Goal: Information Seeking & Learning: Compare options

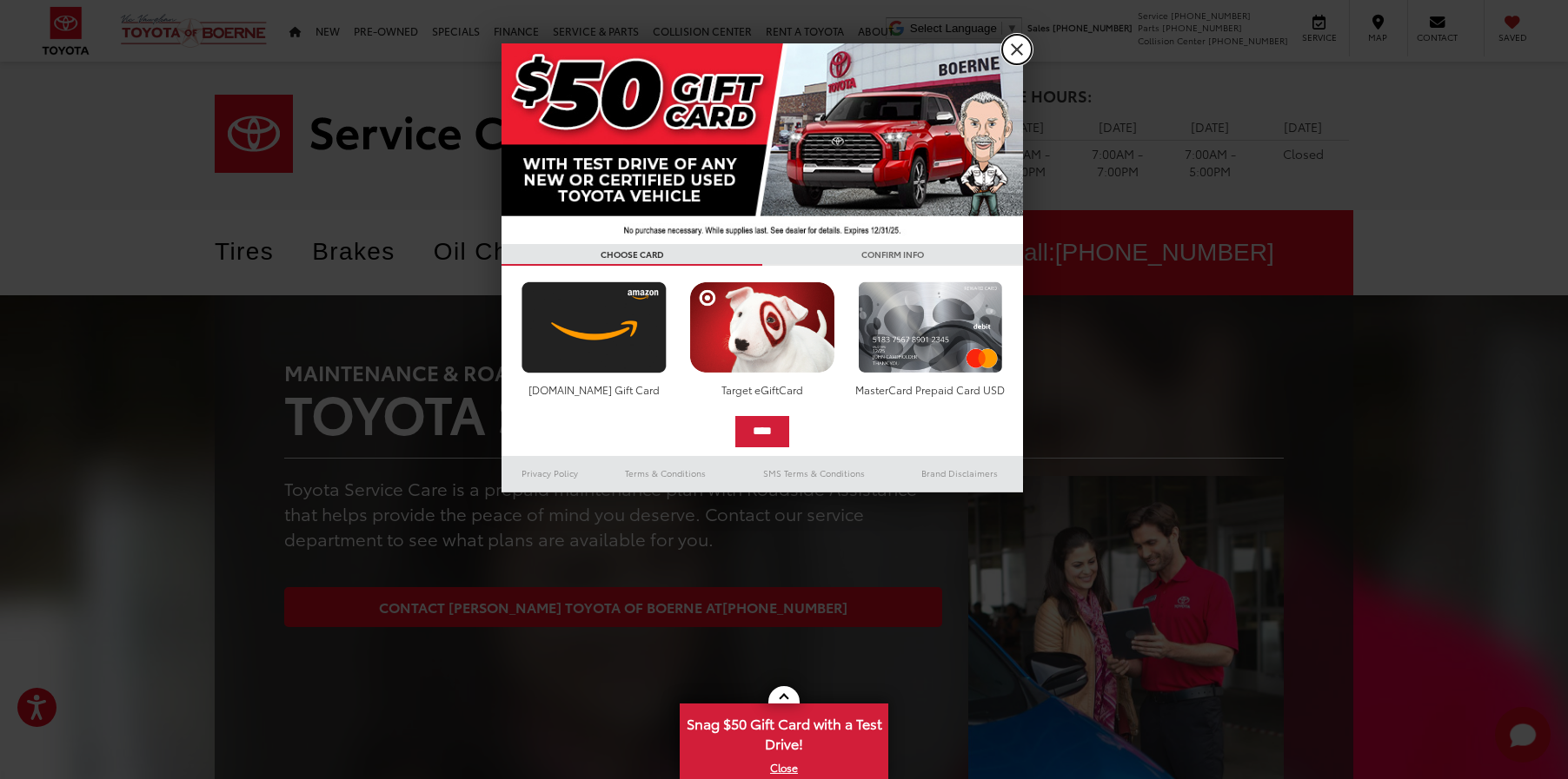
click at [1015, 55] on link "X" at bounding box center [1017, 49] width 30 height 30
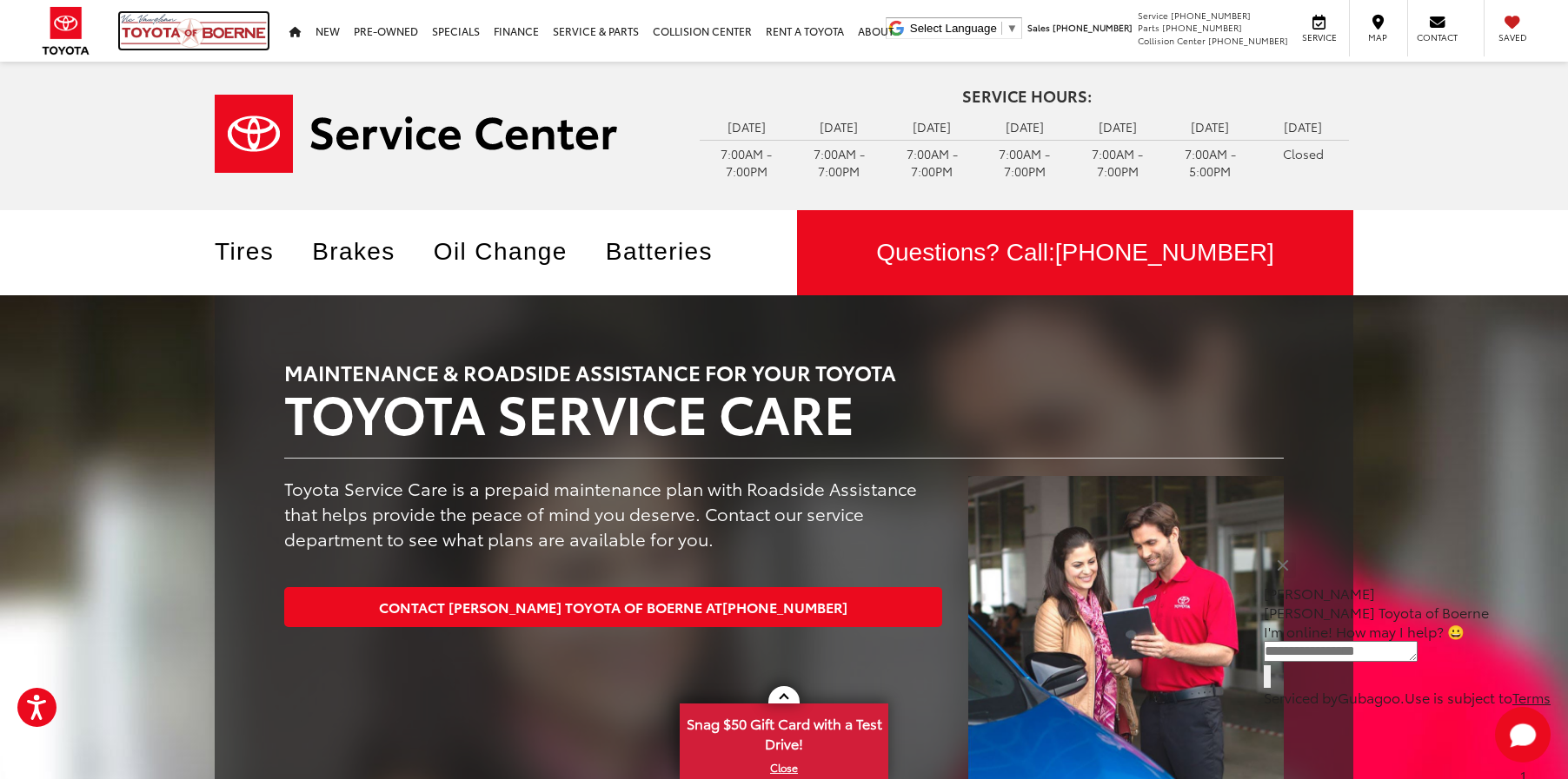
click at [189, 36] on img at bounding box center [193, 30] width 148 height 36
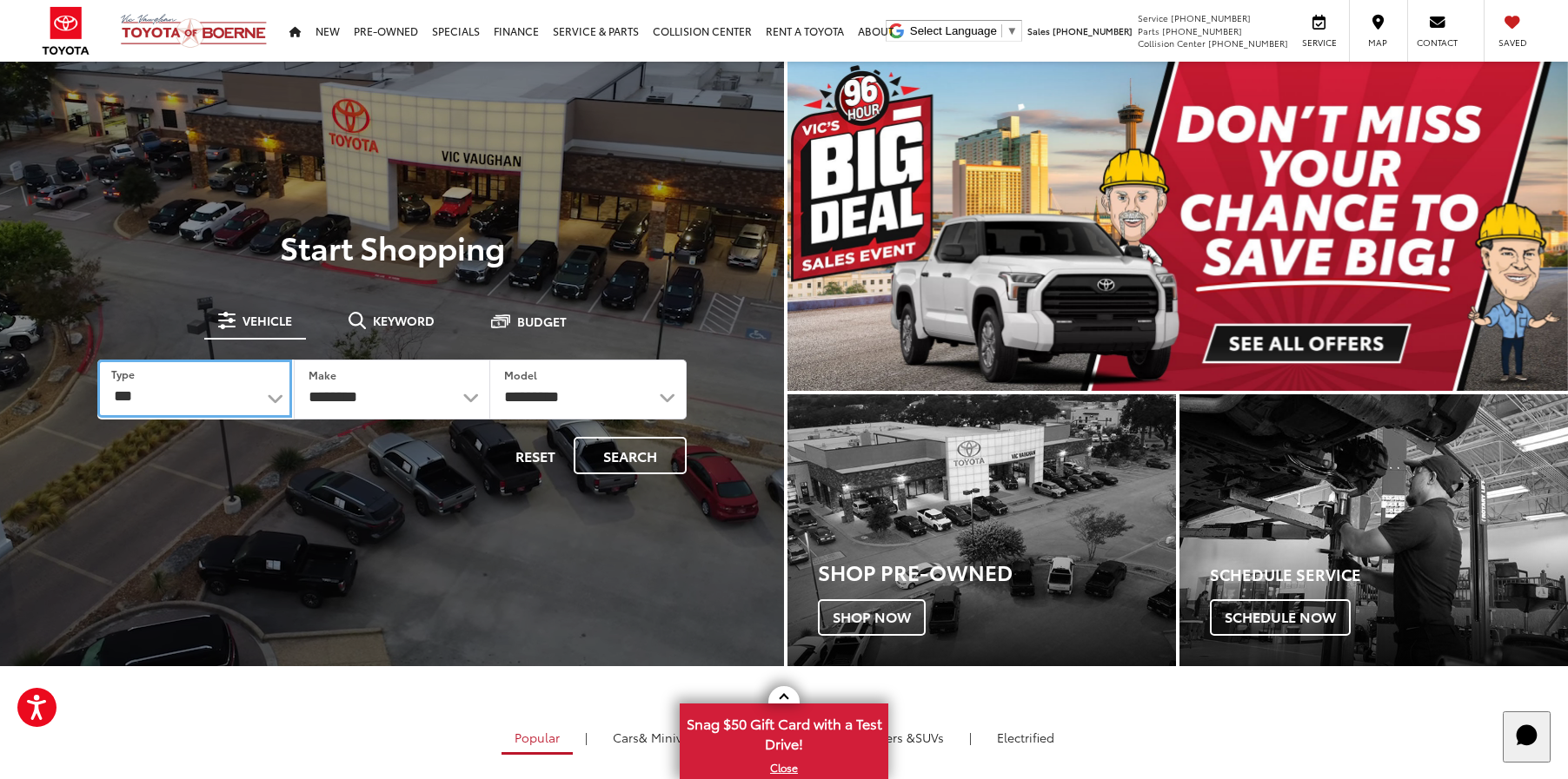
click at [276, 402] on select "*** *** **** *********" at bounding box center [194, 389] width 194 height 58
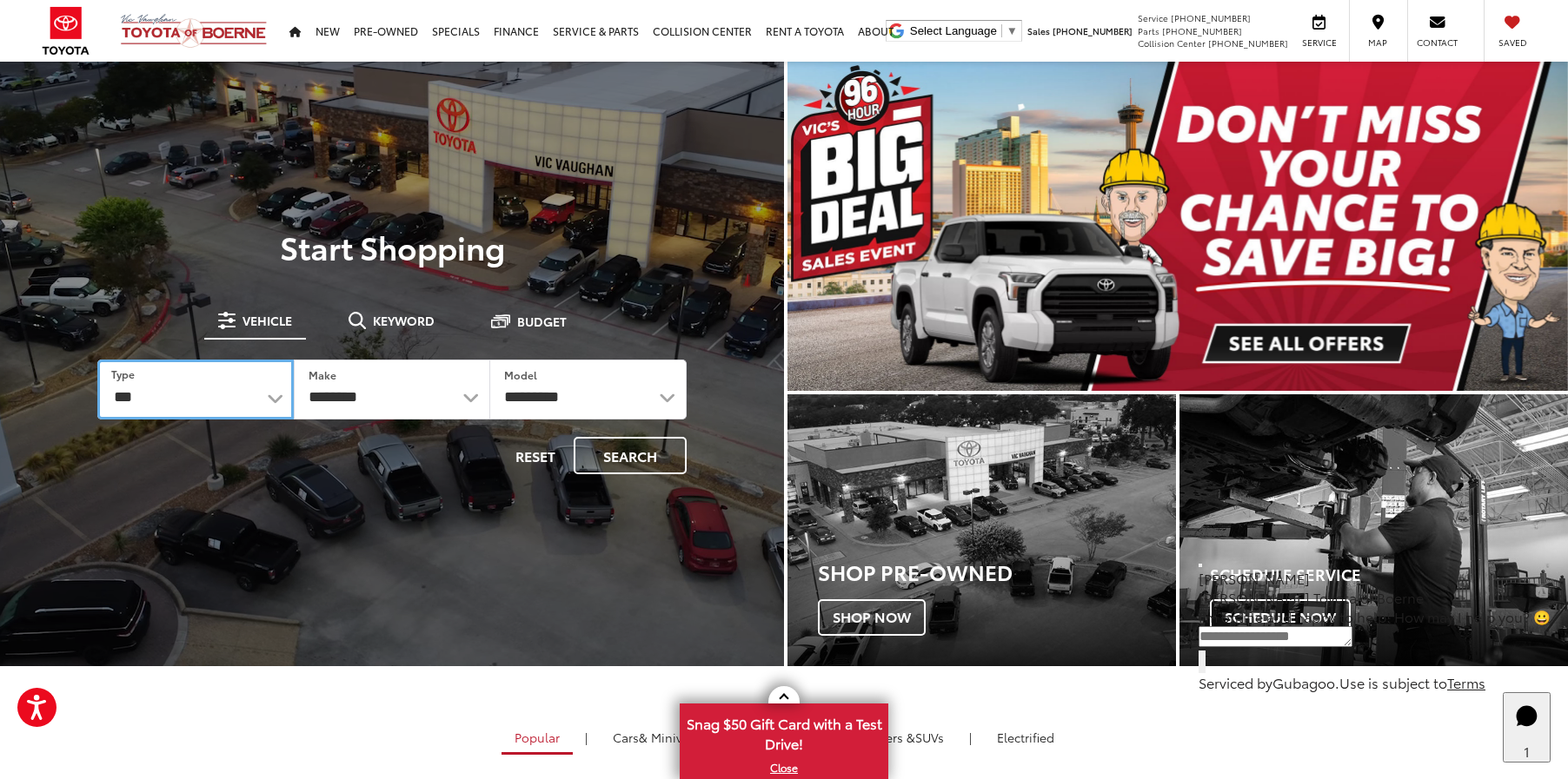
click at [278, 399] on select "*** *** **** *********" at bounding box center [195, 390] width 196 height 60
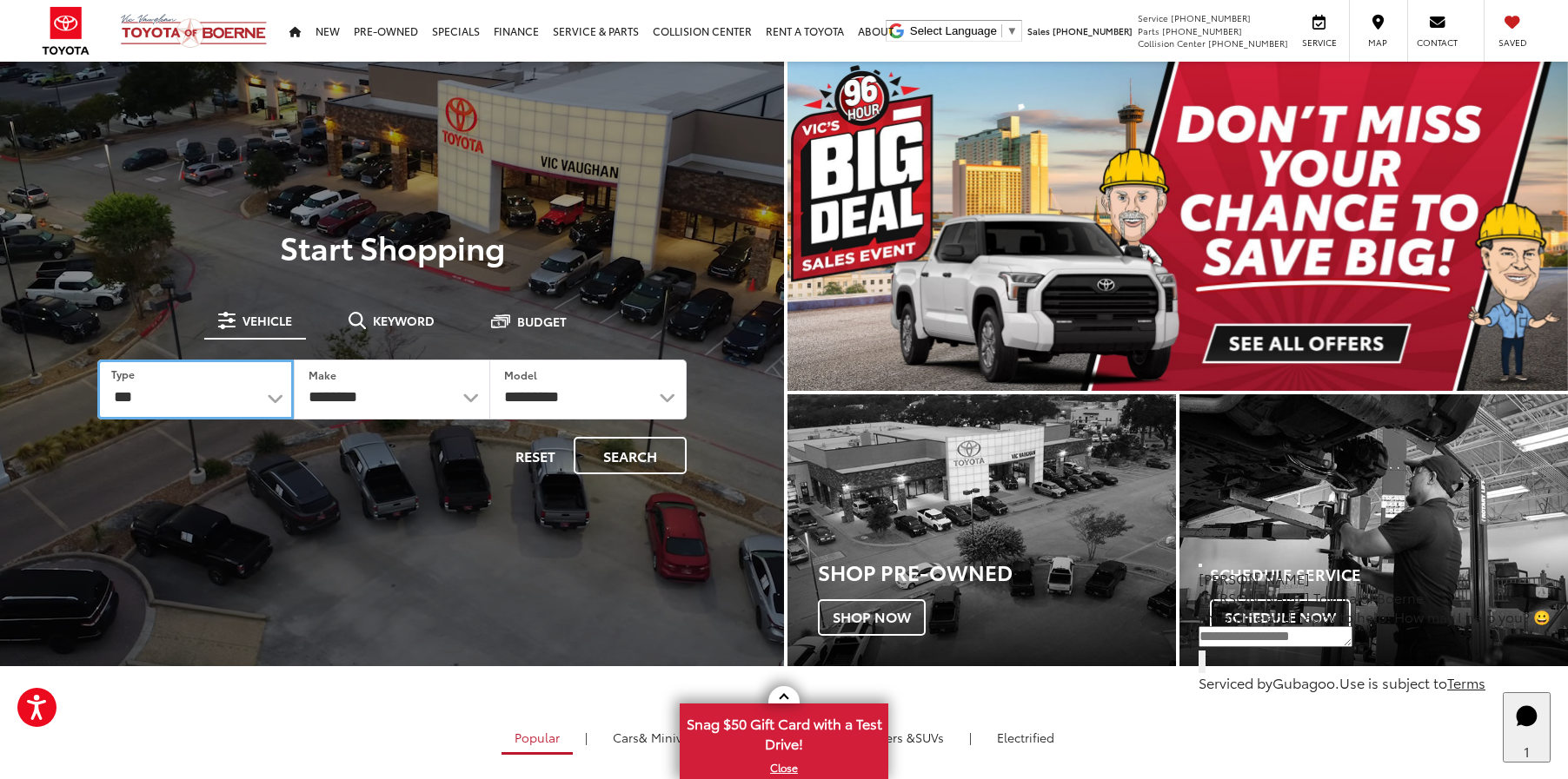
select select "******"
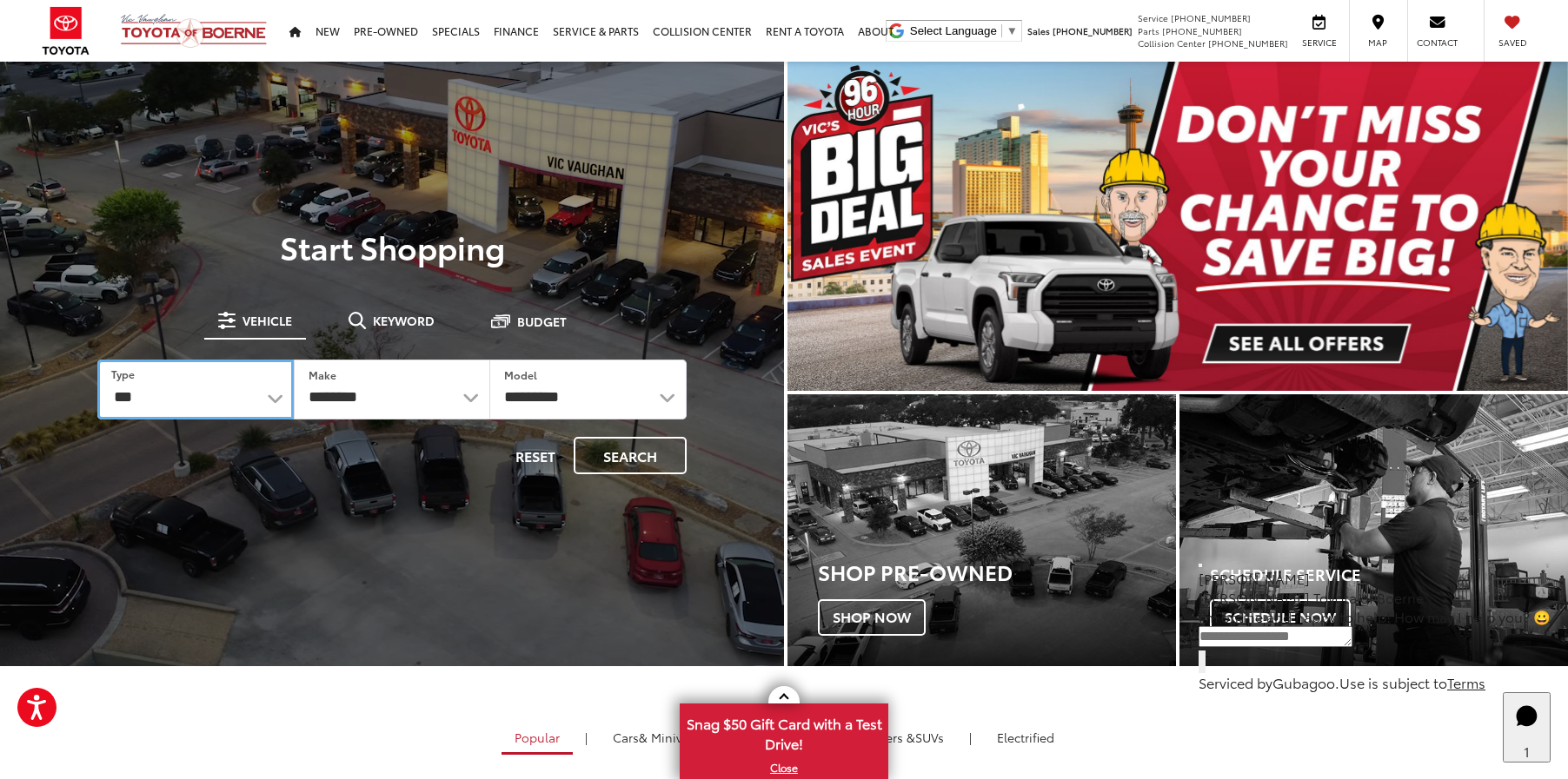
click at [98, 360] on select "*** *** **** *********" at bounding box center [195, 390] width 196 height 60
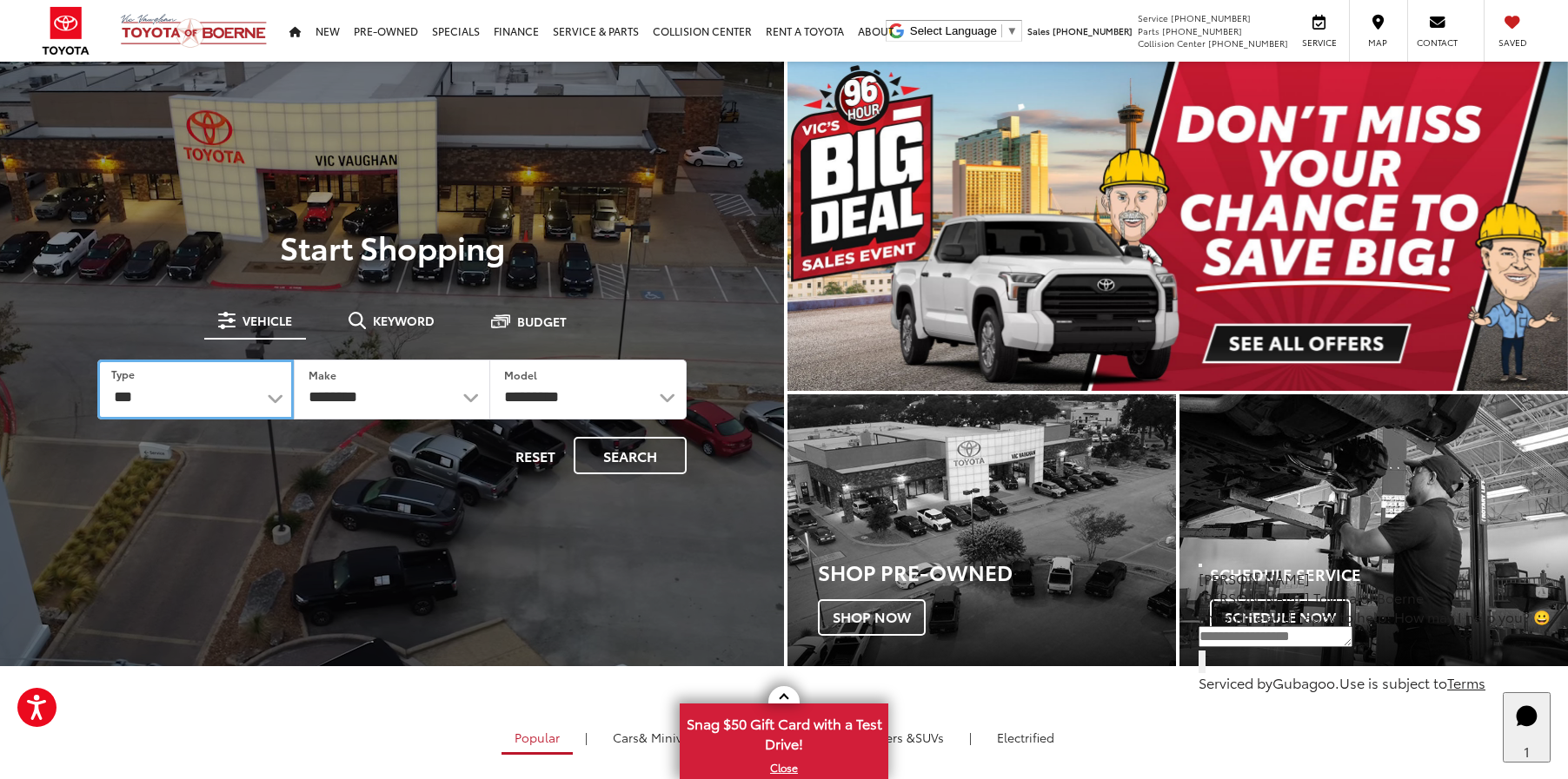
select select "******"
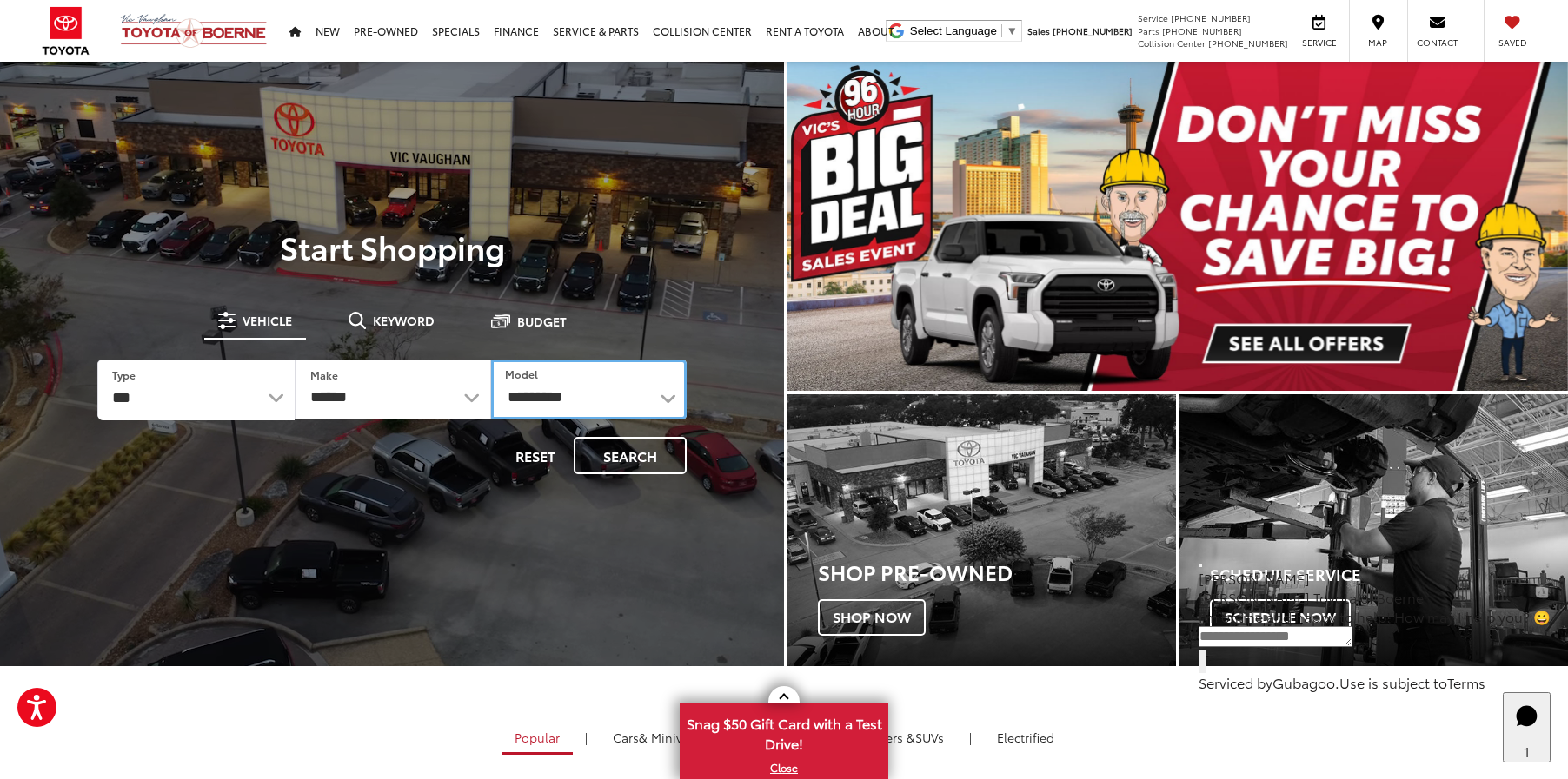
click at [574, 400] on select "**********" at bounding box center [589, 390] width 195 height 60
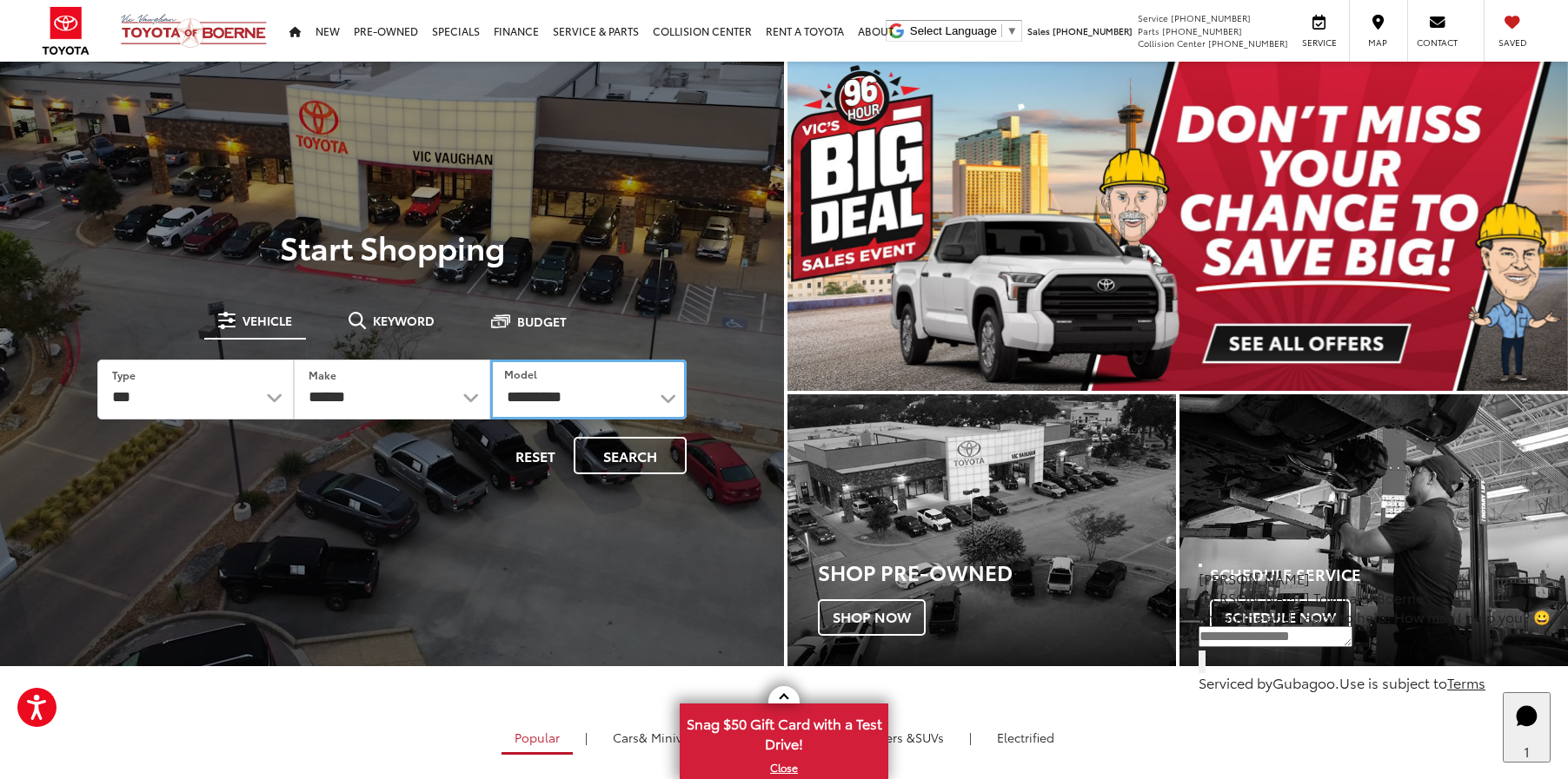
select select "*******"
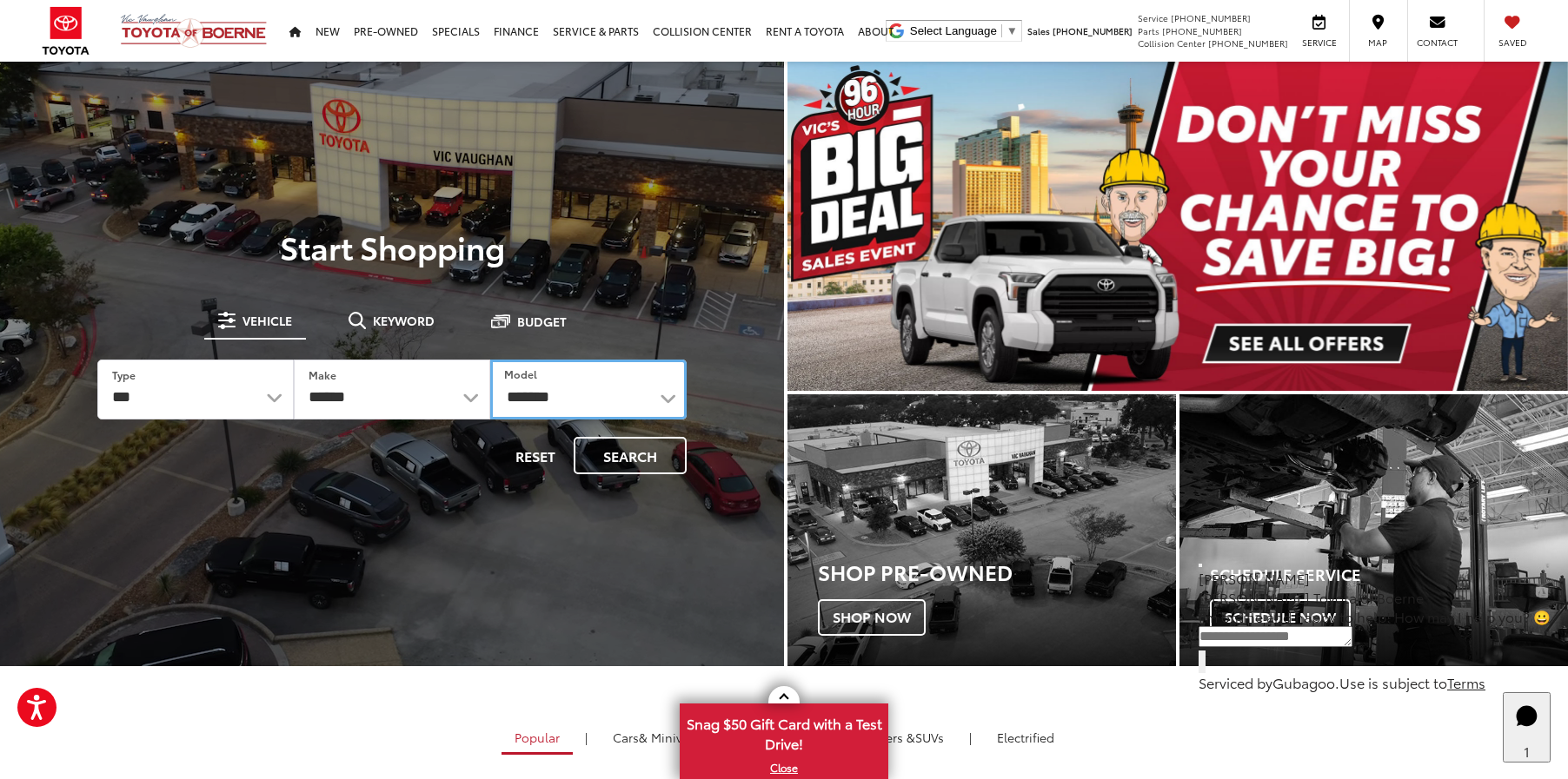
click at [490, 360] on select "**********" at bounding box center [588, 390] width 196 height 60
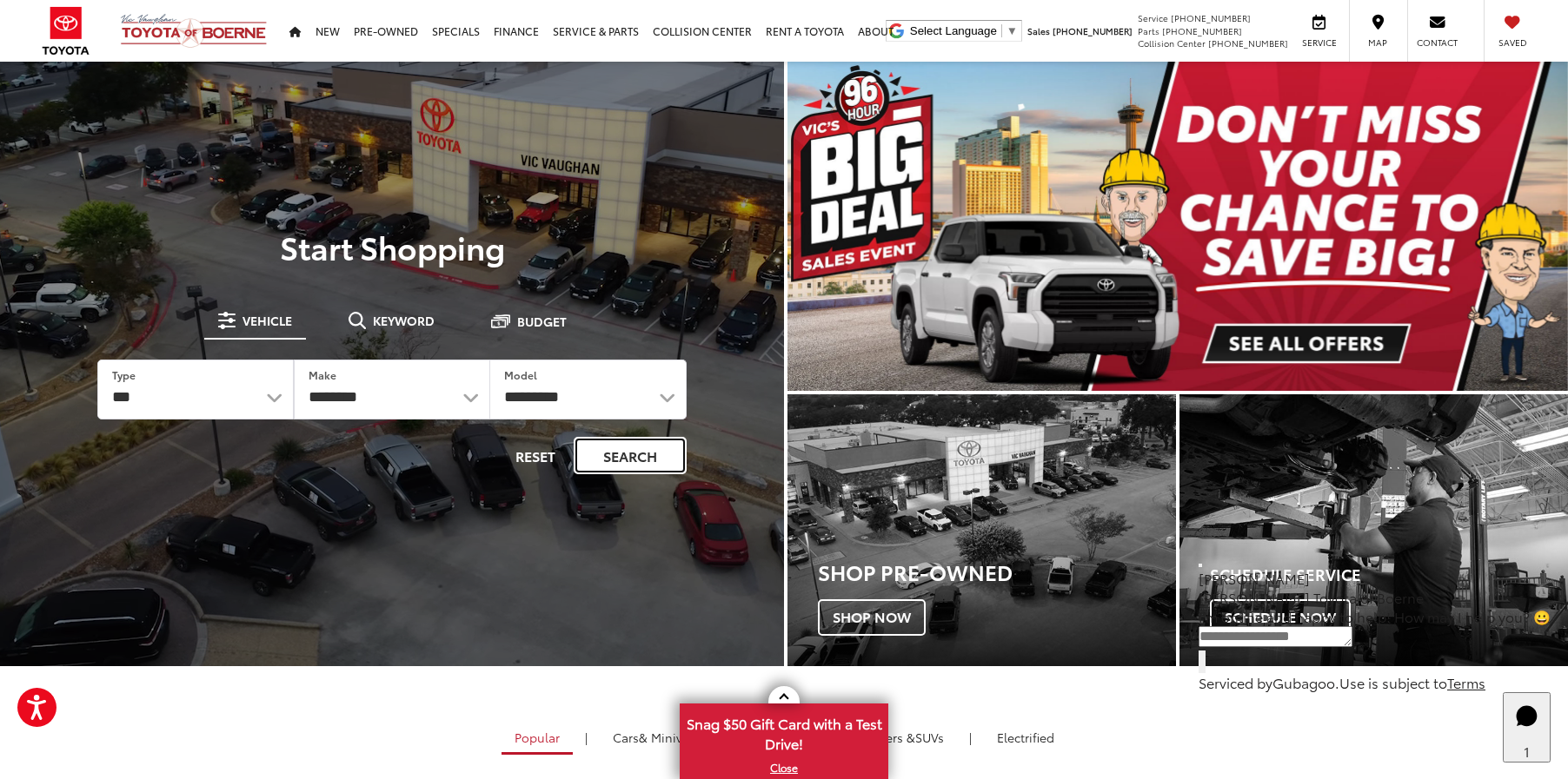
click at [622, 467] on button "Search" at bounding box center [629, 455] width 113 height 38
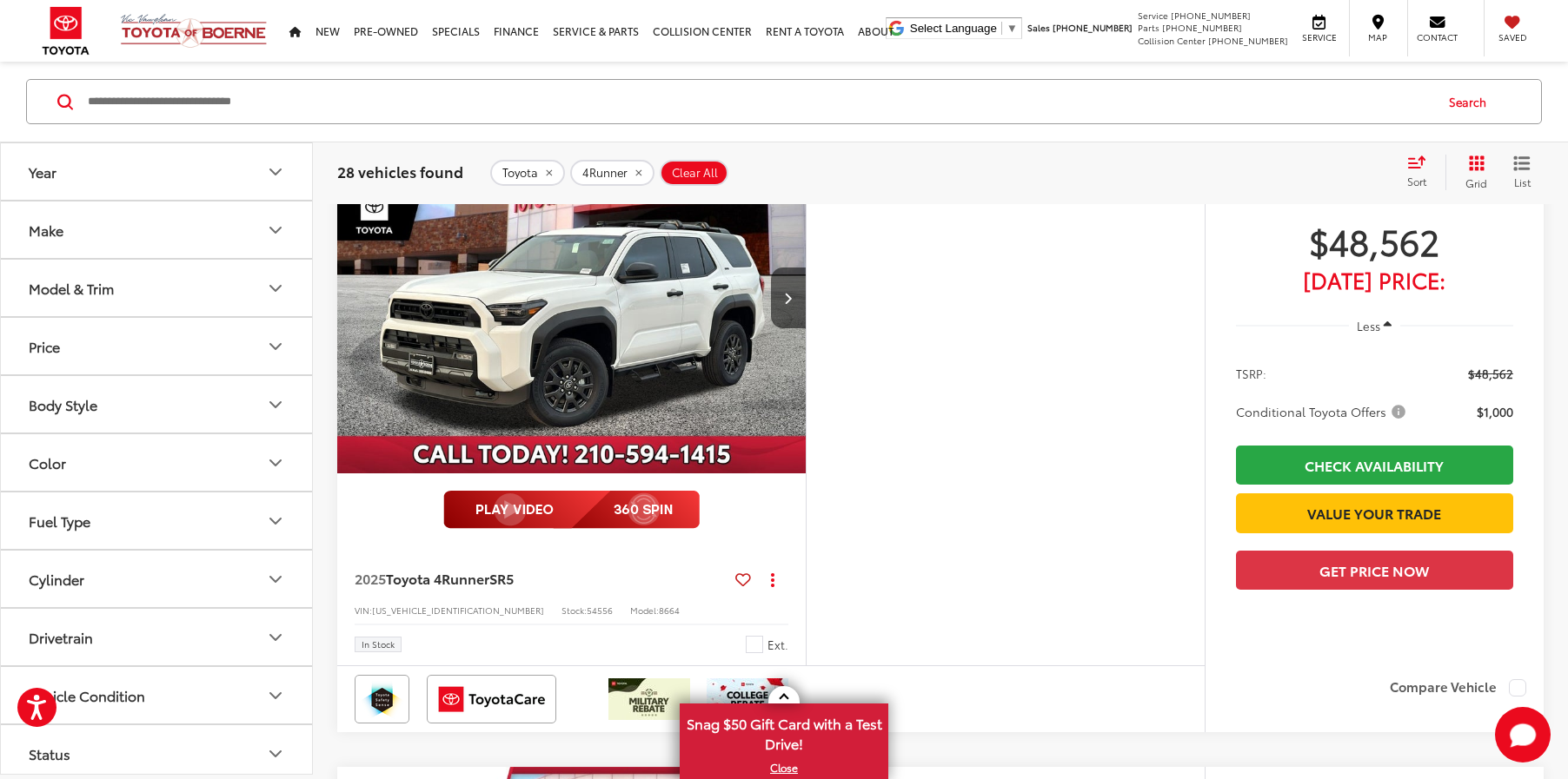
scroll to position [908, 0]
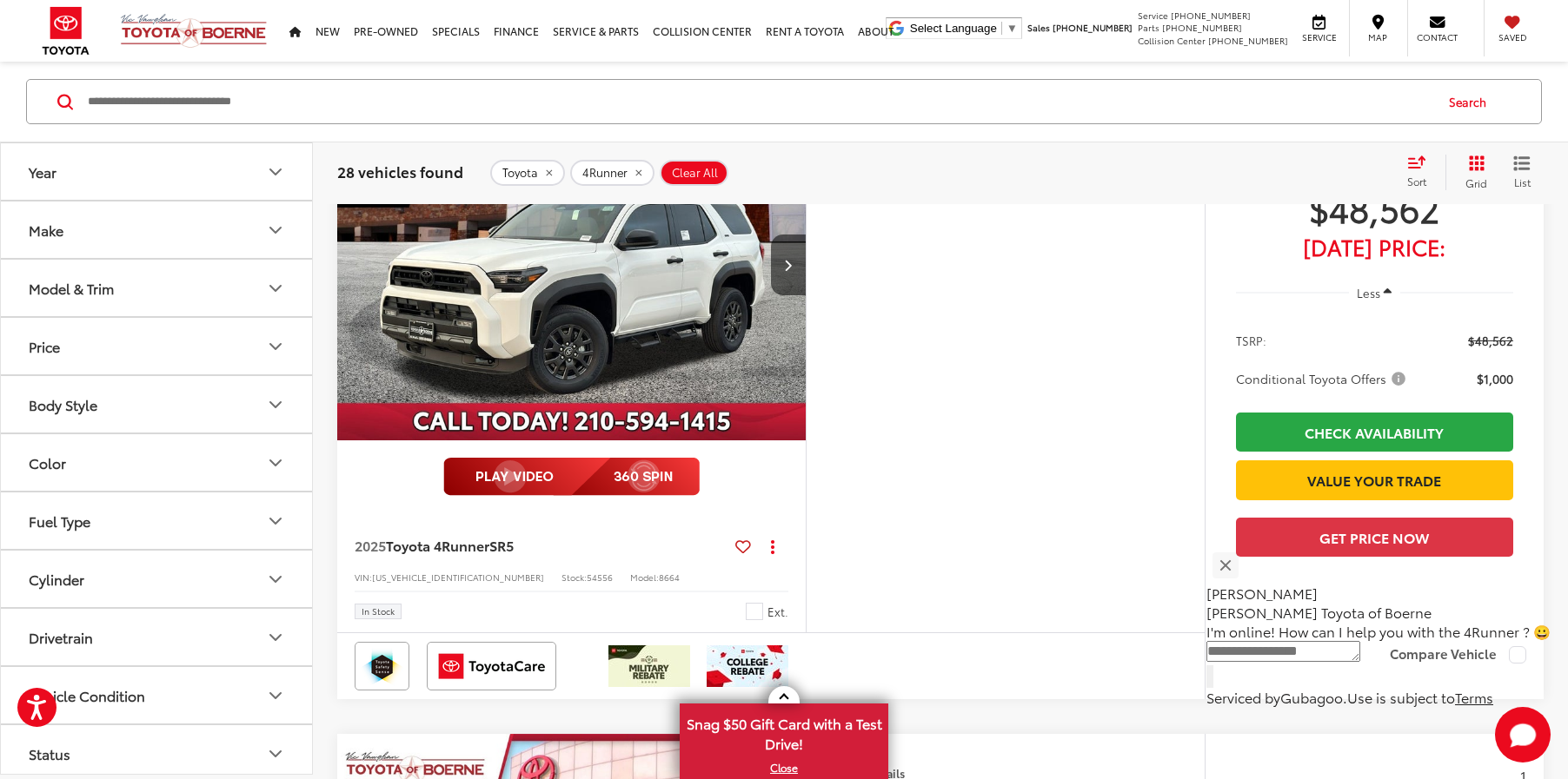
click at [268, 289] on icon "Model & Trim" at bounding box center [276, 289] width 21 height 21
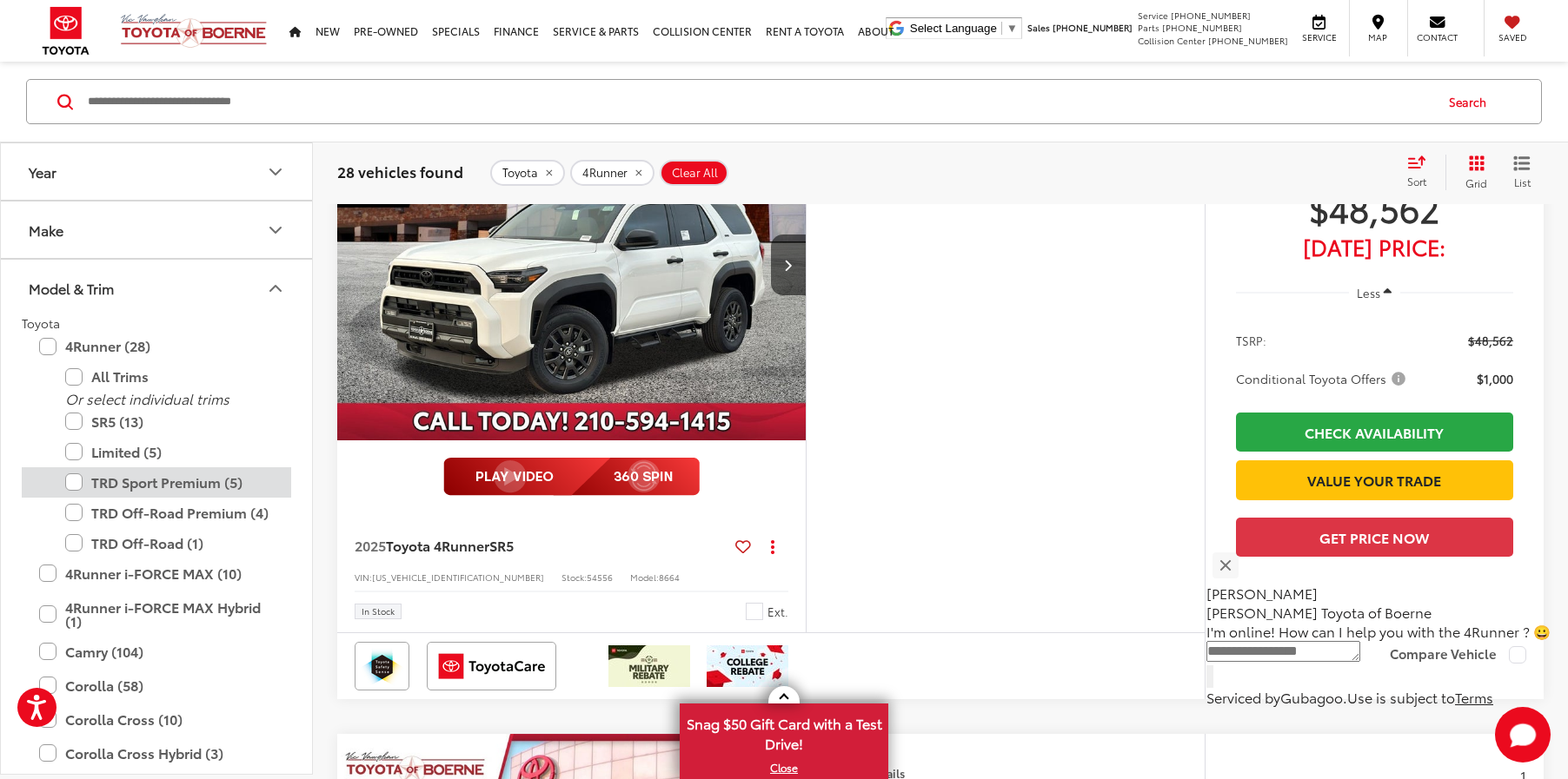
click at [76, 489] on label "TRD Sport Premium (5)" at bounding box center [169, 482] width 209 height 30
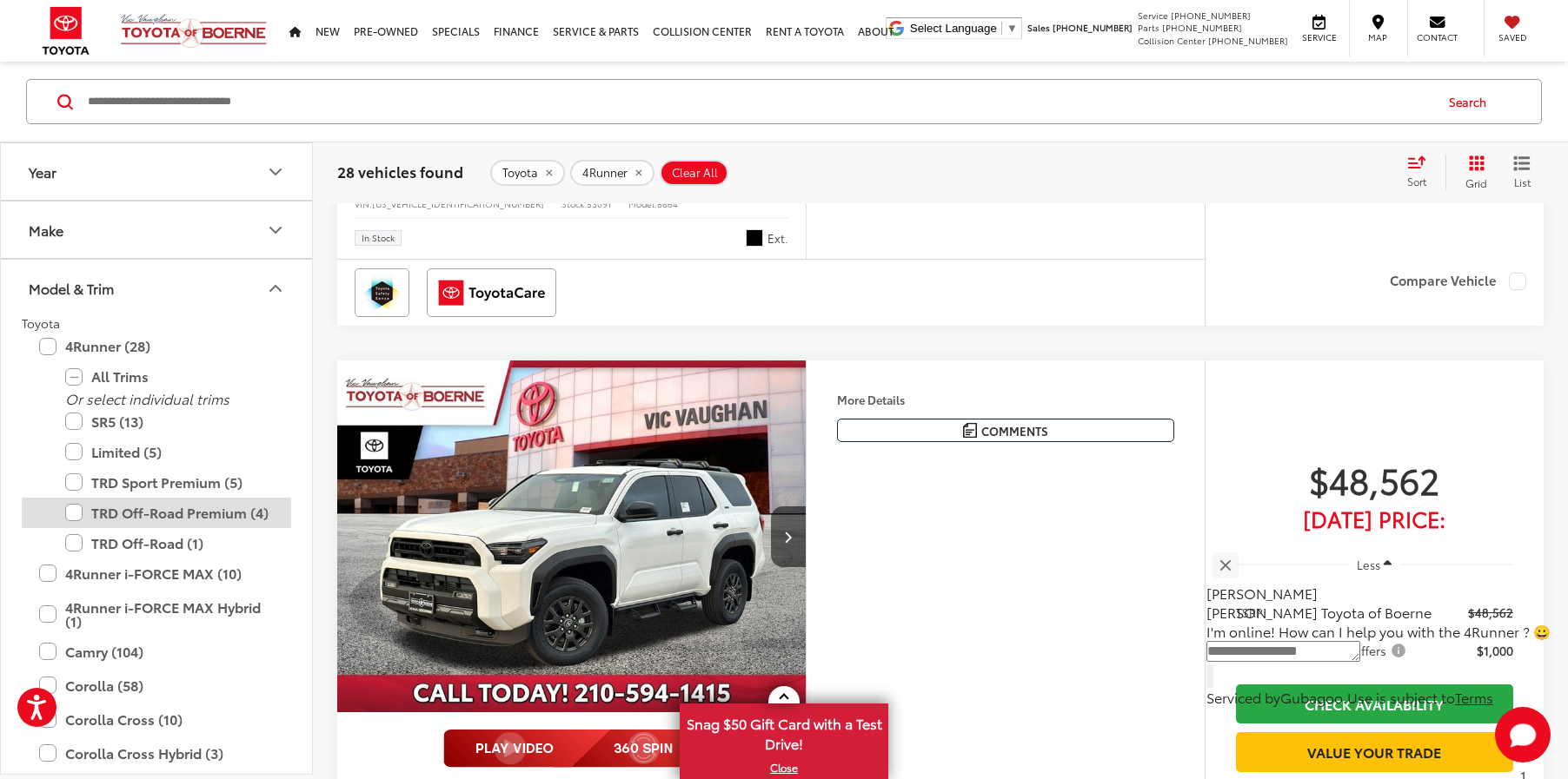
click at [76, 506] on label "TRD Off-Road Premium (4)" at bounding box center [169, 512] width 209 height 30
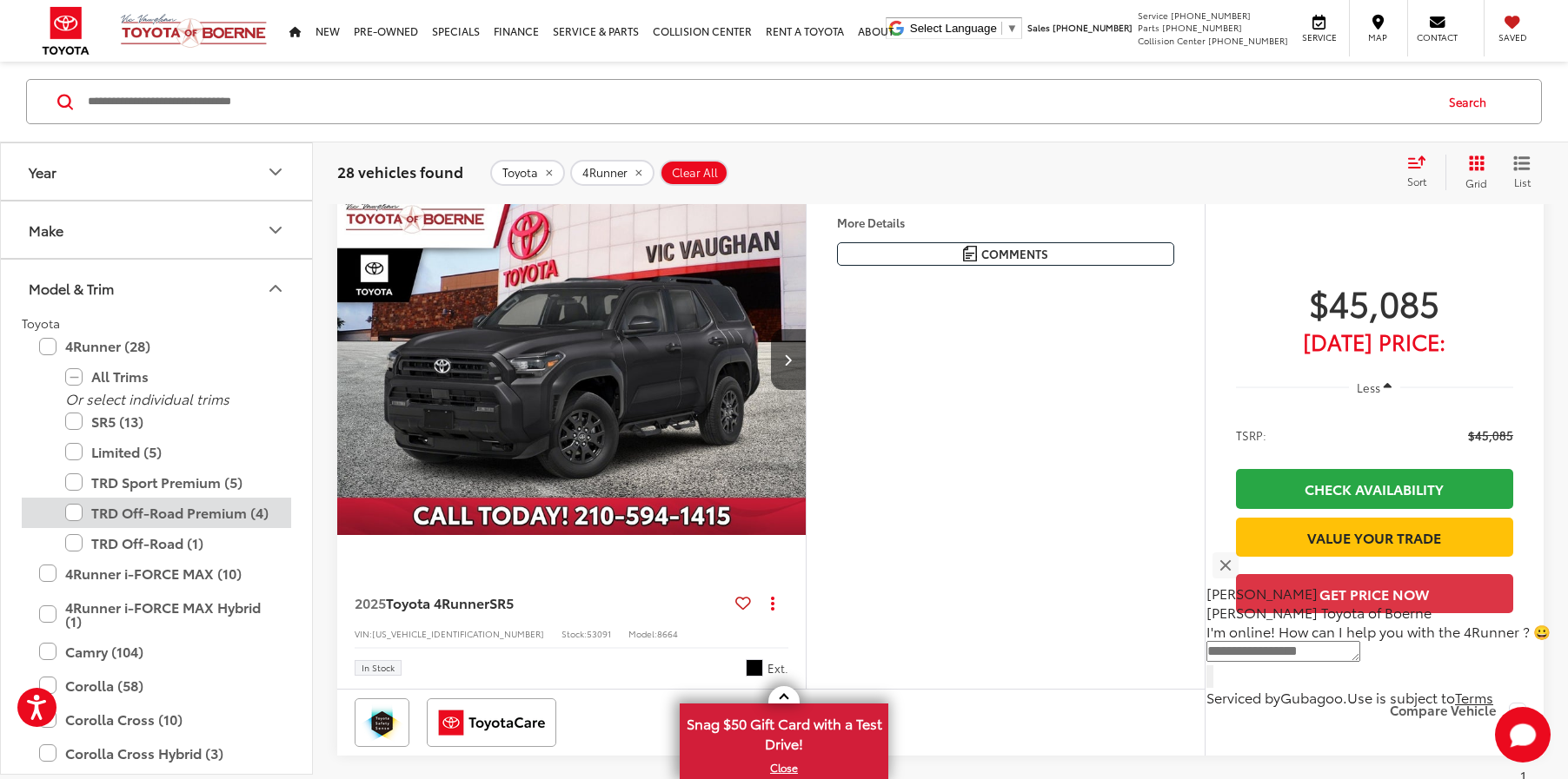
scroll to position [183, 0]
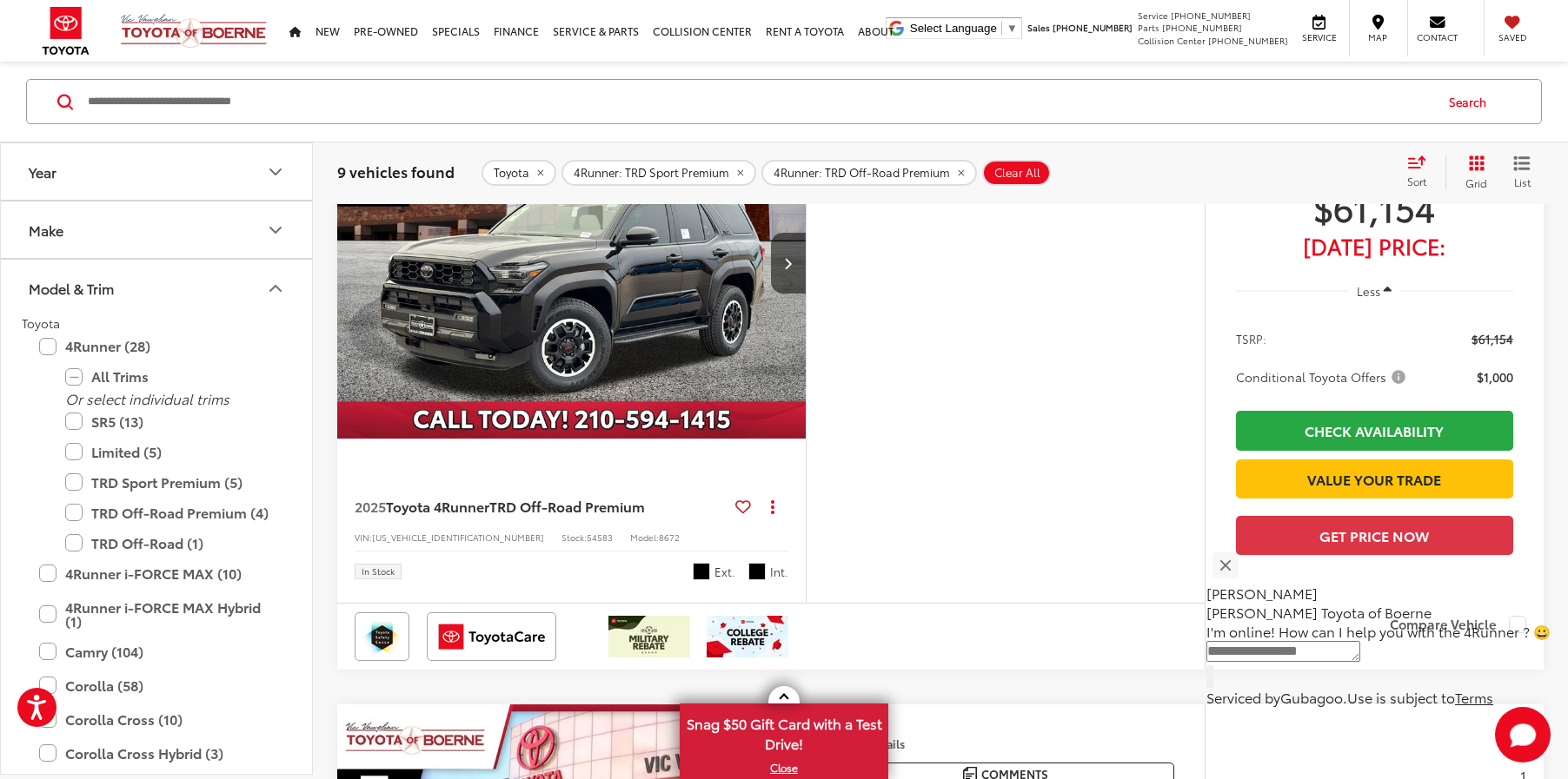
scroll to position [963, 0]
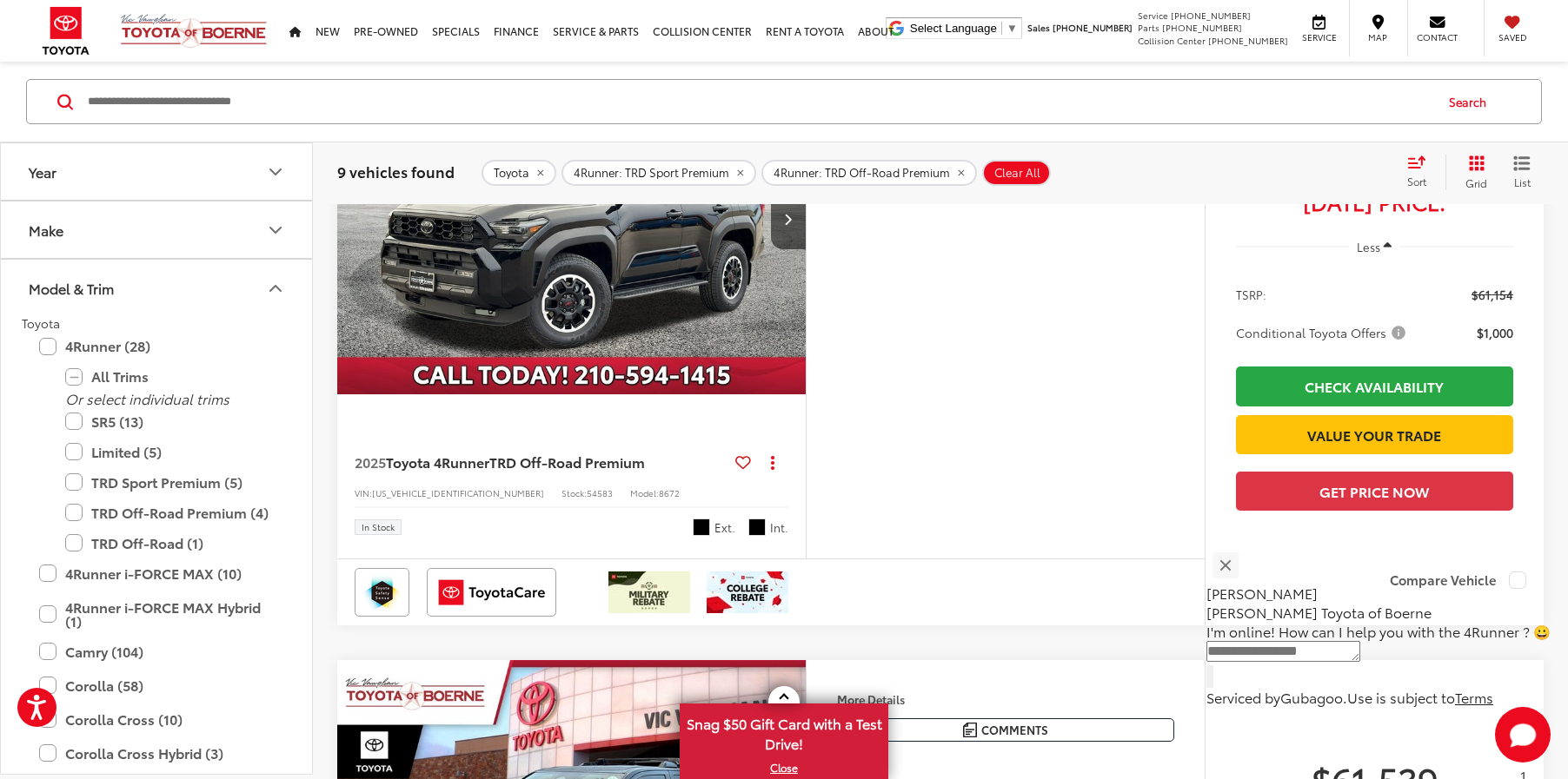
click at [520, 352] on img "2025 Toyota 4Runner TRD Off-Road Premium 0" at bounding box center [571, 219] width 471 height 353
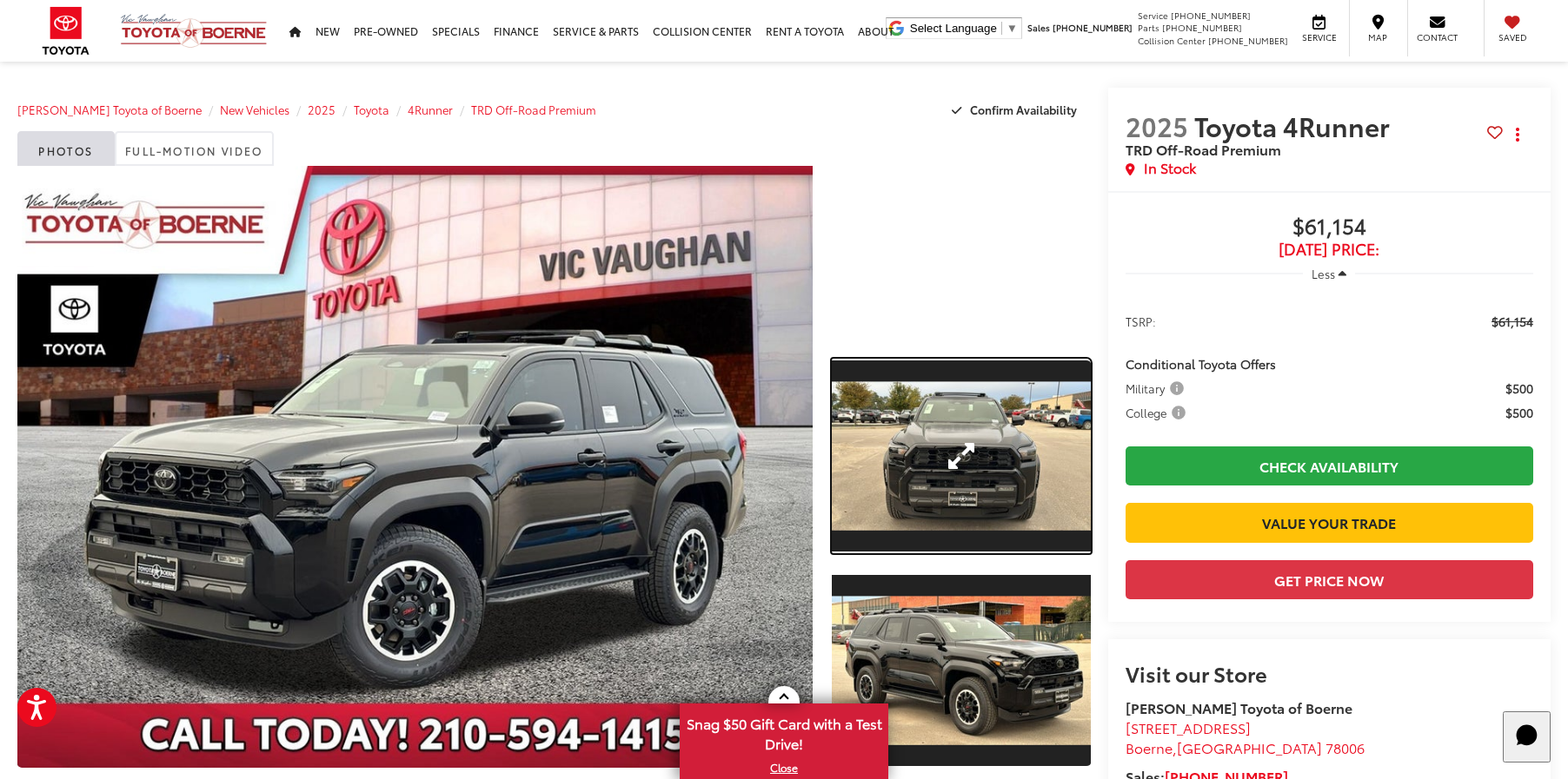
click at [971, 426] on link "Expand Photo 1" at bounding box center [961, 455] width 259 height 194
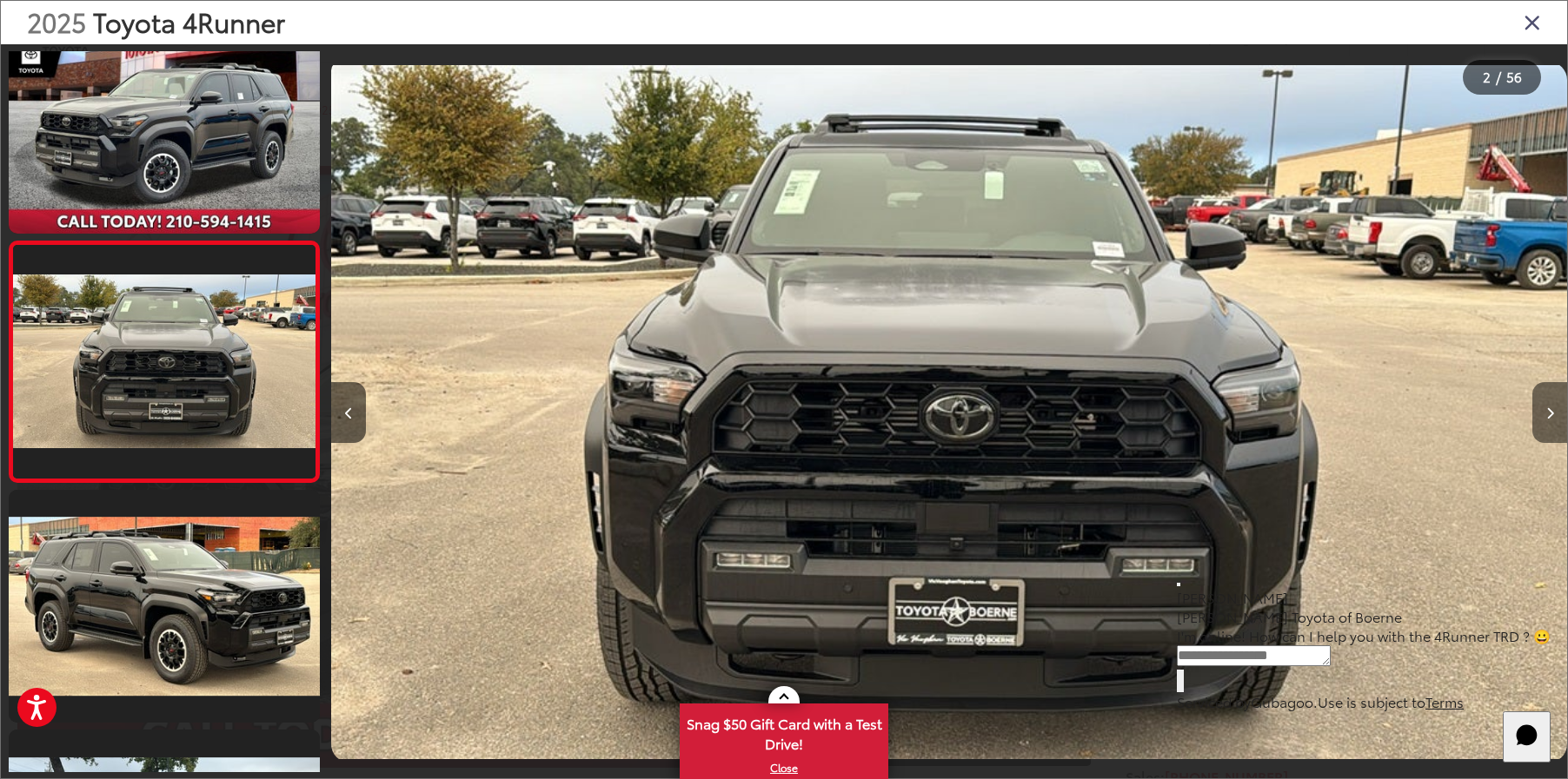
click at [1543, 418] on button "Next image" at bounding box center [1550, 413] width 35 height 61
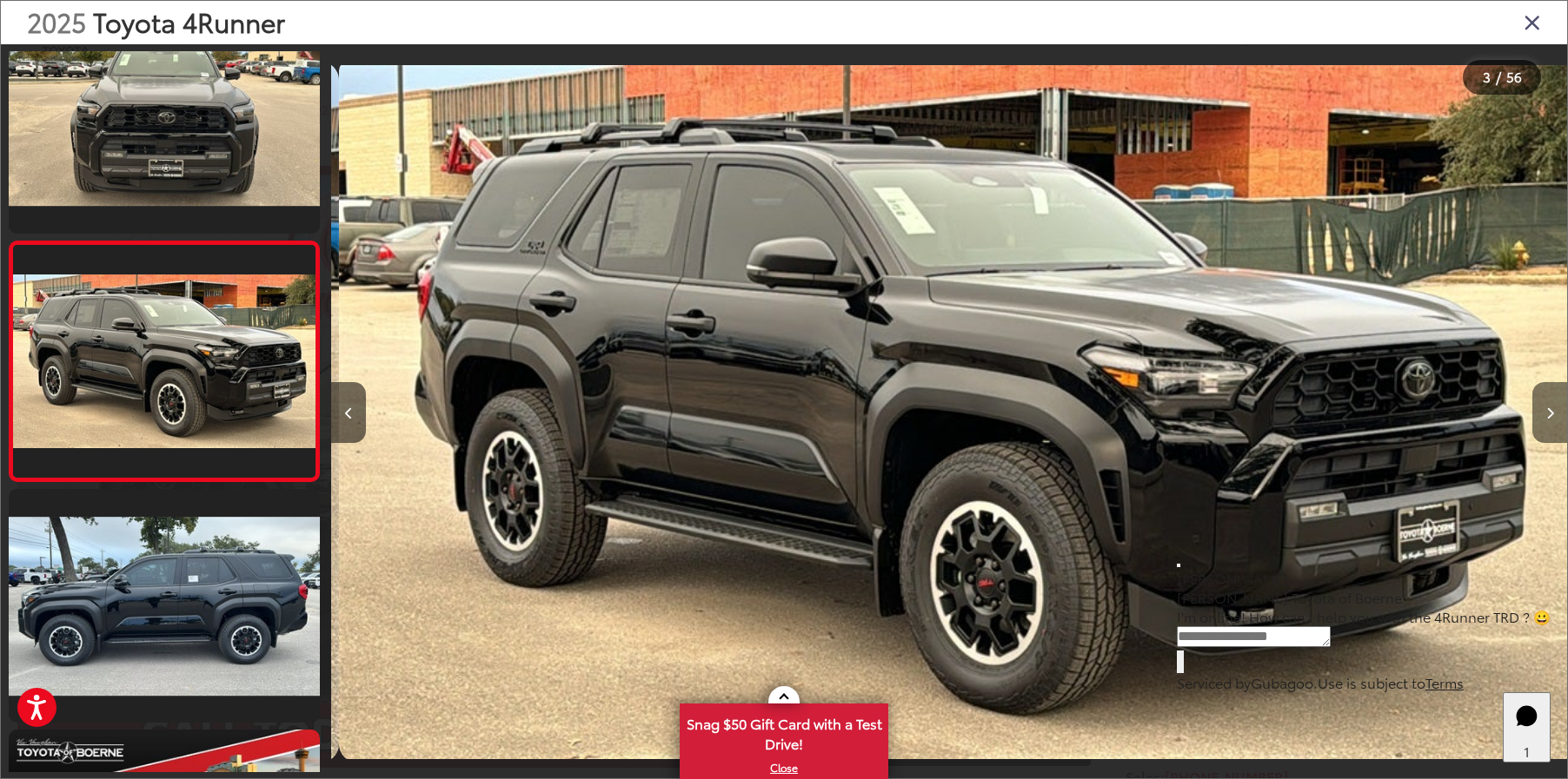
scroll to position [0, 2471]
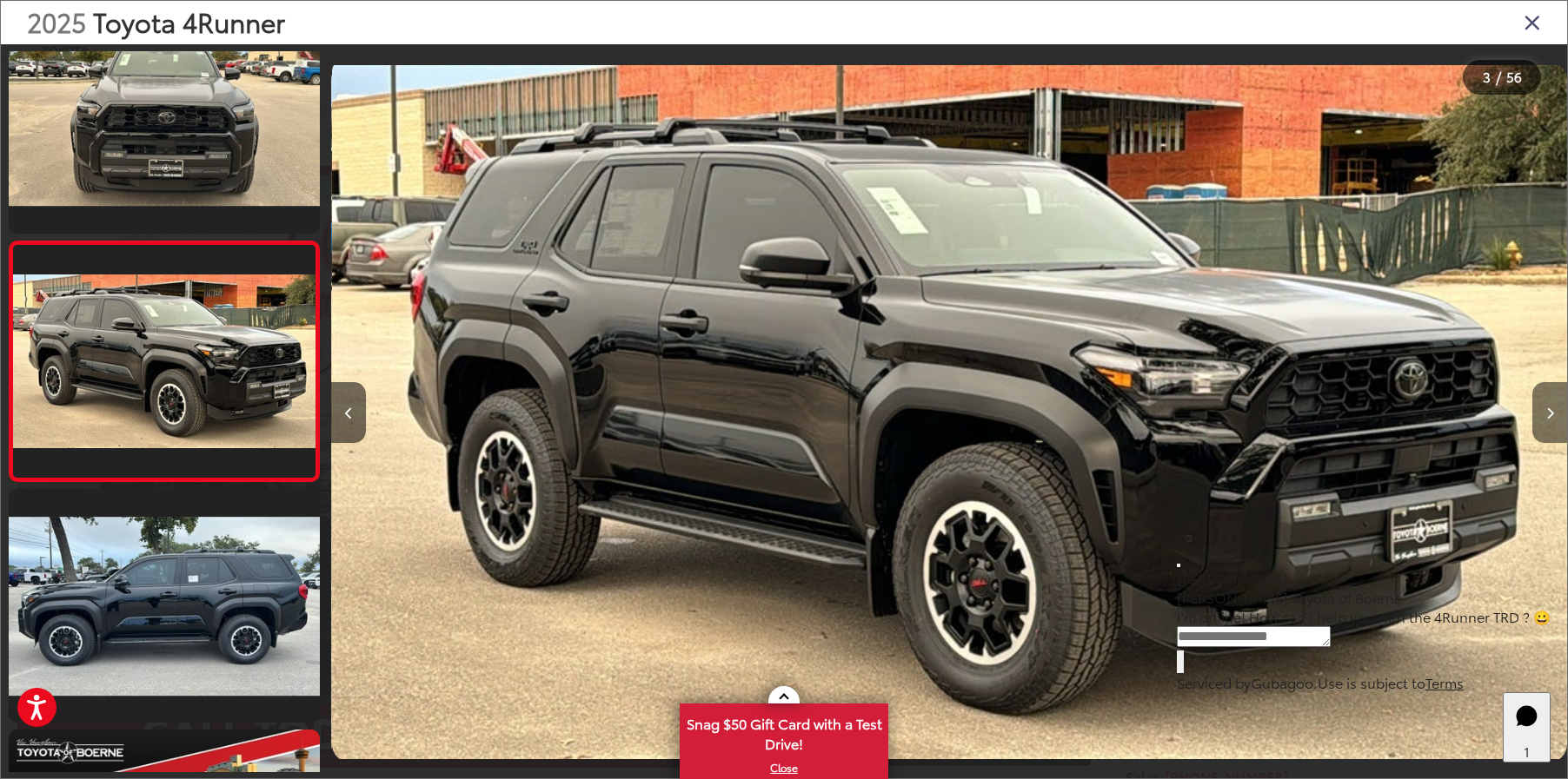
click at [1544, 418] on button "Next image" at bounding box center [1550, 413] width 35 height 61
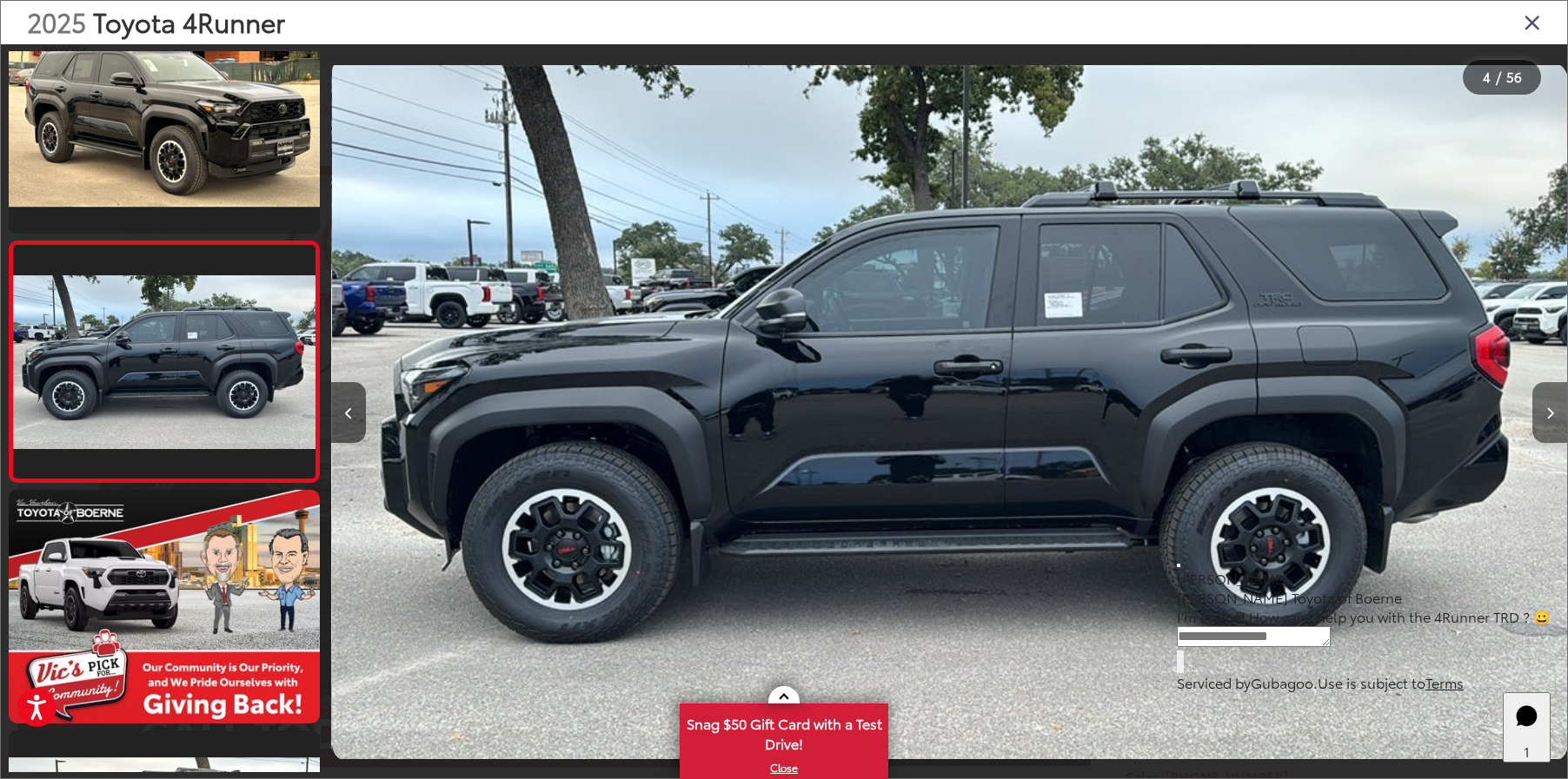
scroll to position [0, 3706]
click at [1544, 418] on button "Next image" at bounding box center [1550, 413] width 35 height 61
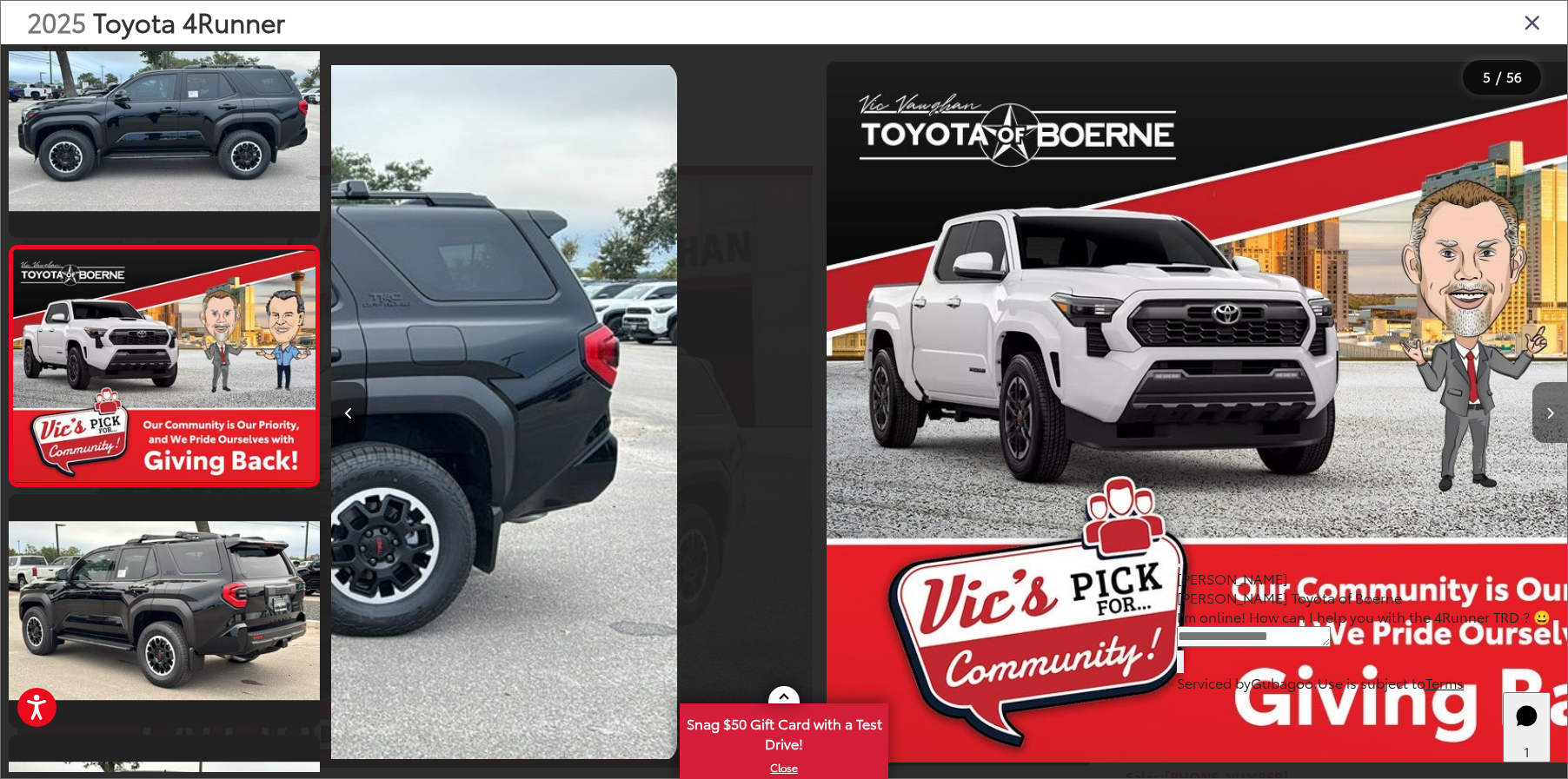
scroll to position [773, 0]
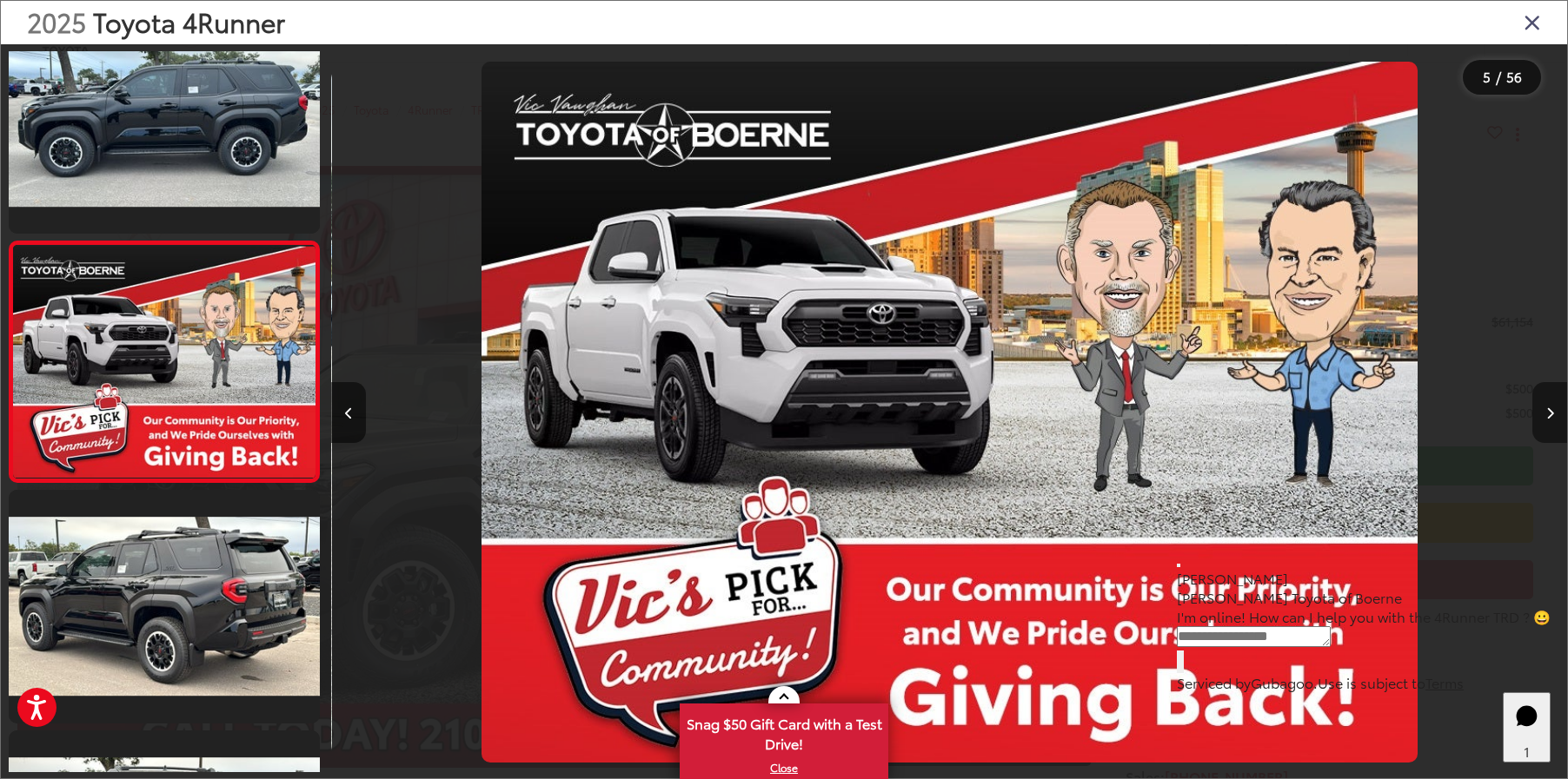
click at [1544, 418] on button "Next image" at bounding box center [1550, 413] width 35 height 61
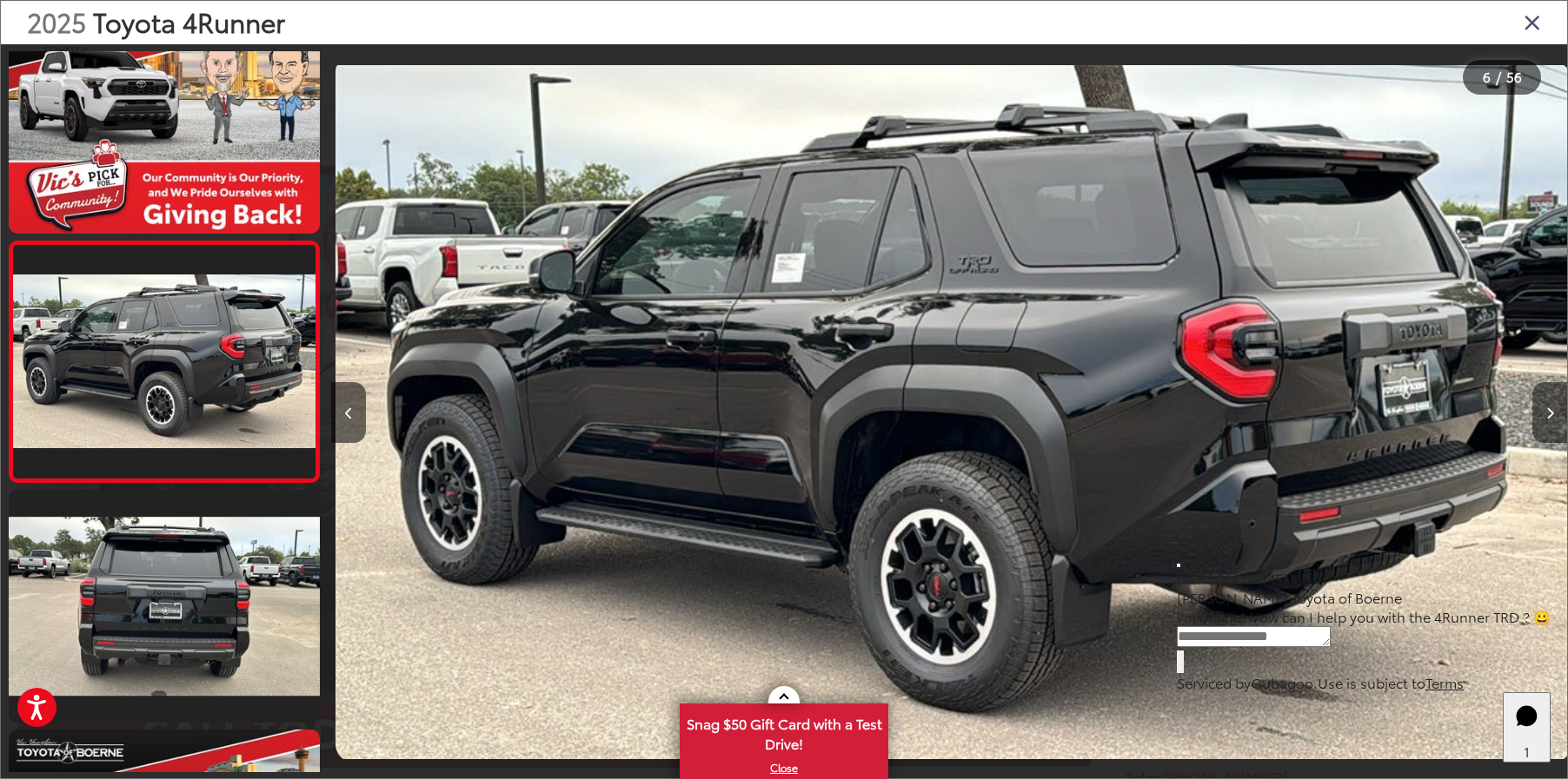
scroll to position [0, 6177]
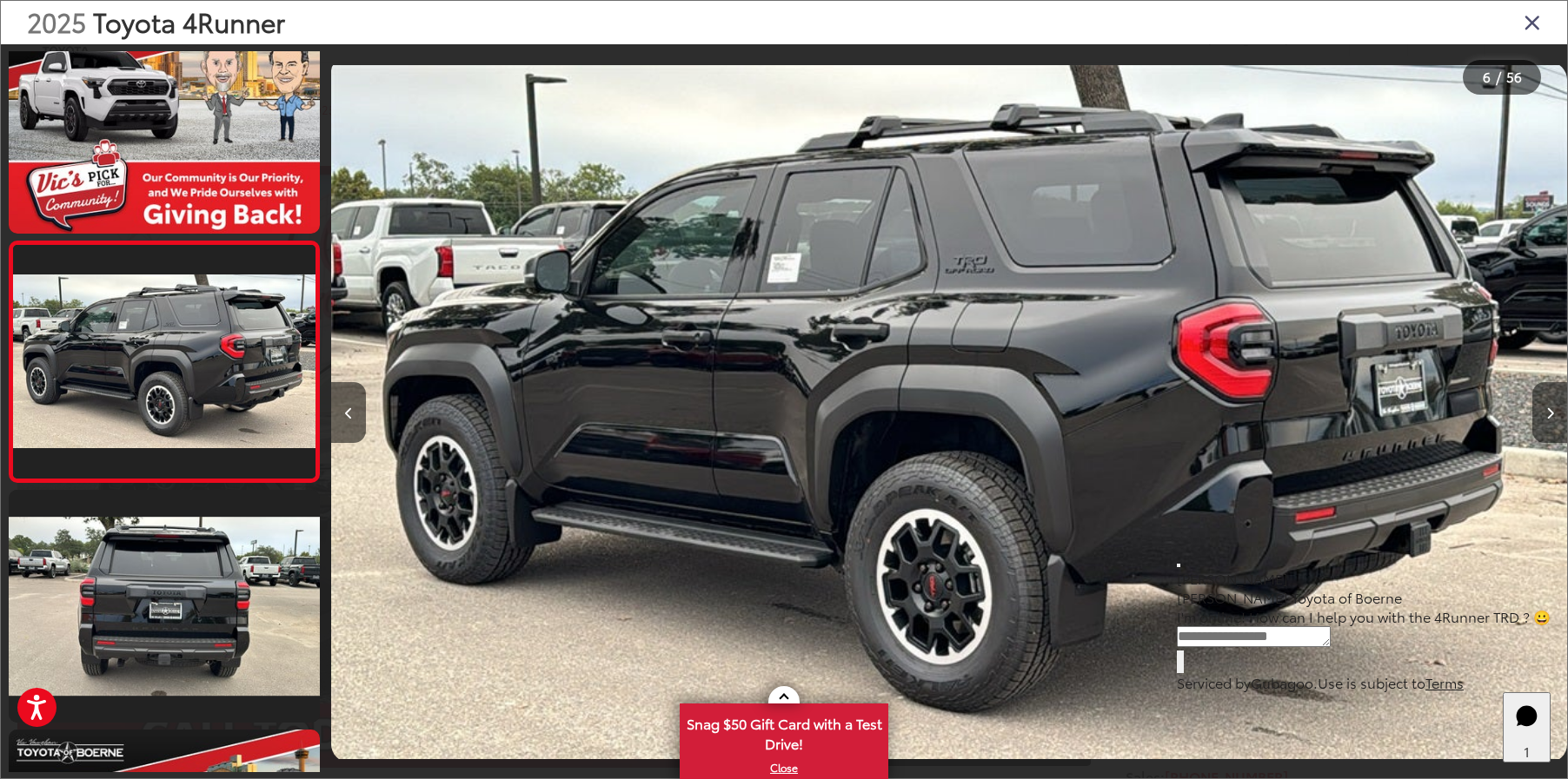
click at [1544, 418] on button "Next image" at bounding box center [1550, 413] width 35 height 61
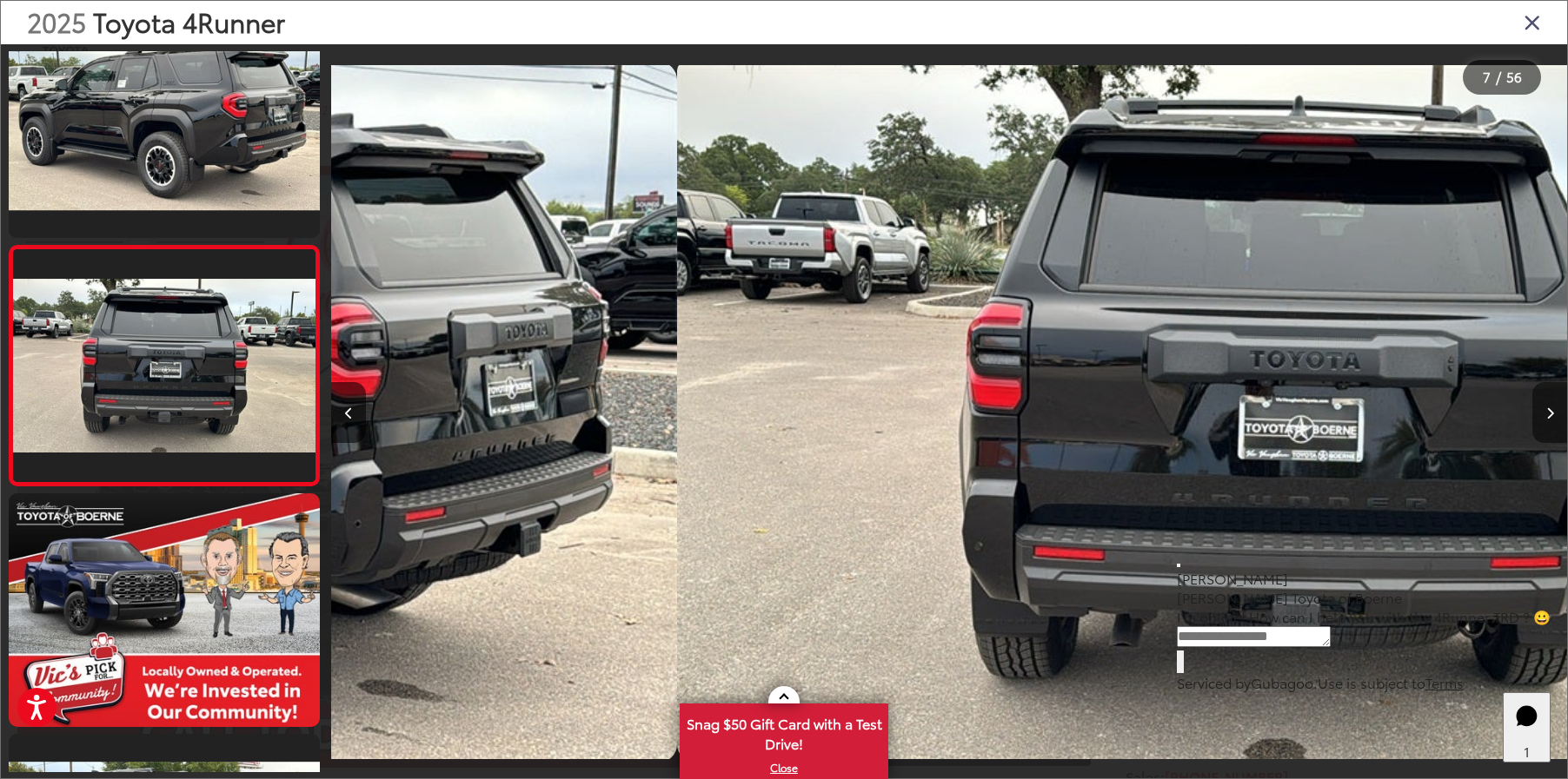
scroll to position [1255, 0]
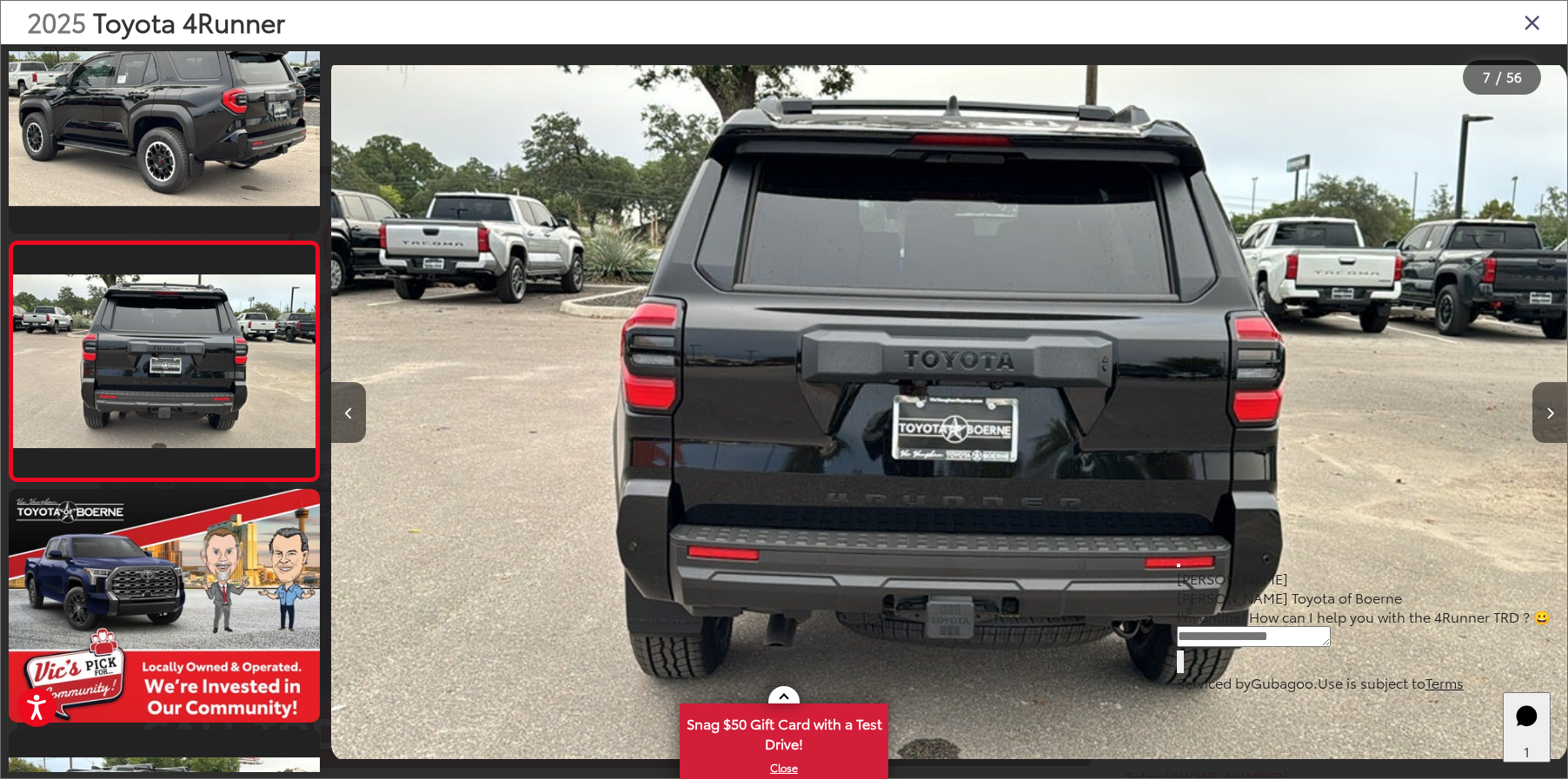
click at [1544, 418] on button "Next image" at bounding box center [1550, 413] width 35 height 61
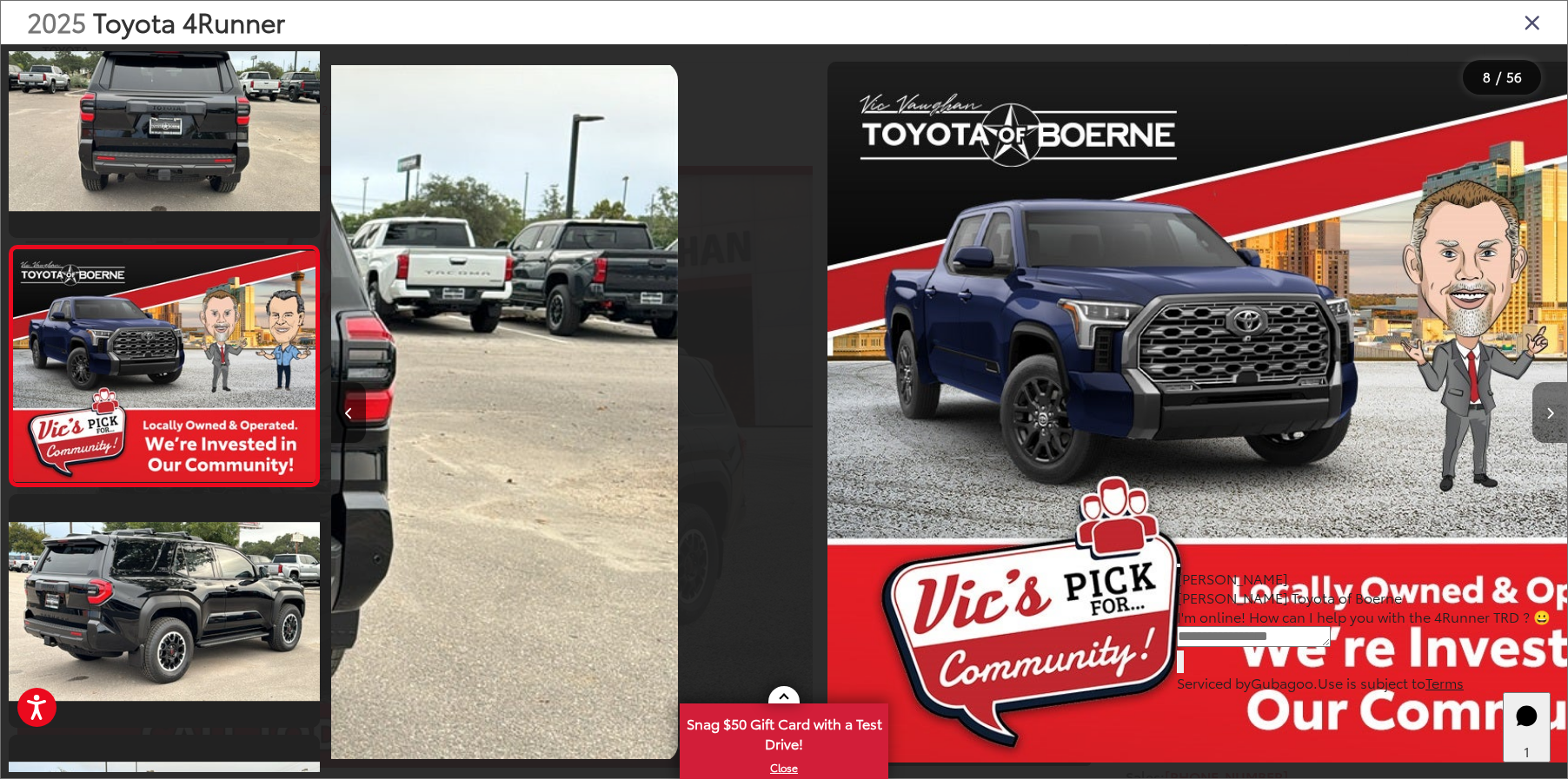
scroll to position [0, 0]
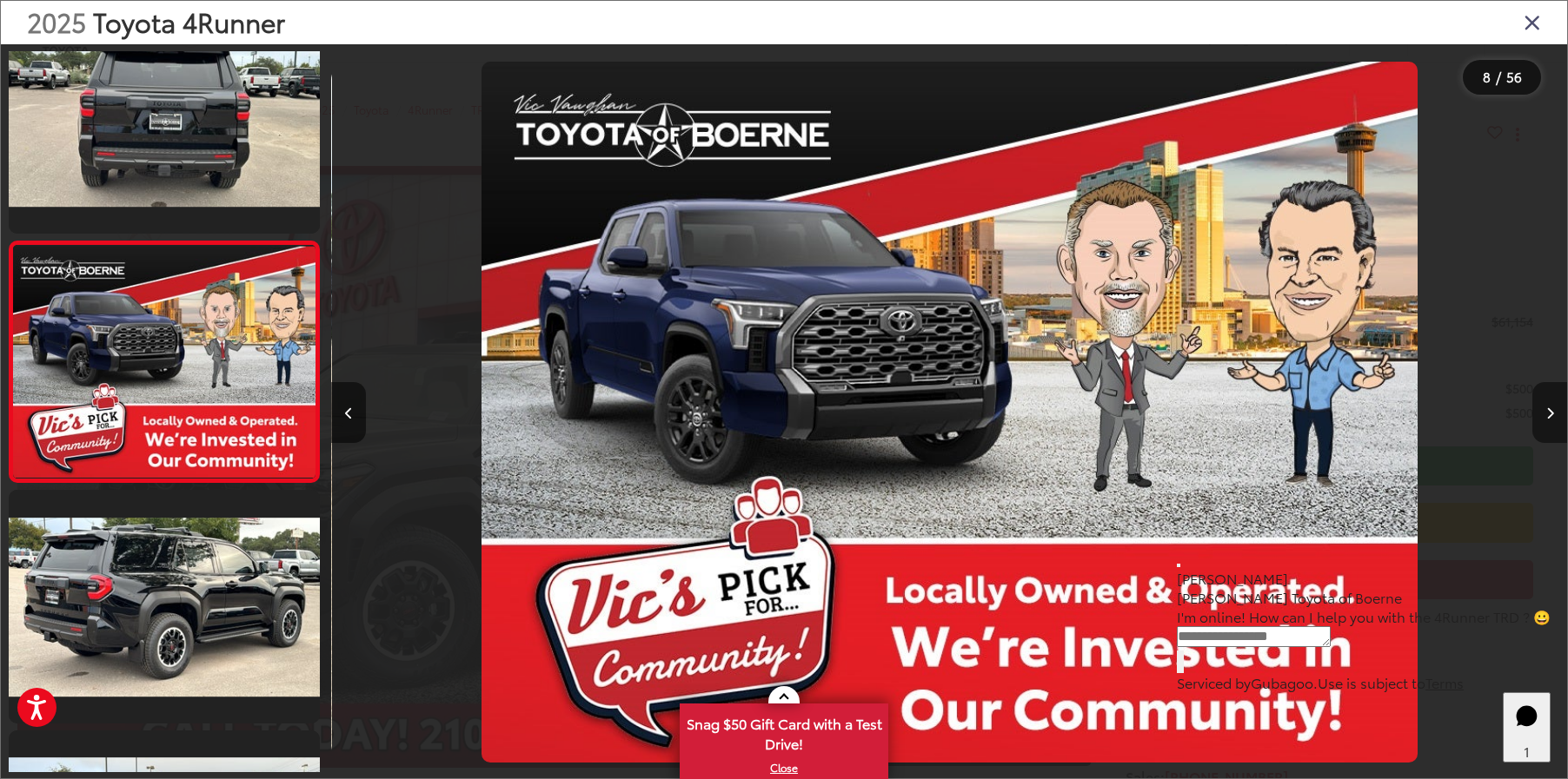
click at [1544, 418] on button "Next image" at bounding box center [1550, 413] width 35 height 61
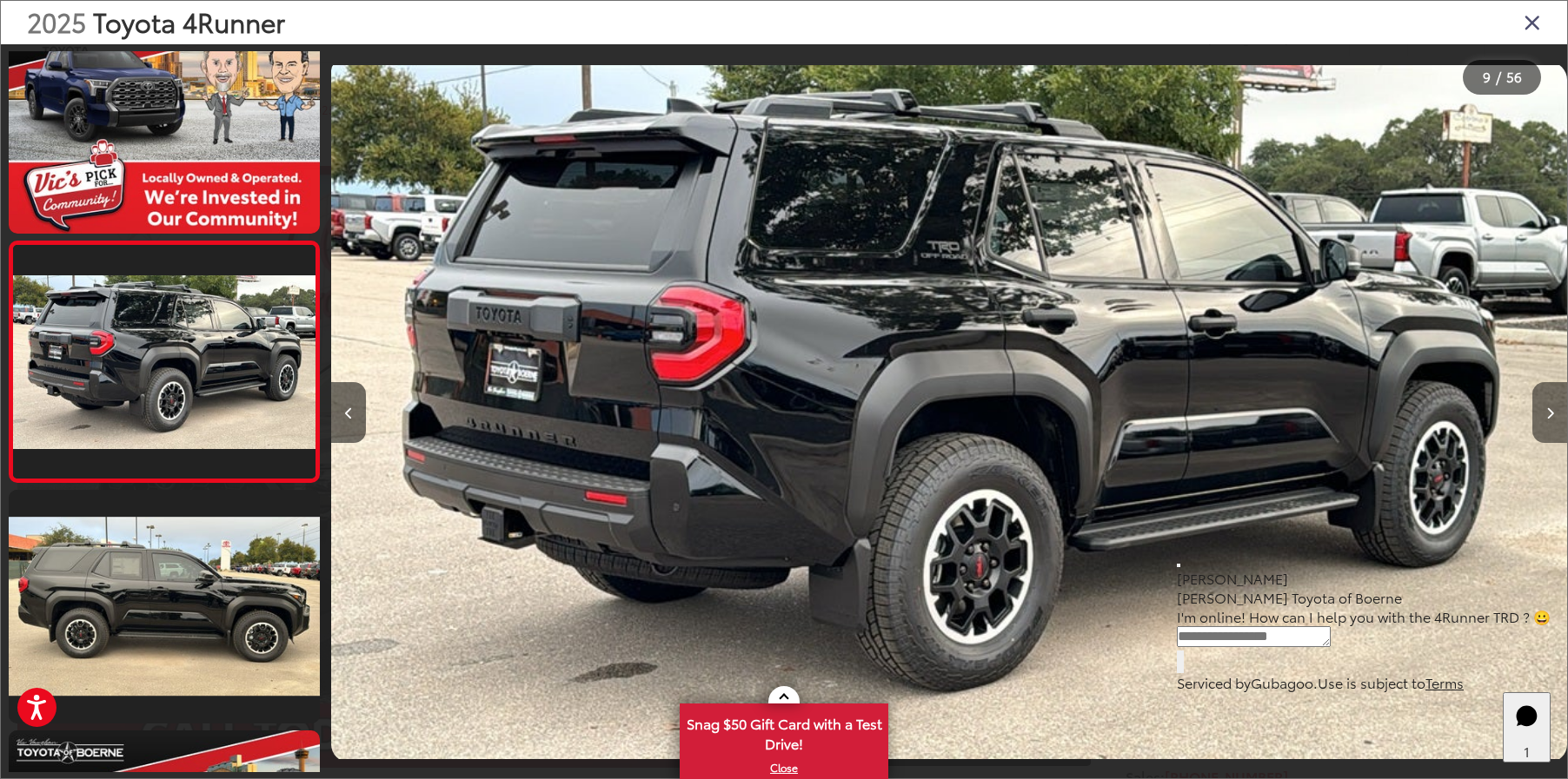
click at [1544, 418] on button "Next image" at bounding box center [1550, 413] width 35 height 61
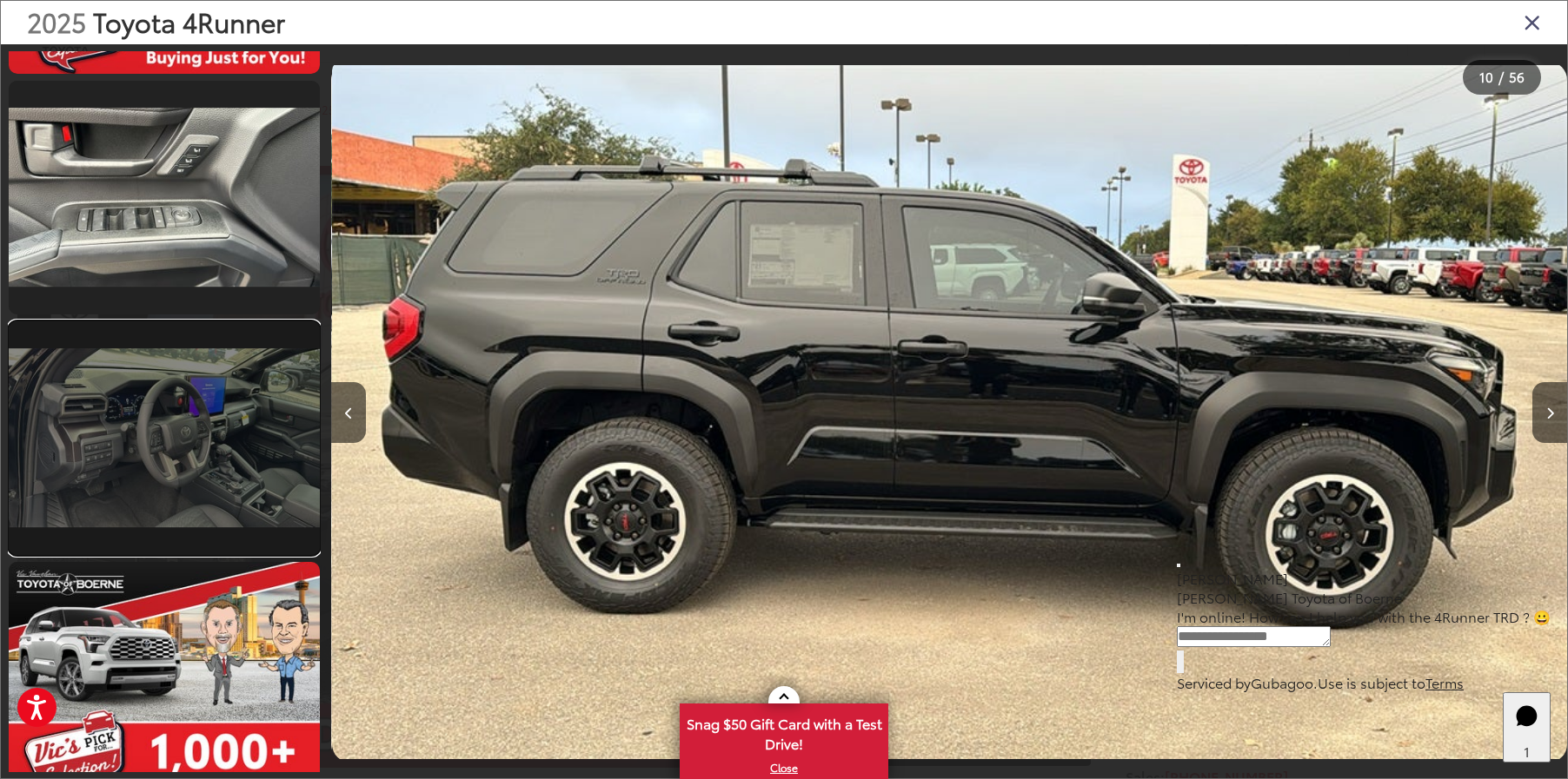
click at [250, 363] on link at bounding box center [164, 439] width 311 height 234
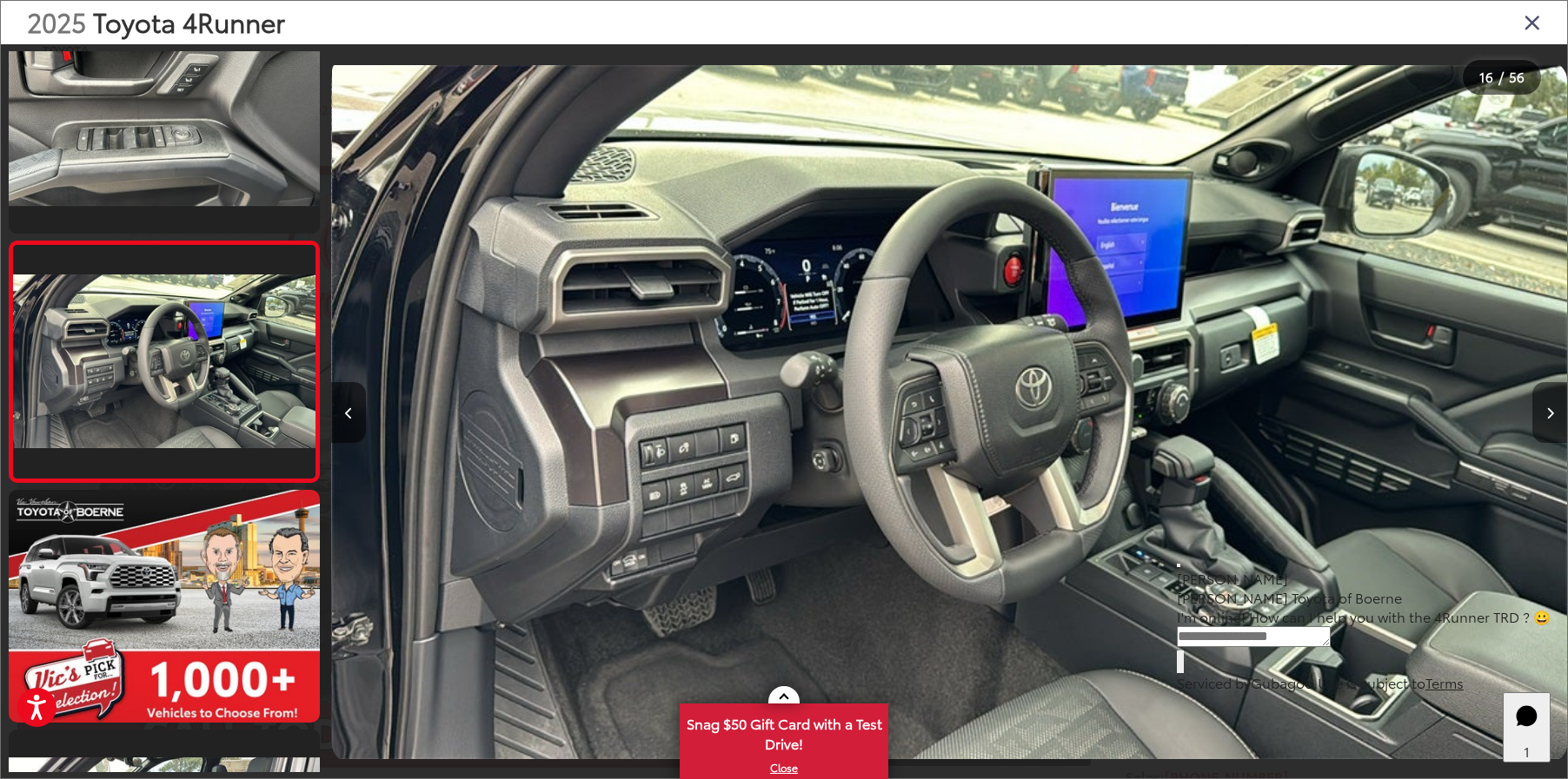
click at [1548, 418] on icon "Next image" at bounding box center [1550, 414] width 8 height 13
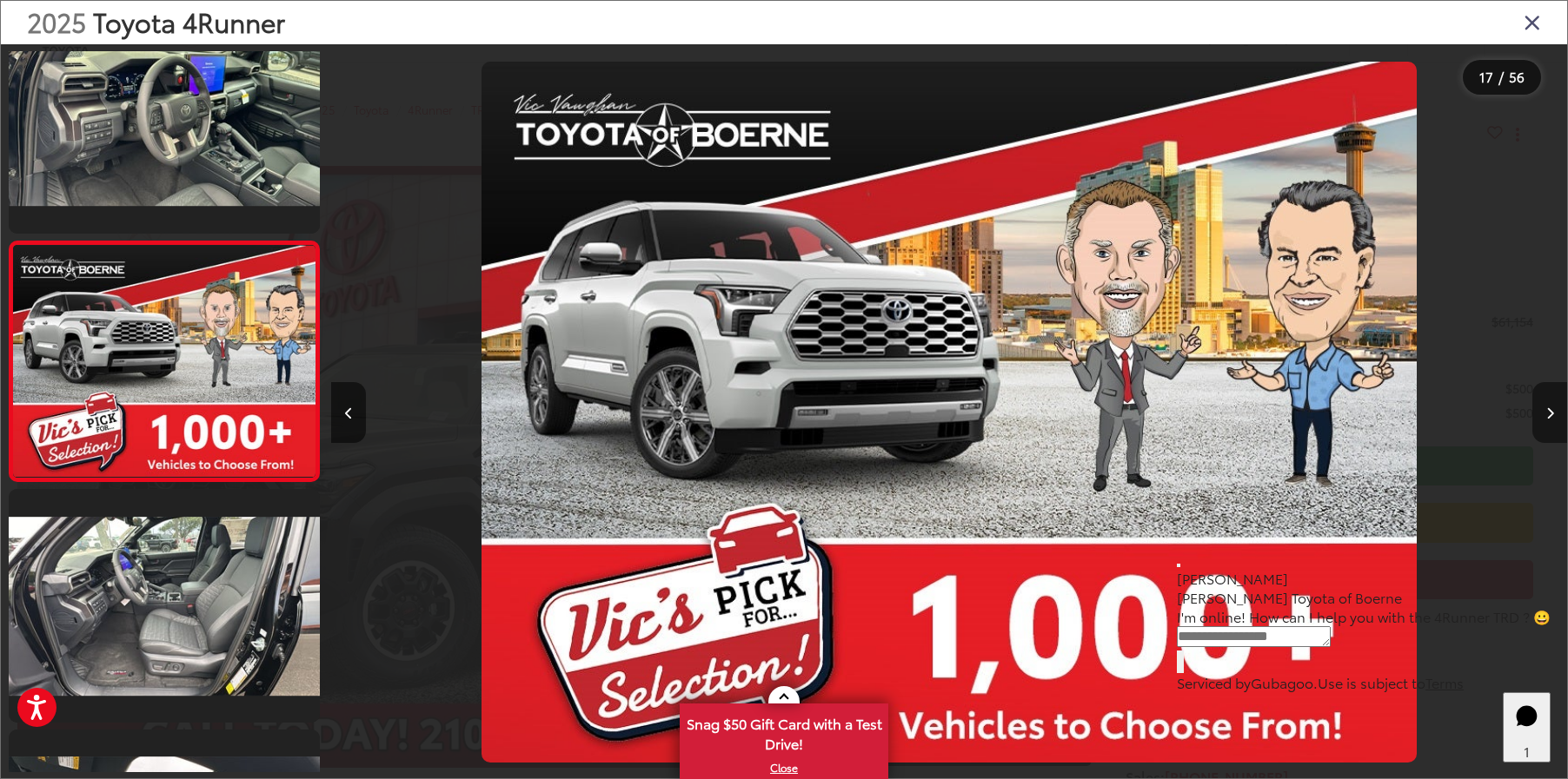
click at [1548, 418] on icon "Next image" at bounding box center [1550, 414] width 8 height 13
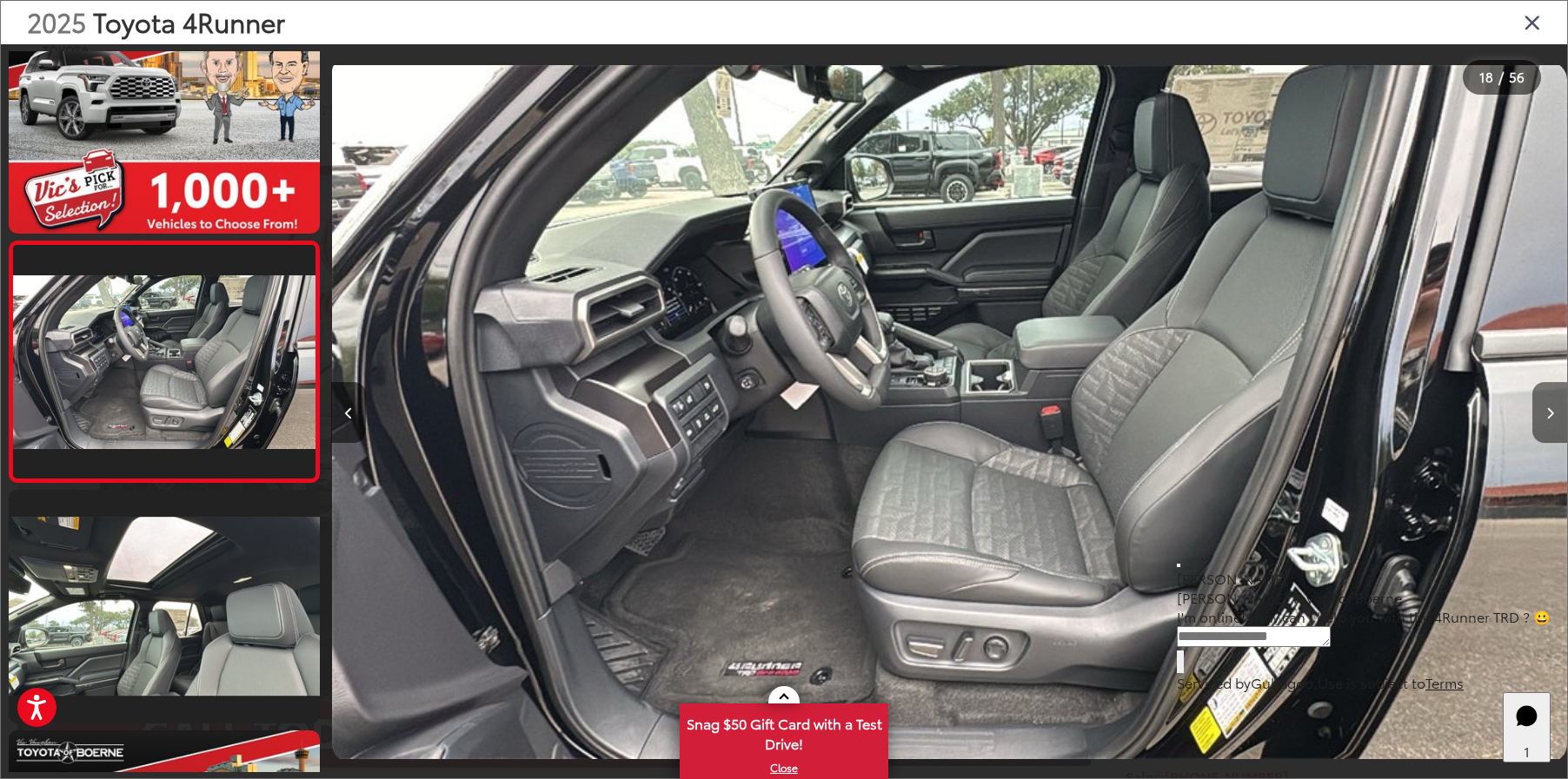
click at [1548, 418] on icon "Next image" at bounding box center [1550, 414] width 8 height 13
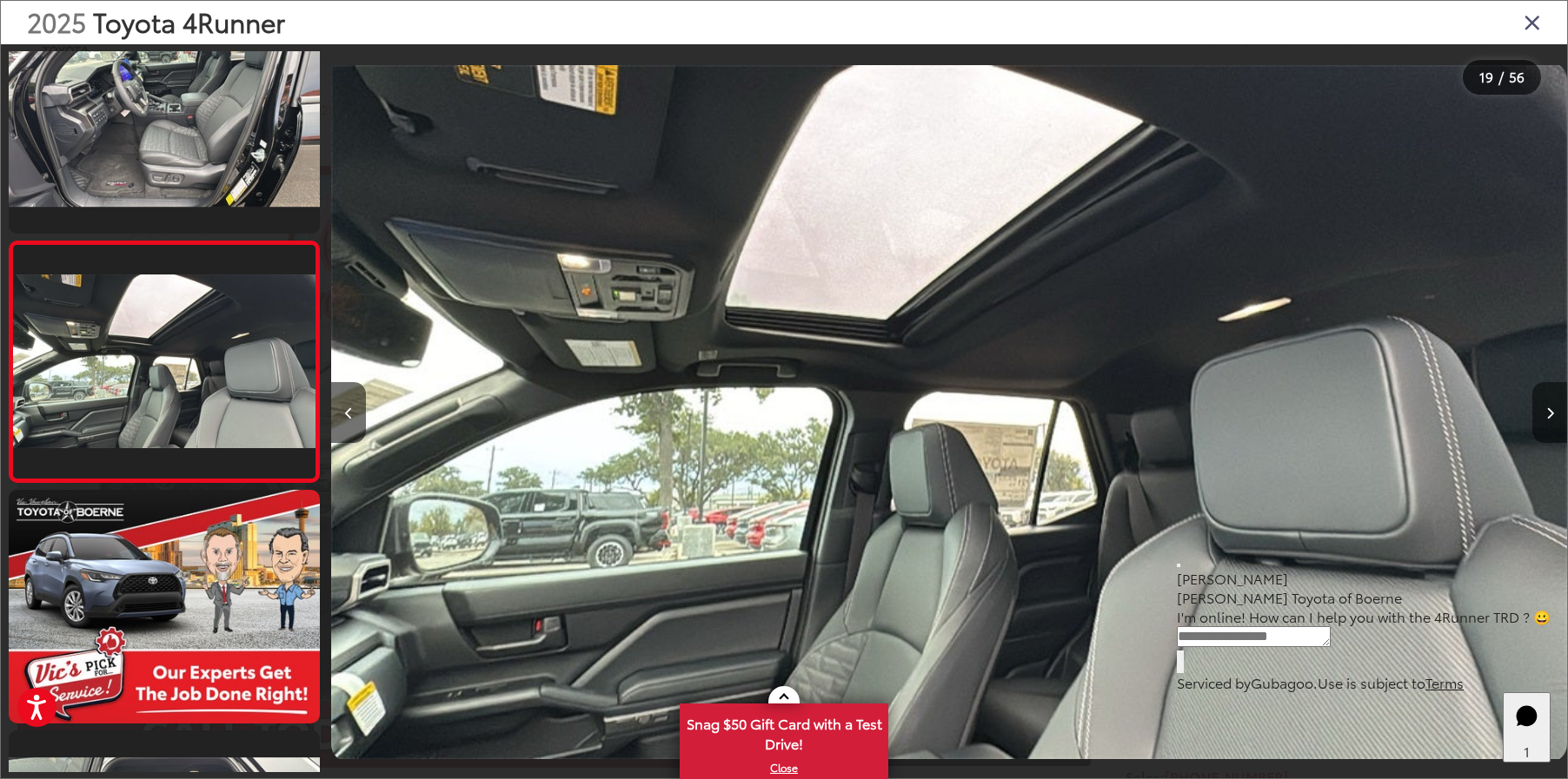
click at [1548, 418] on icon "Next image" at bounding box center [1550, 414] width 8 height 13
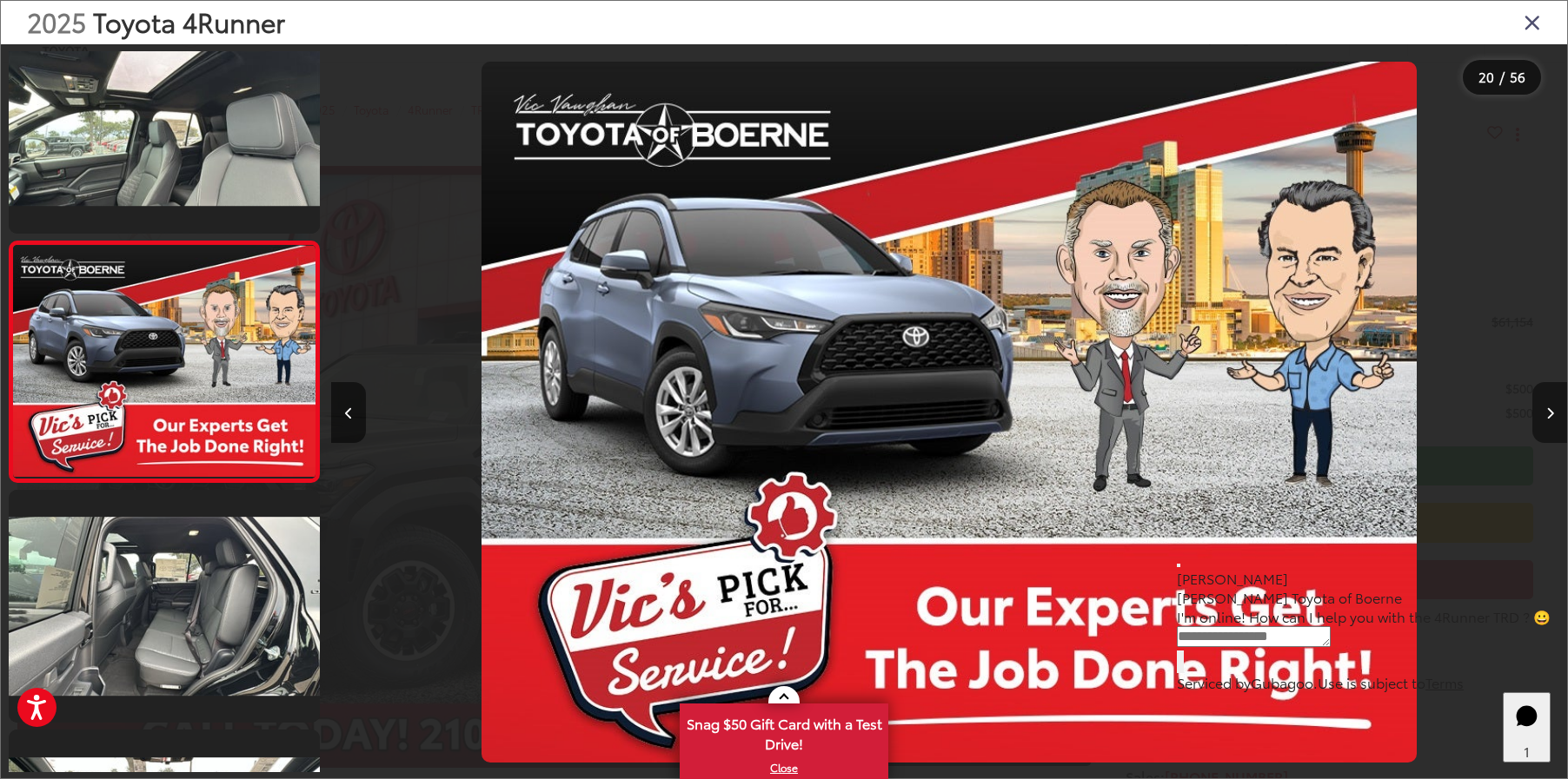
click at [1548, 418] on icon "Next image" at bounding box center [1550, 414] width 8 height 13
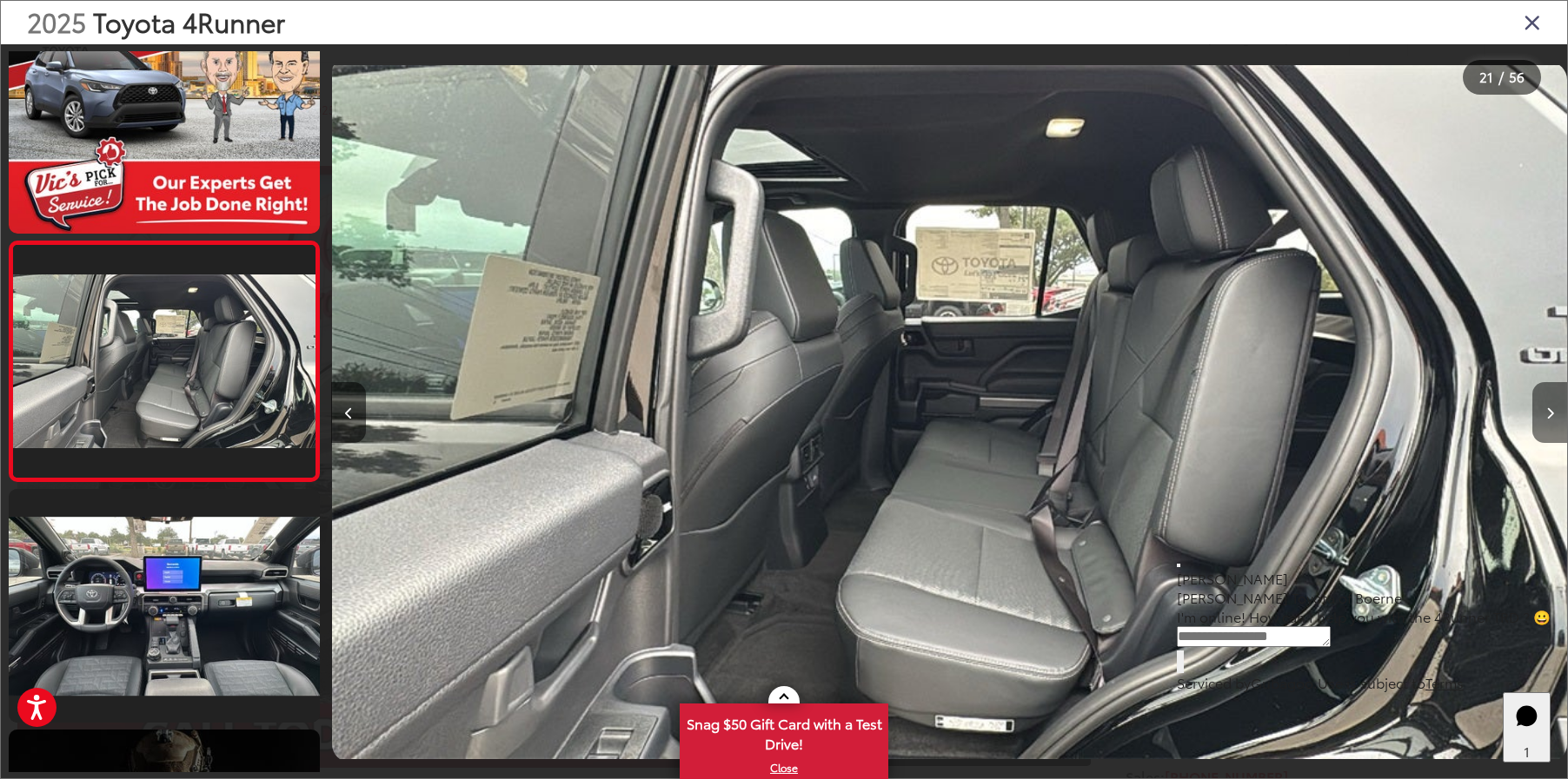
click at [1548, 418] on icon "Next image" at bounding box center [1550, 414] width 8 height 13
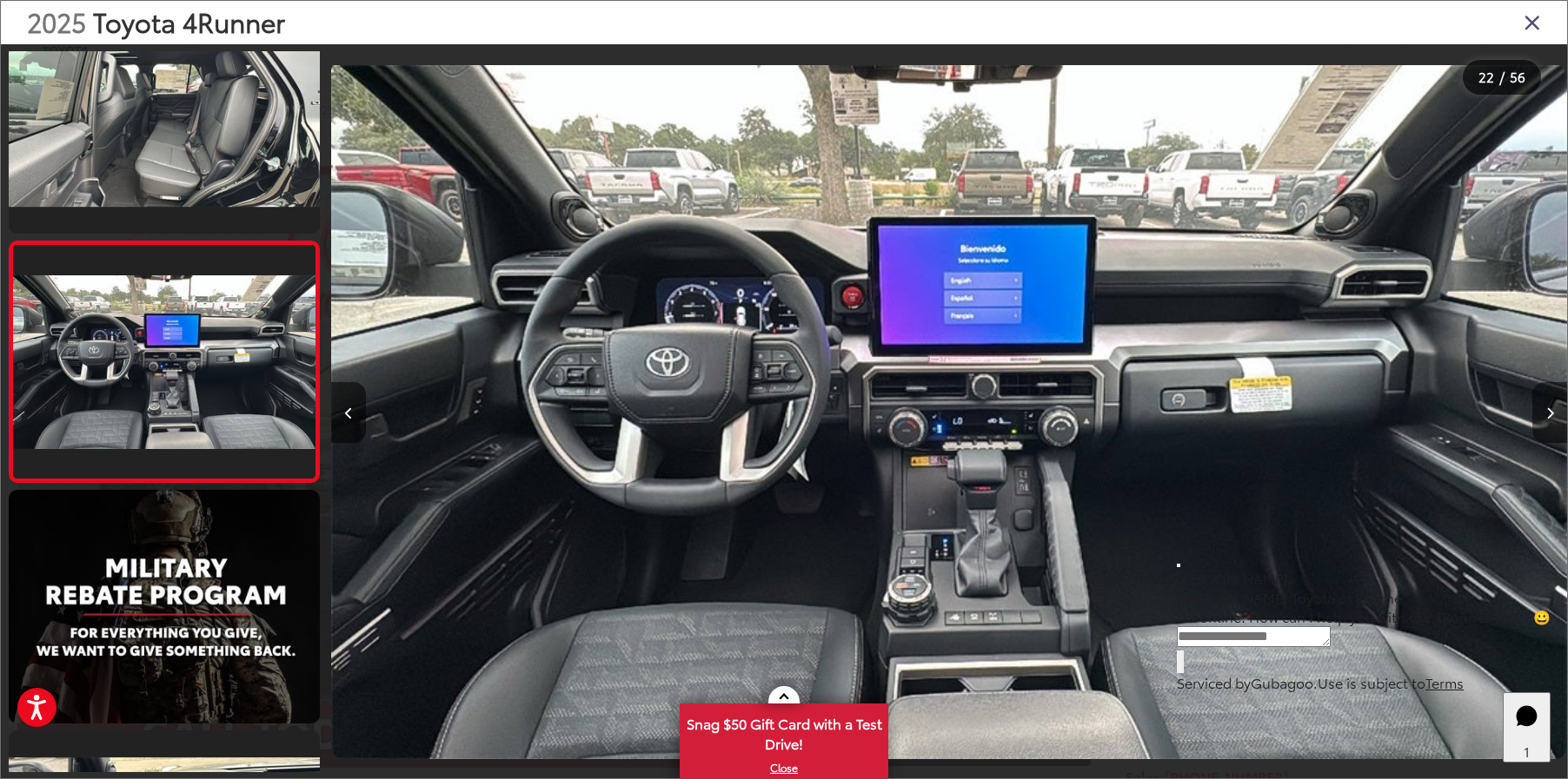
click at [1548, 418] on icon "Next image" at bounding box center [1550, 414] width 8 height 13
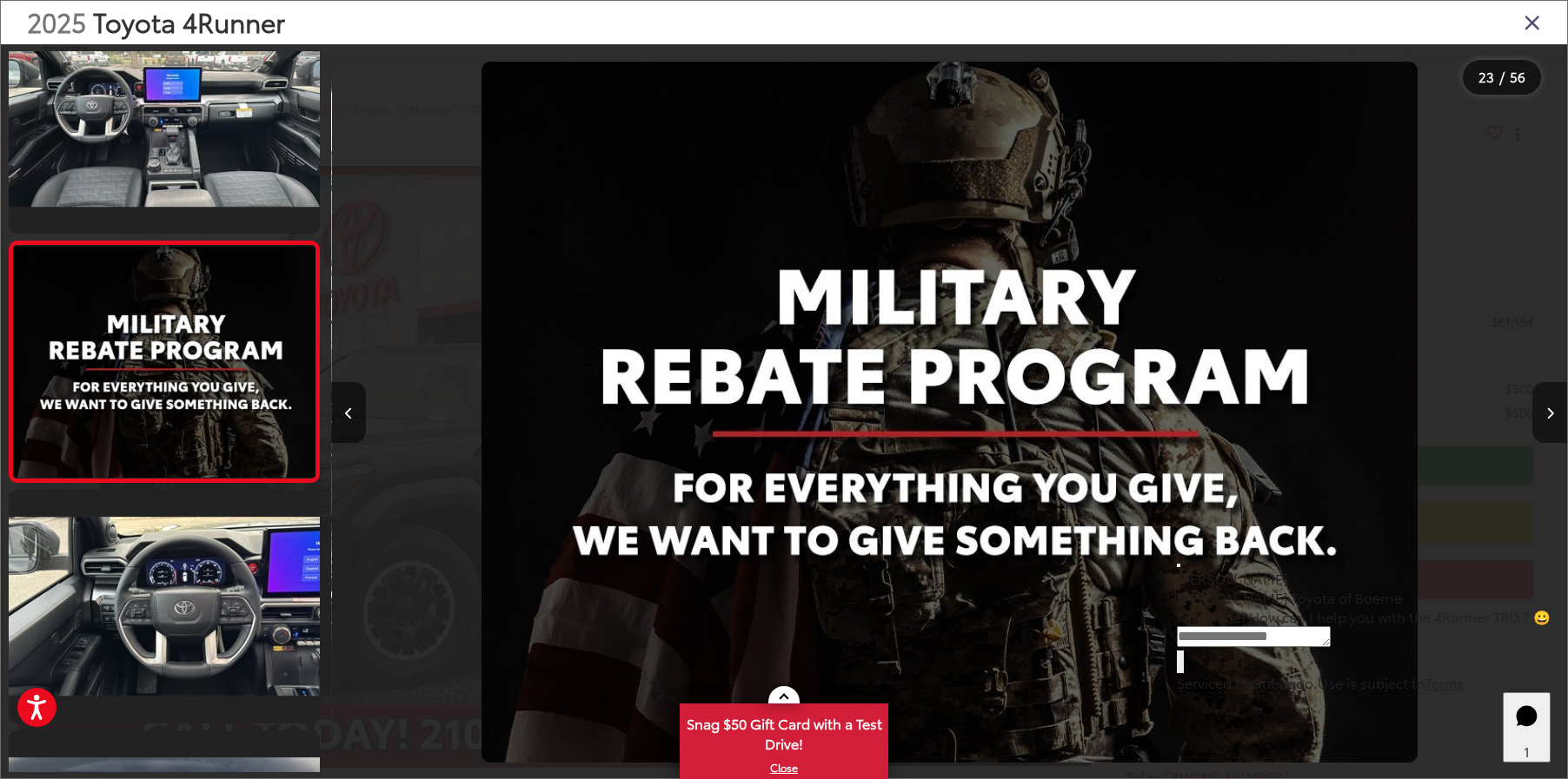
click at [1549, 418] on icon "Next image" at bounding box center [1550, 414] width 8 height 13
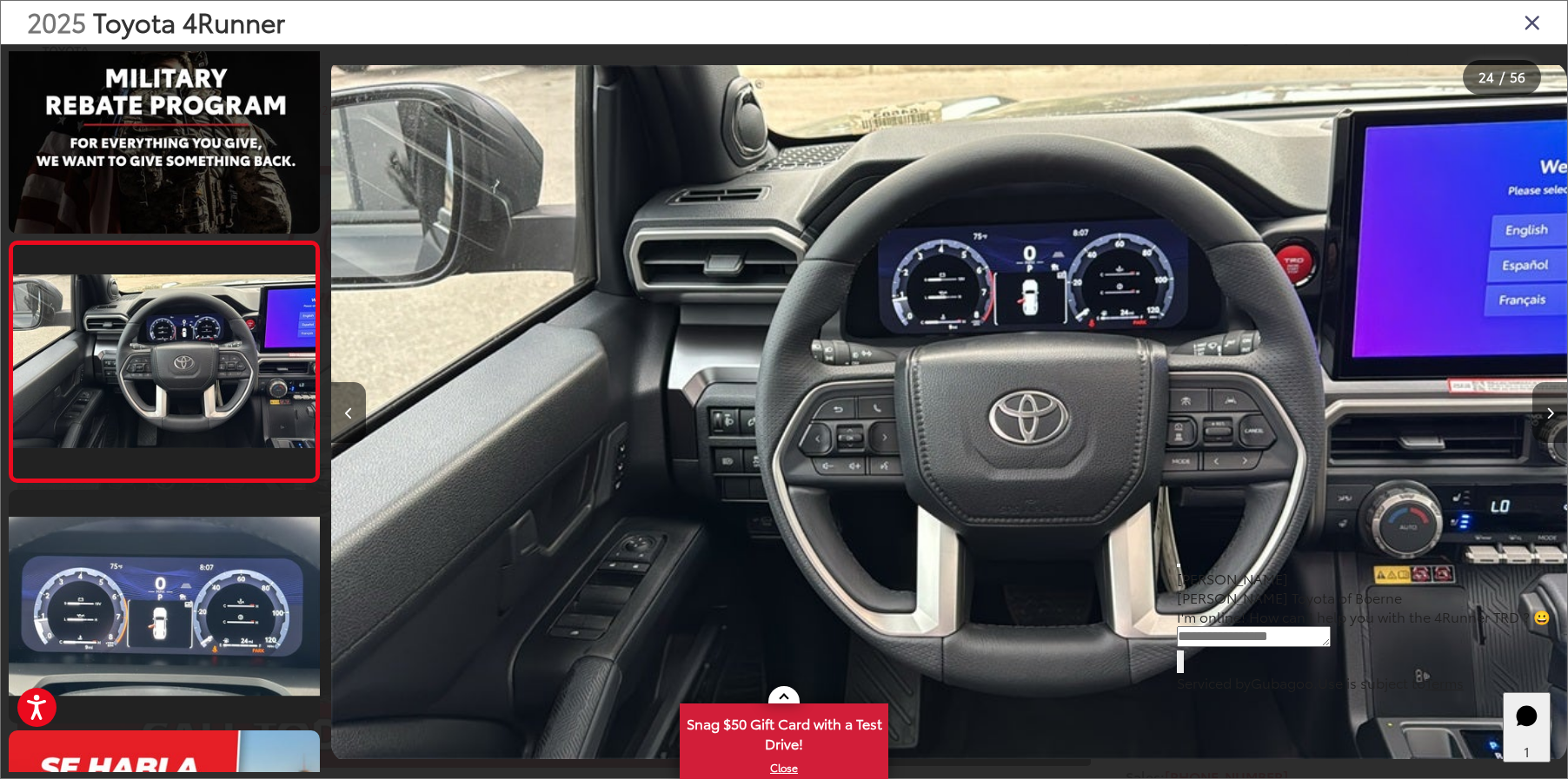
click at [1549, 418] on icon "Next image" at bounding box center [1550, 414] width 8 height 13
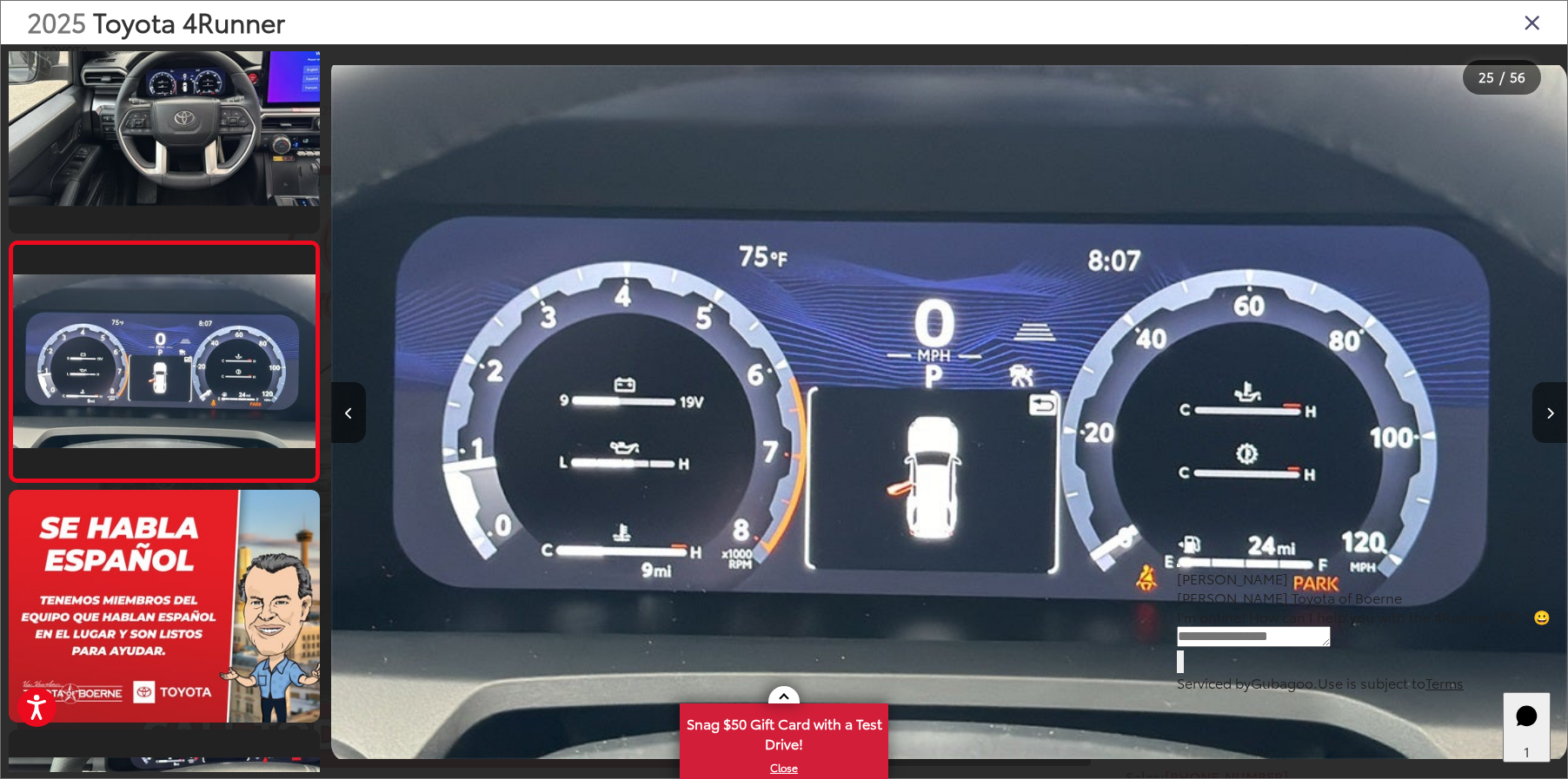
click at [1549, 418] on icon "Next image" at bounding box center [1550, 414] width 8 height 13
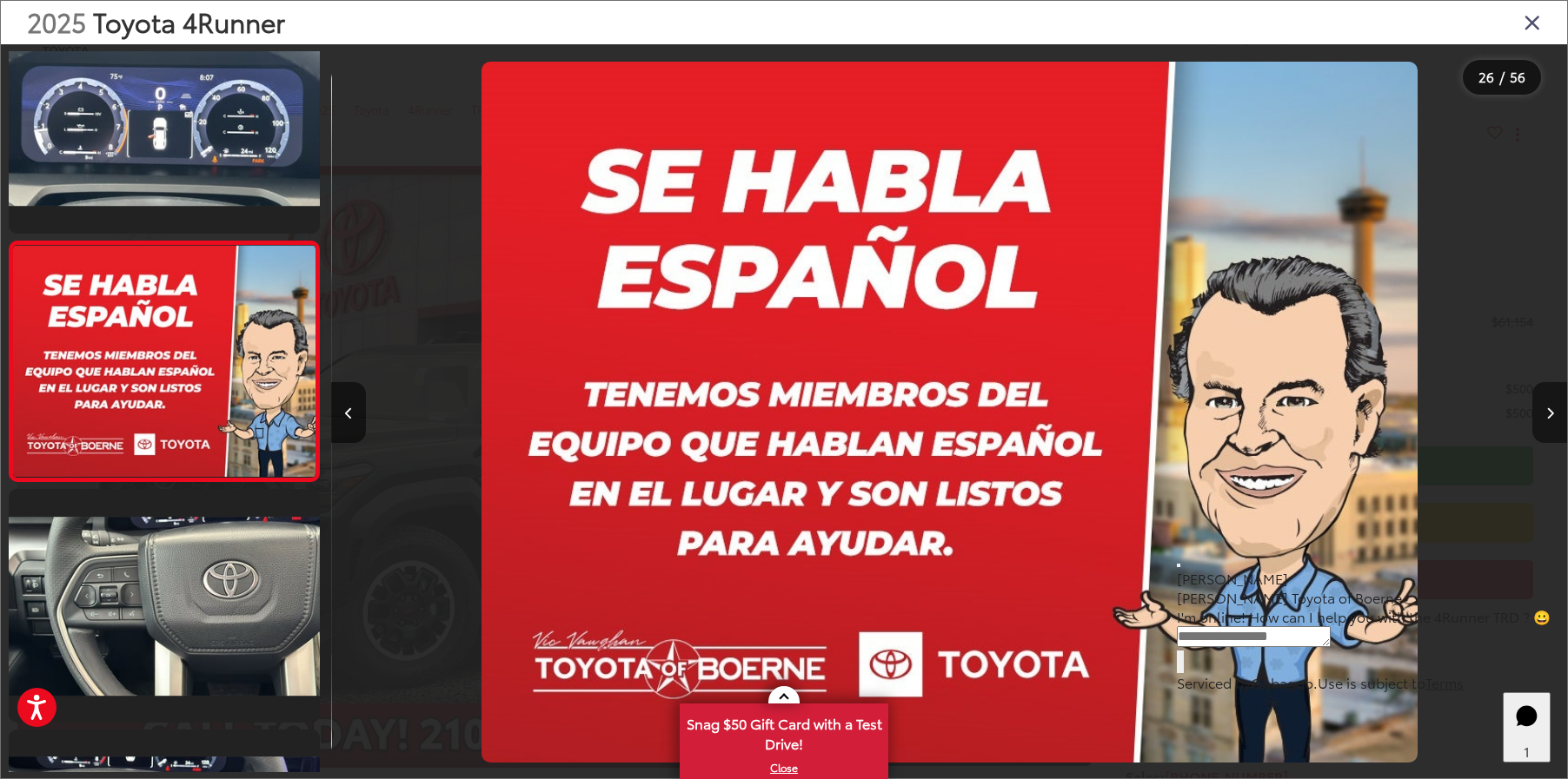
click at [1549, 418] on icon "Next image" at bounding box center [1550, 414] width 8 height 13
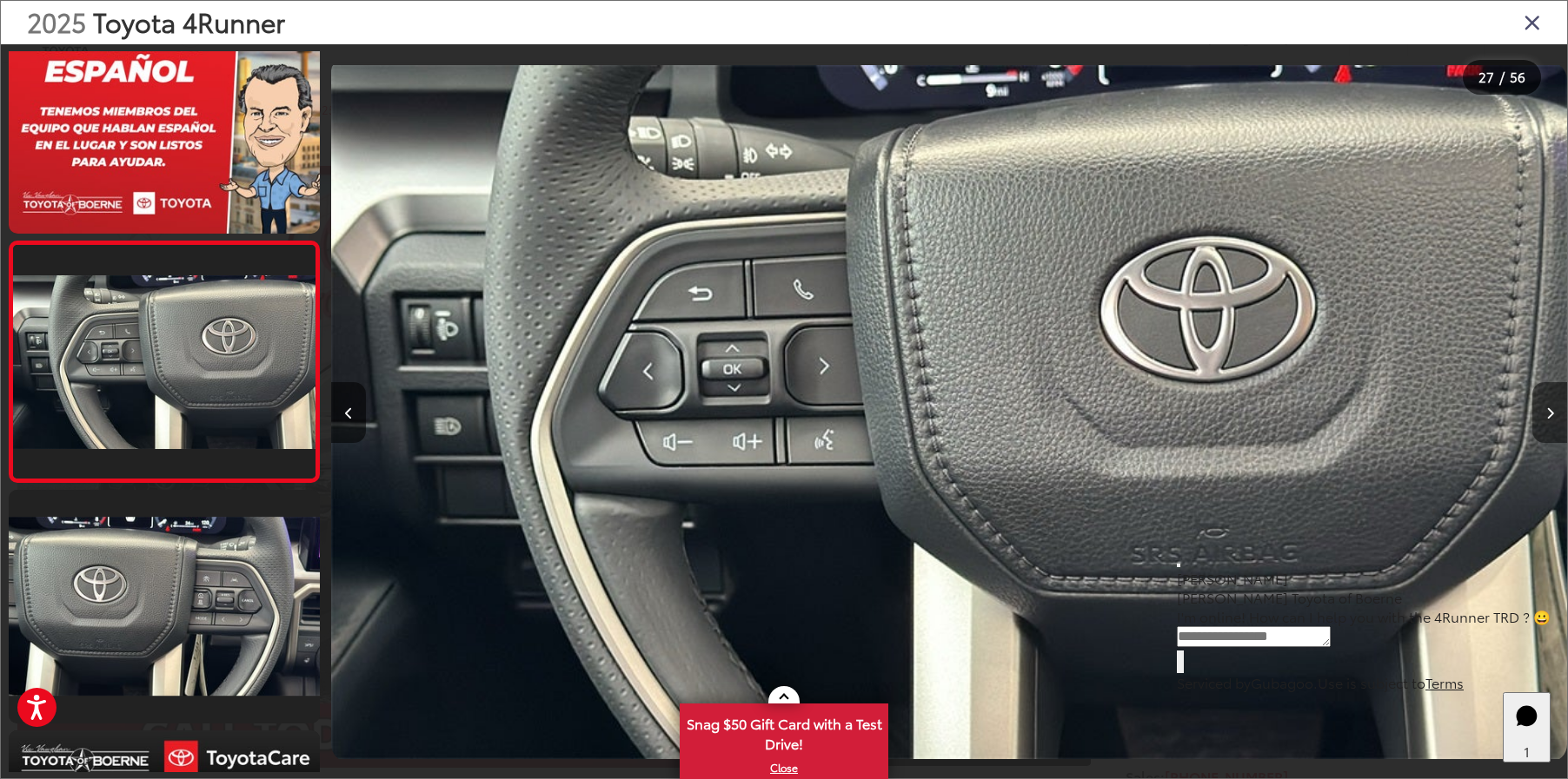
click at [1549, 418] on icon "Next image" at bounding box center [1550, 414] width 8 height 13
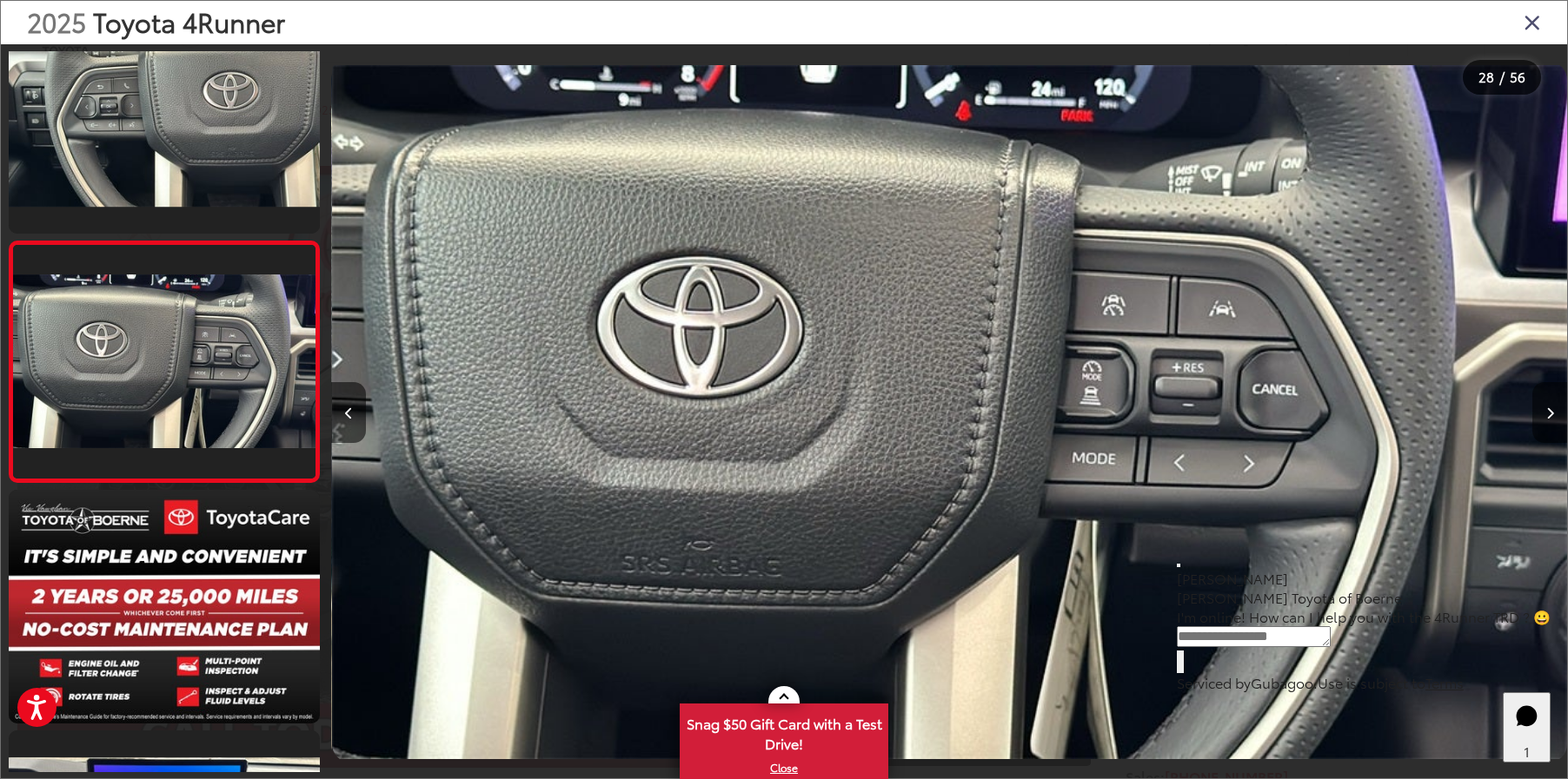
click at [1549, 418] on icon "Next image" at bounding box center [1550, 414] width 8 height 13
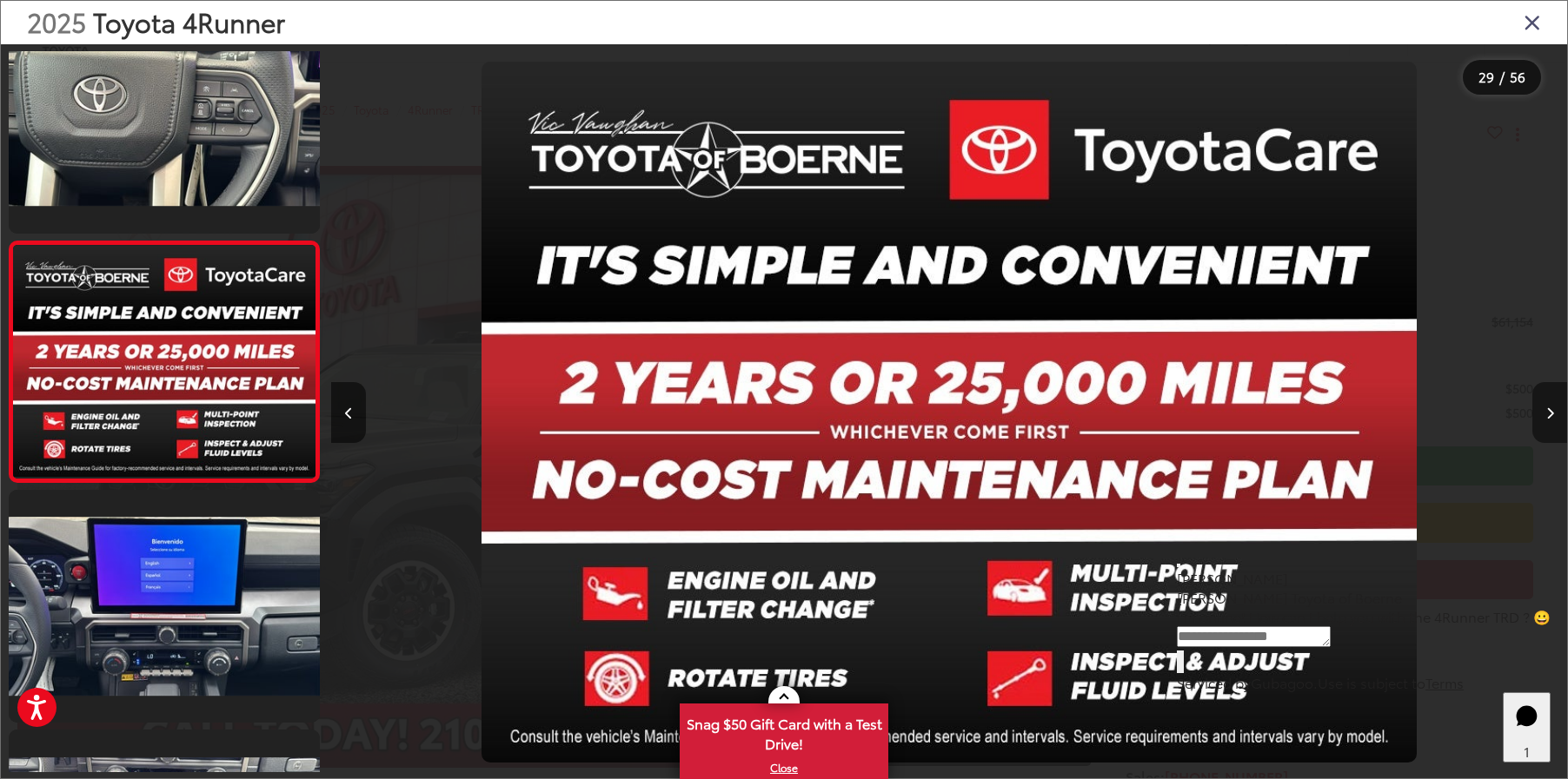
click at [1549, 418] on icon "Next image" at bounding box center [1550, 414] width 8 height 13
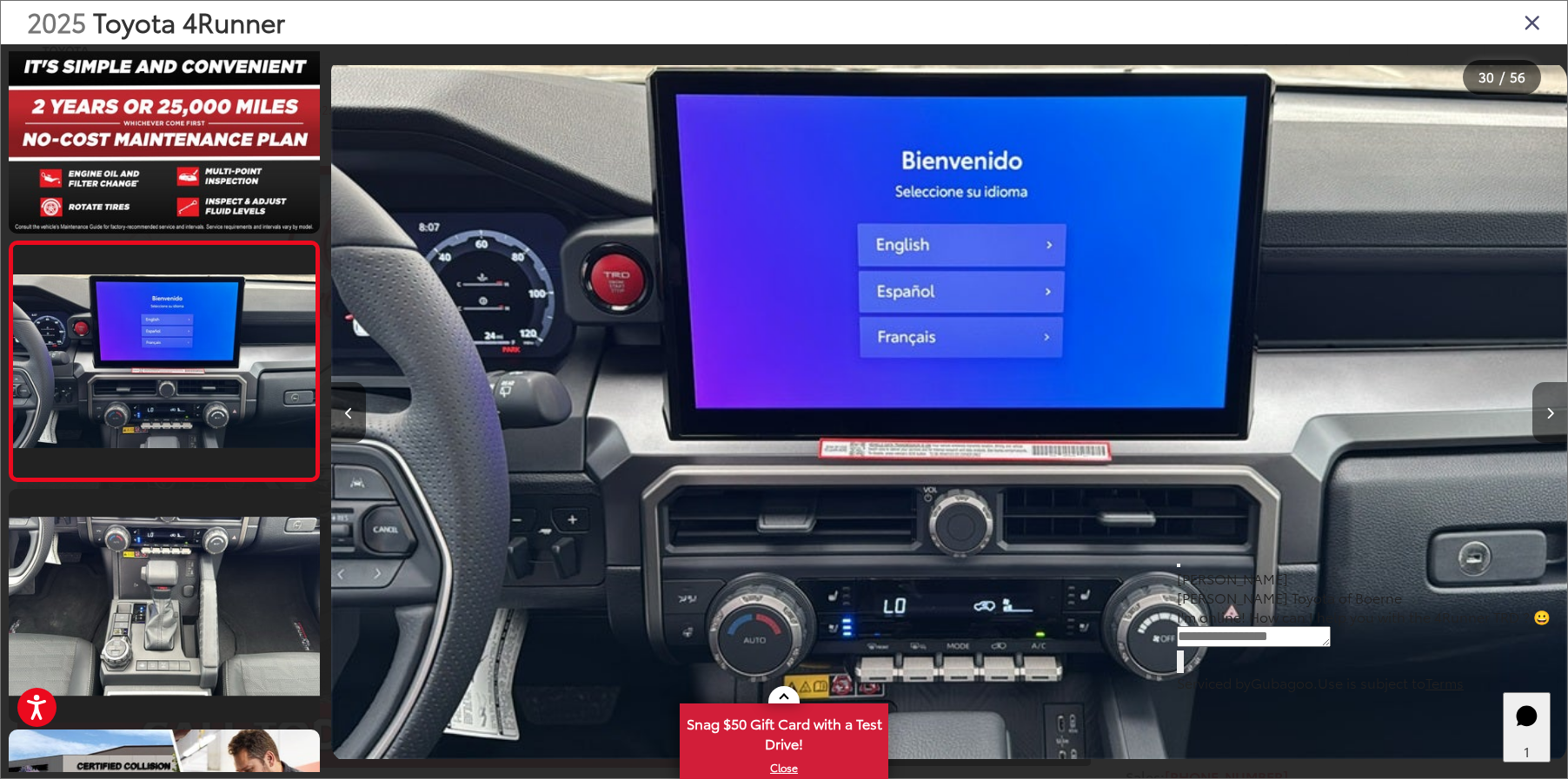
click at [1549, 418] on icon "Next image" at bounding box center [1550, 414] width 8 height 13
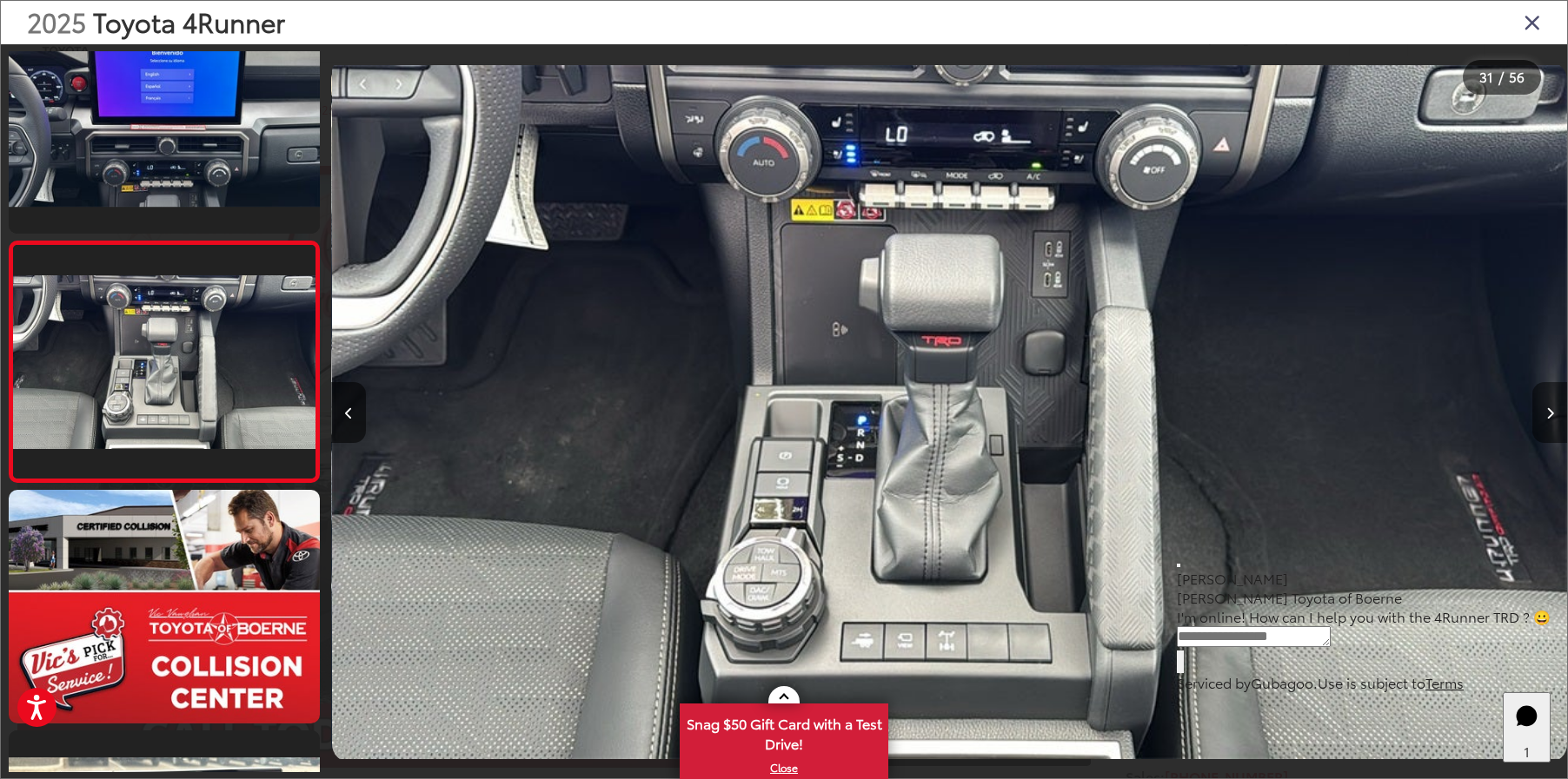
click at [1549, 418] on icon "Next image" at bounding box center [1550, 414] width 8 height 13
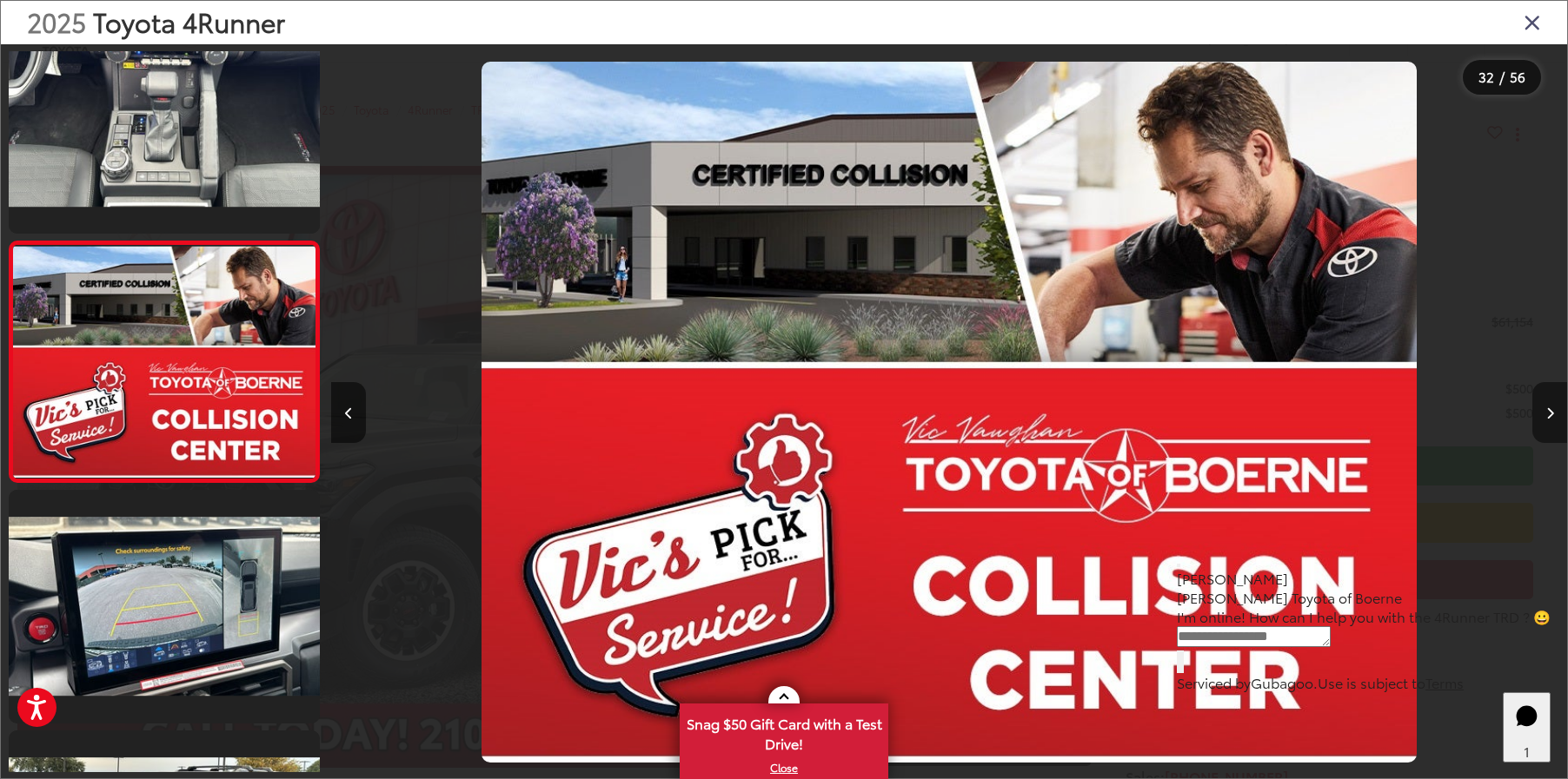
click at [1549, 418] on icon "Next image" at bounding box center [1550, 414] width 8 height 13
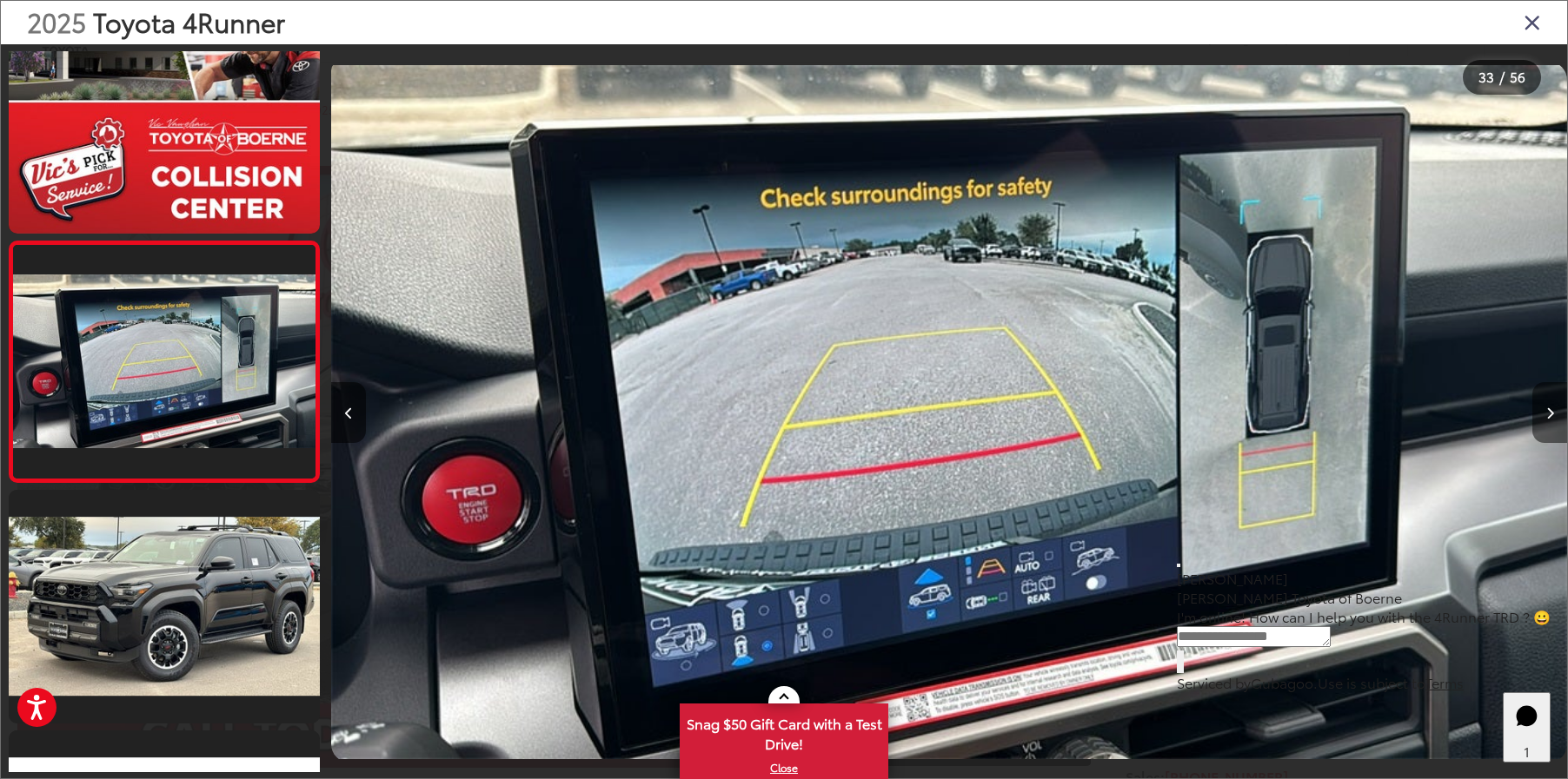
click at [1549, 418] on icon "Next image" at bounding box center [1550, 414] width 8 height 13
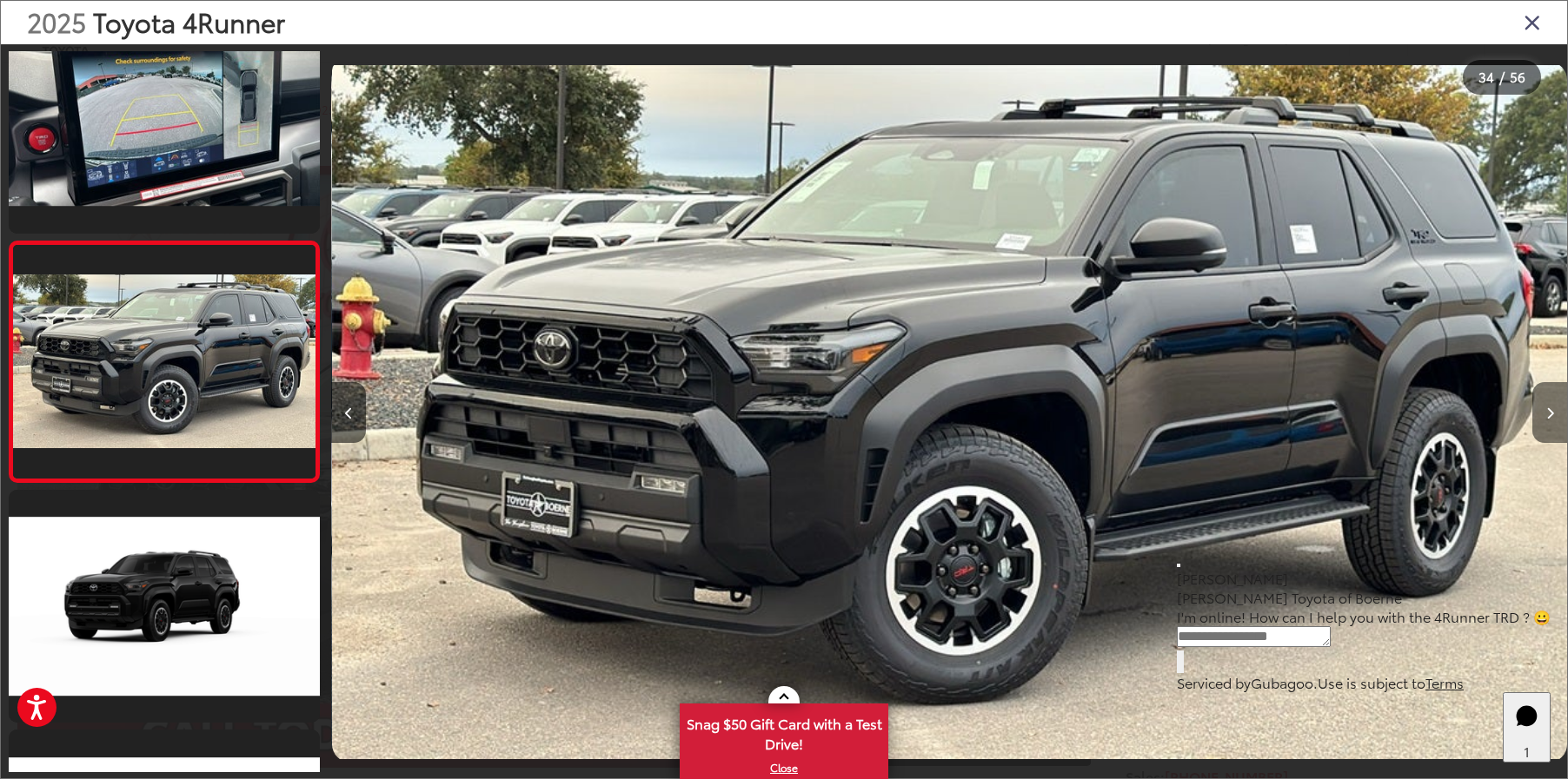
click at [1550, 418] on icon "Next image" at bounding box center [1550, 414] width 8 height 13
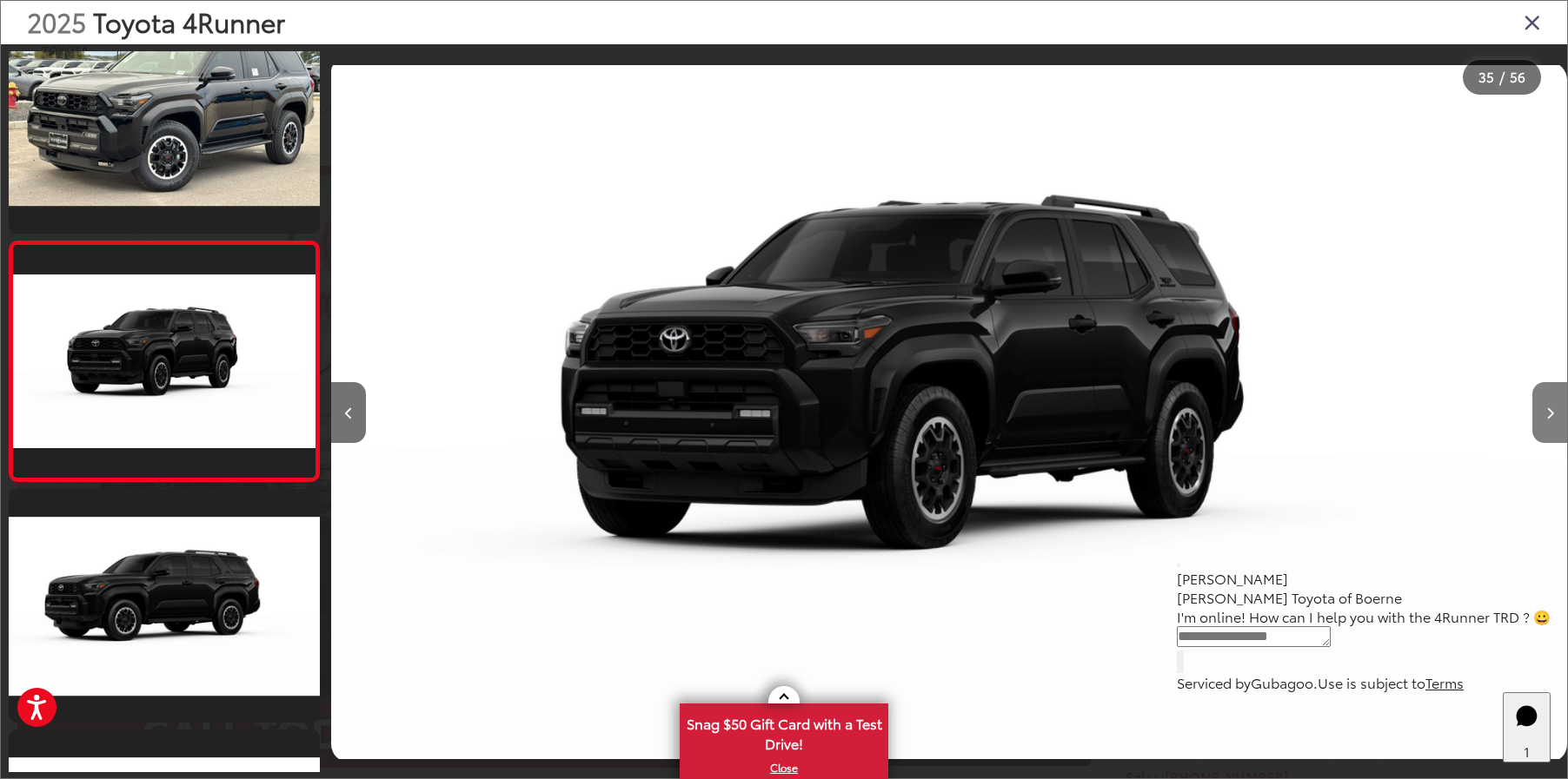
click at [1550, 418] on icon "Next image" at bounding box center [1550, 414] width 8 height 13
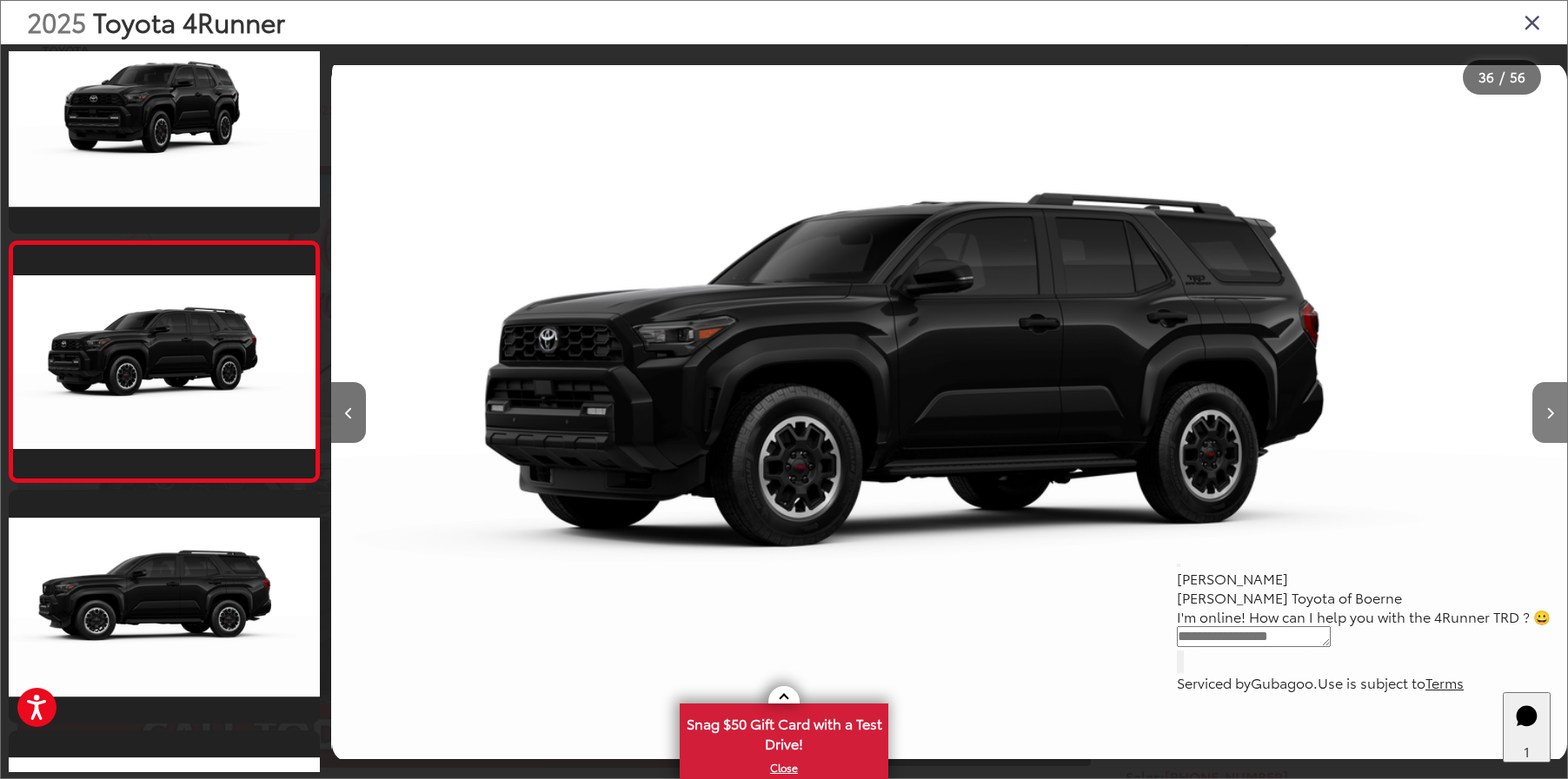
click at [1550, 418] on icon "Next image" at bounding box center [1550, 414] width 8 height 13
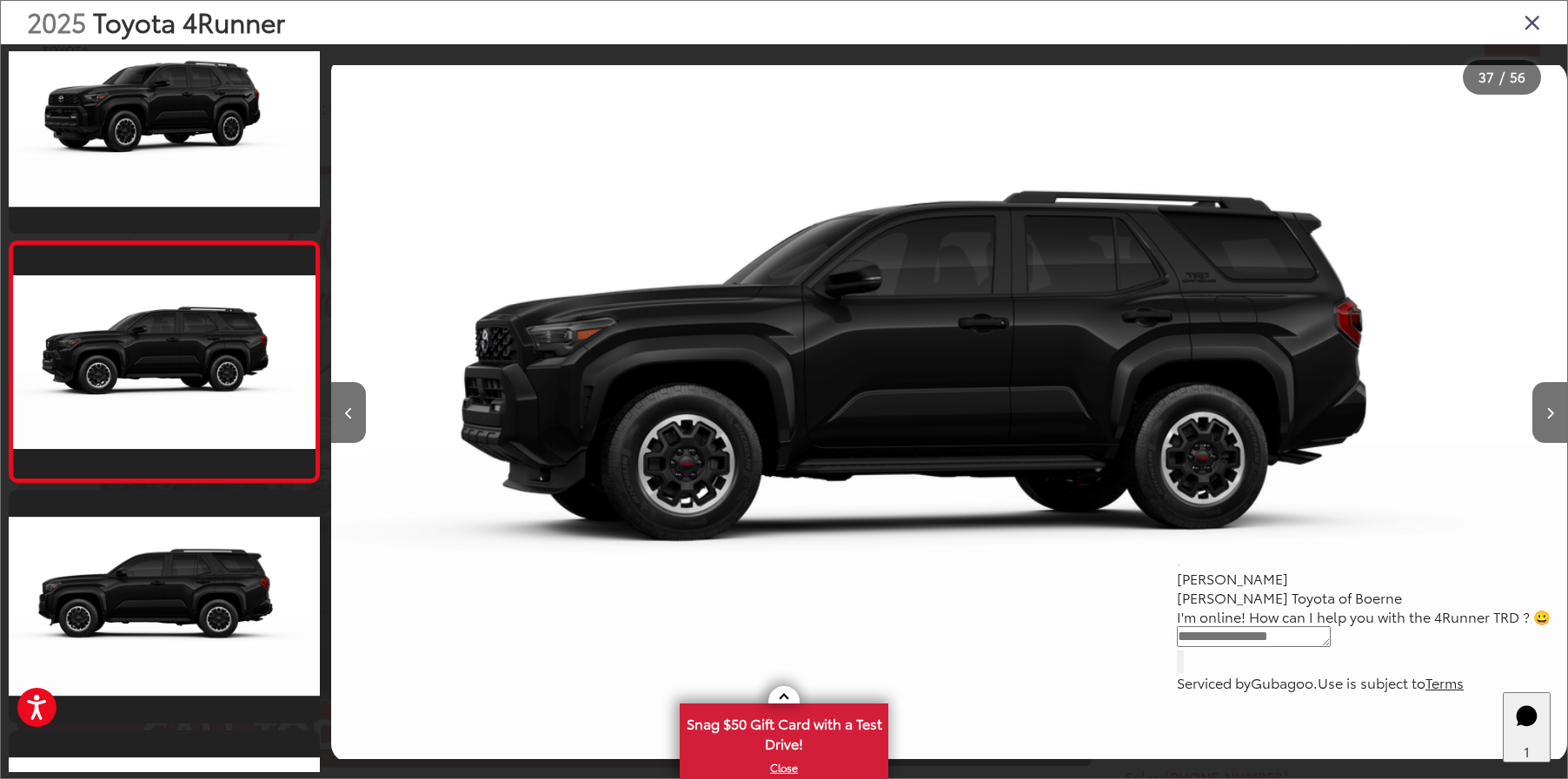
click at [1529, 27] on icon "Close gallery" at bounding box center [1532, 21] width 17 height 22
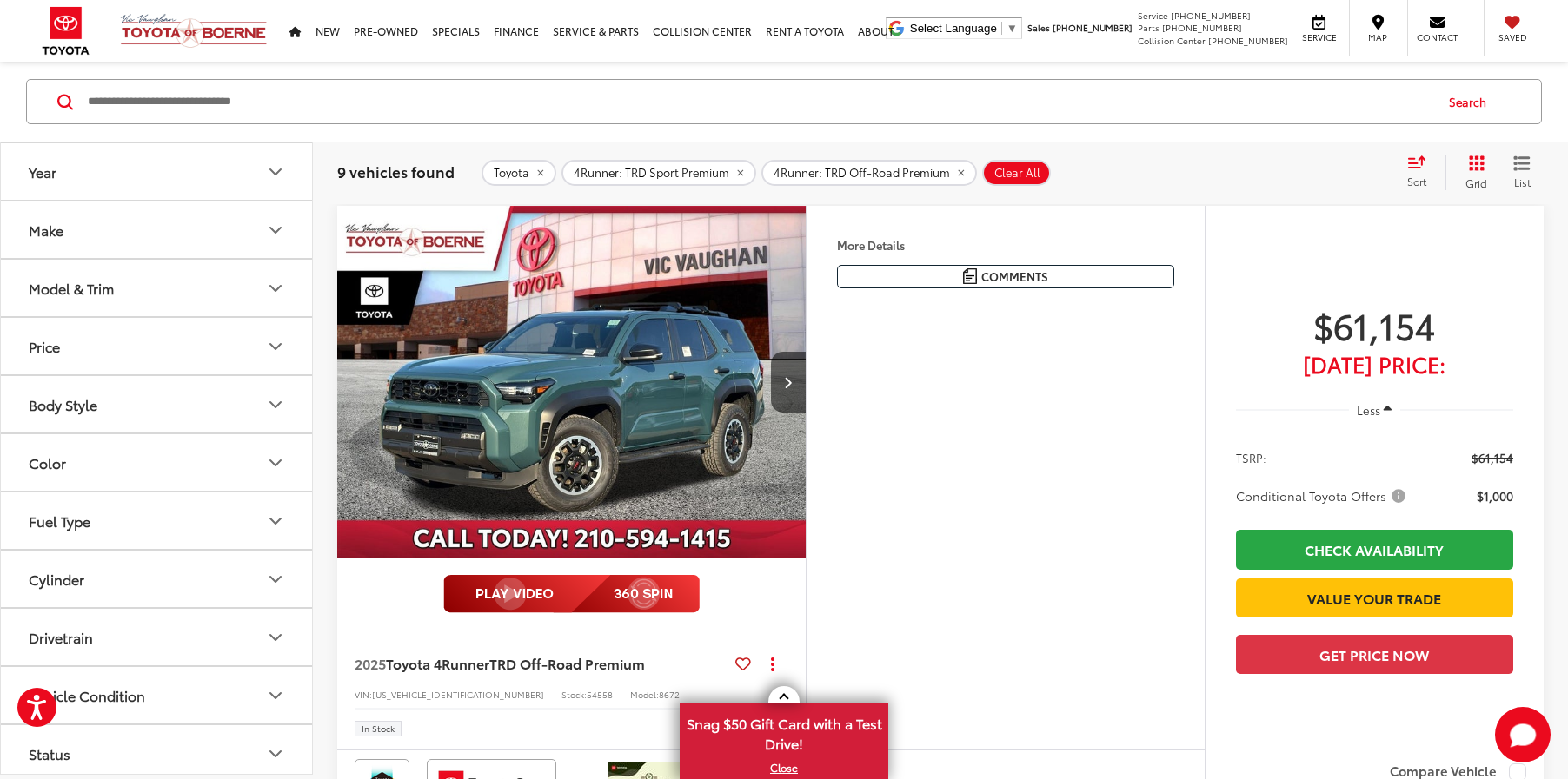
click at [275, 231] on icon "Make" at bounding box center [276, 230] width 11 height 5
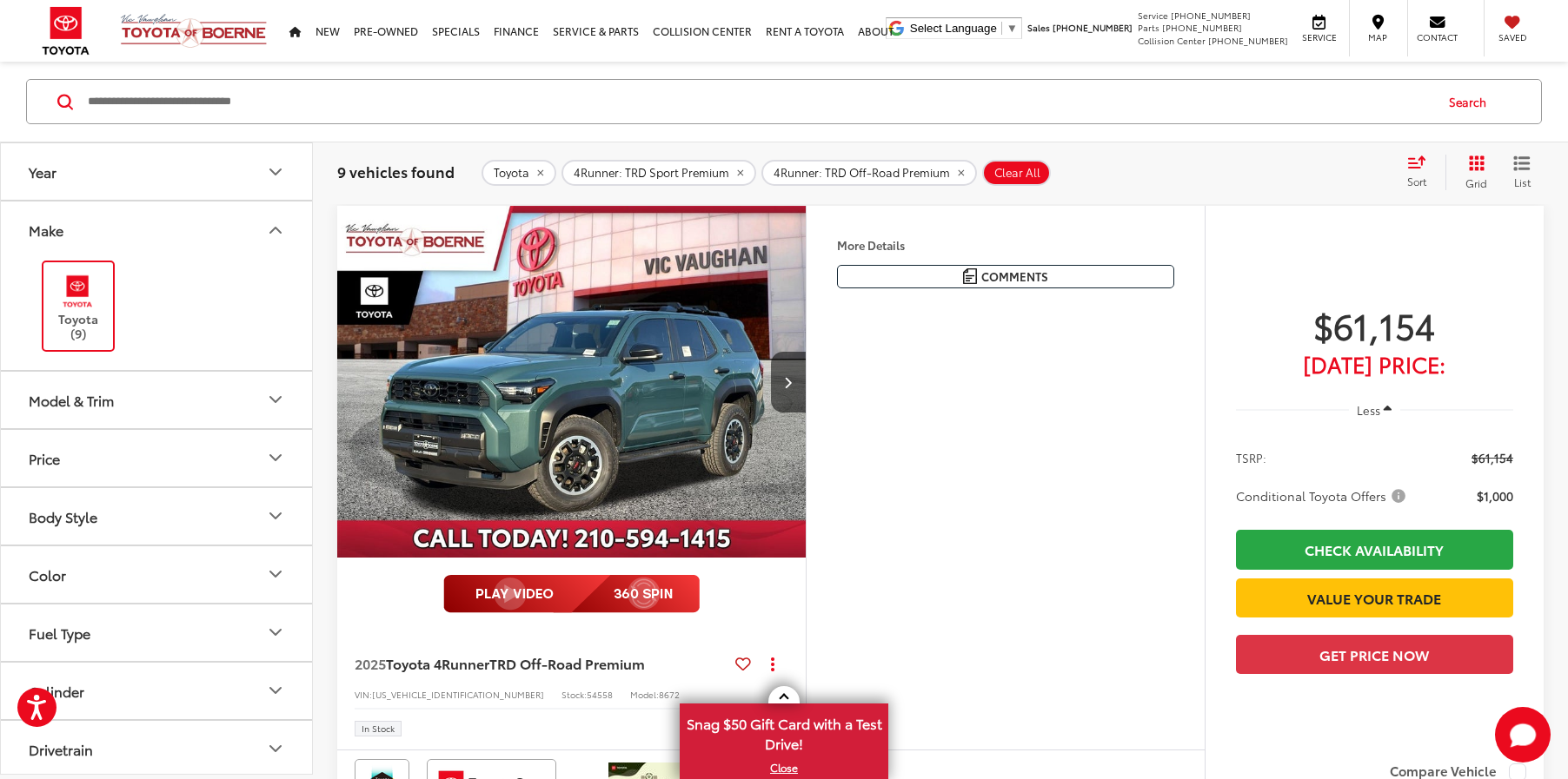
click at [274, 232] on icon "Make" at bounding box center [276, 230] width 21 height 21
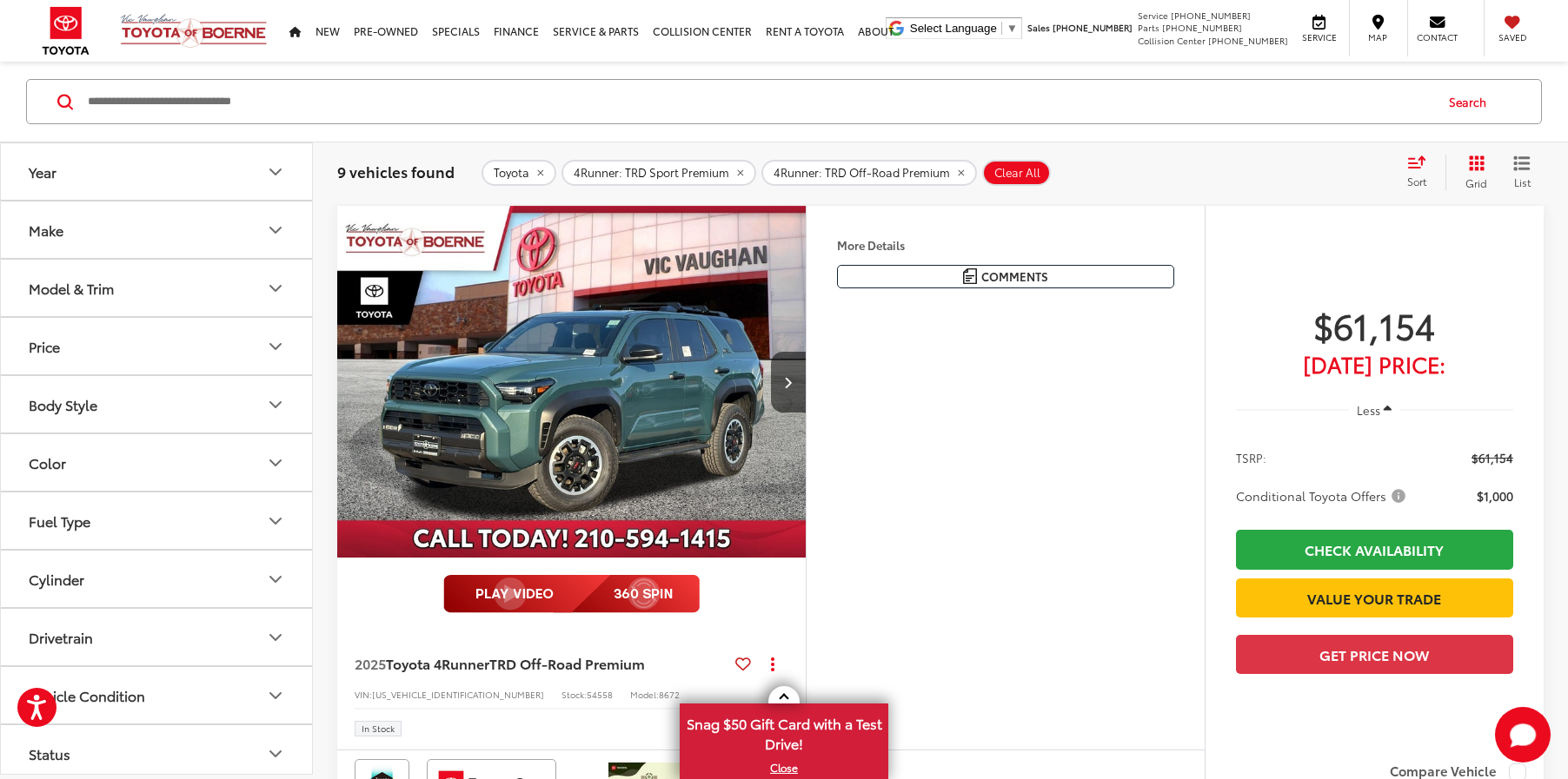
click at [276, 274] on button "Model & Trim" at bounding box center [158, 288] width 313 height 56
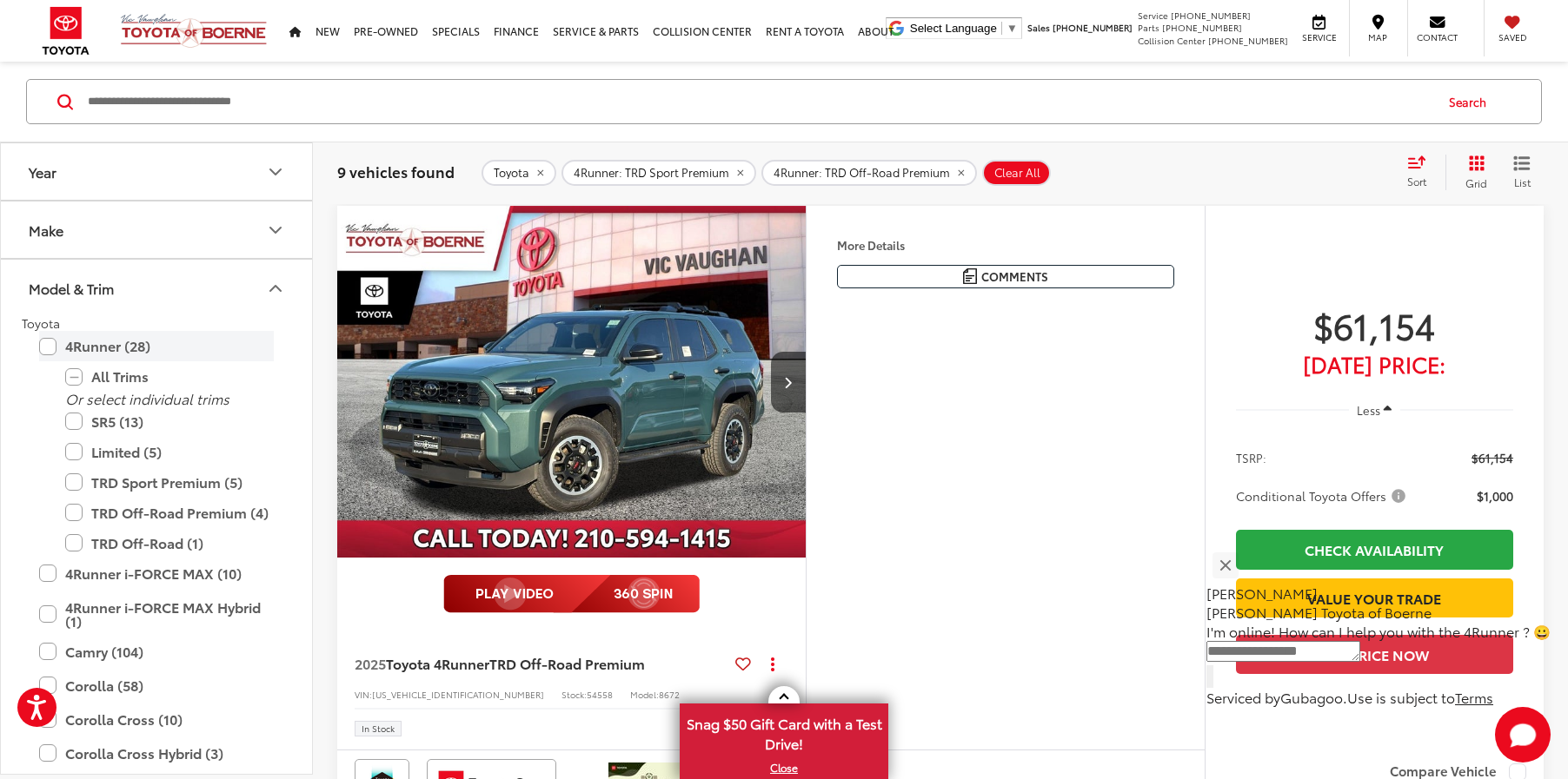
click at [47, 349] on label "4Runner (28)" at bounding box center [156, 346] width 235 height 30
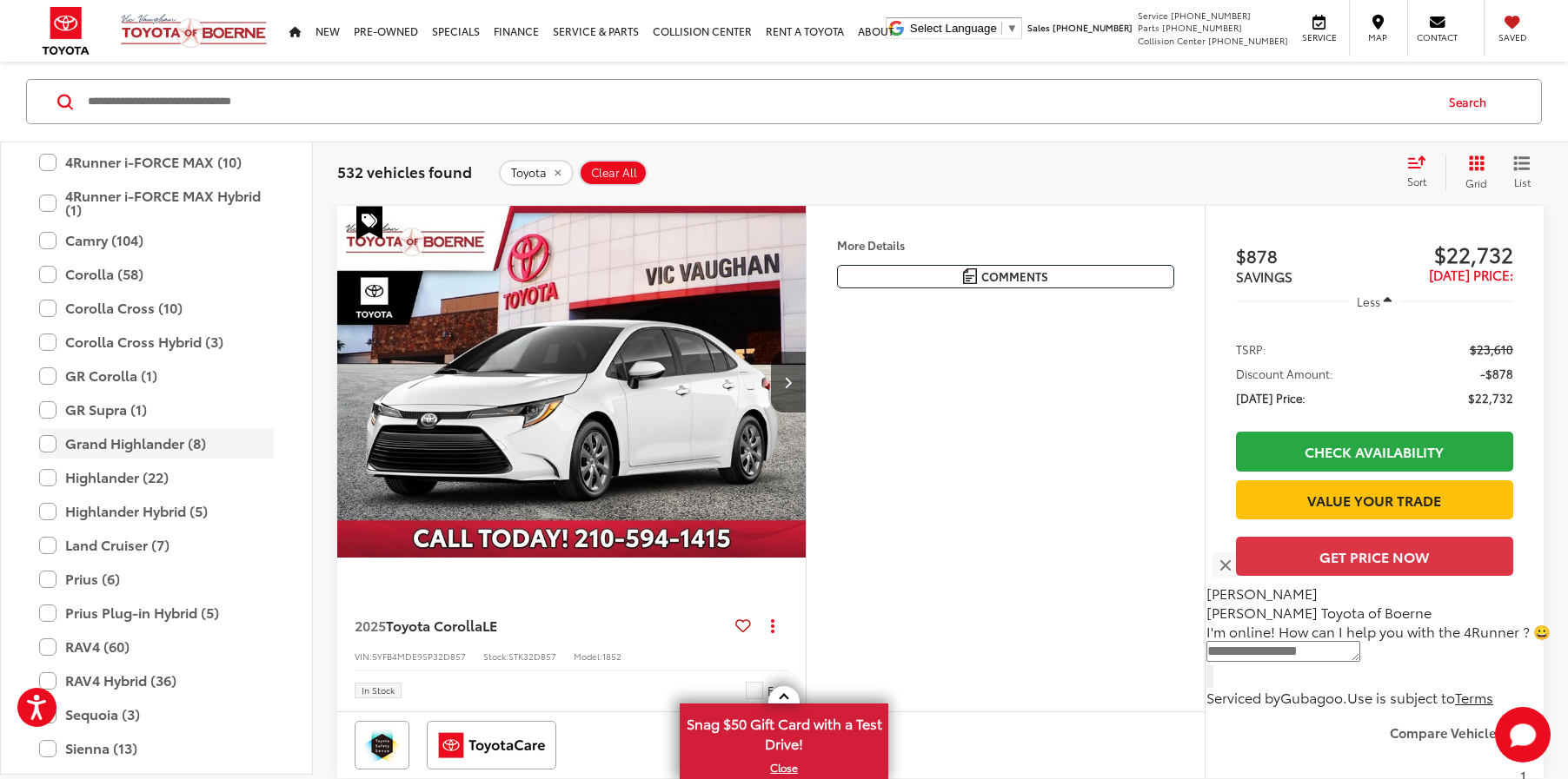
scroll to position [223, 0]
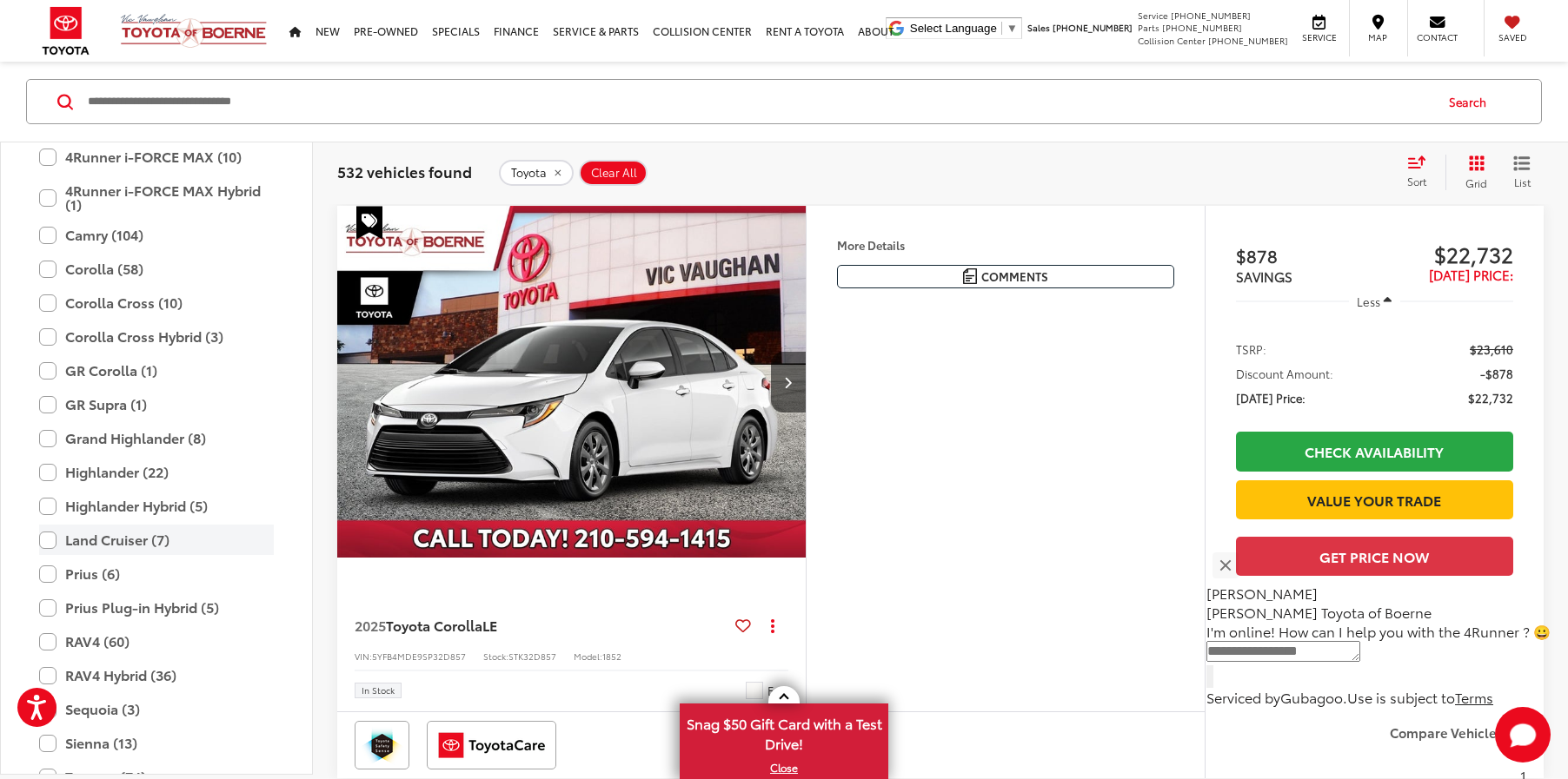
click at [47, 537] on label "Land Cruiser (7)" at bounding box center [156, 539] width 235 height 30
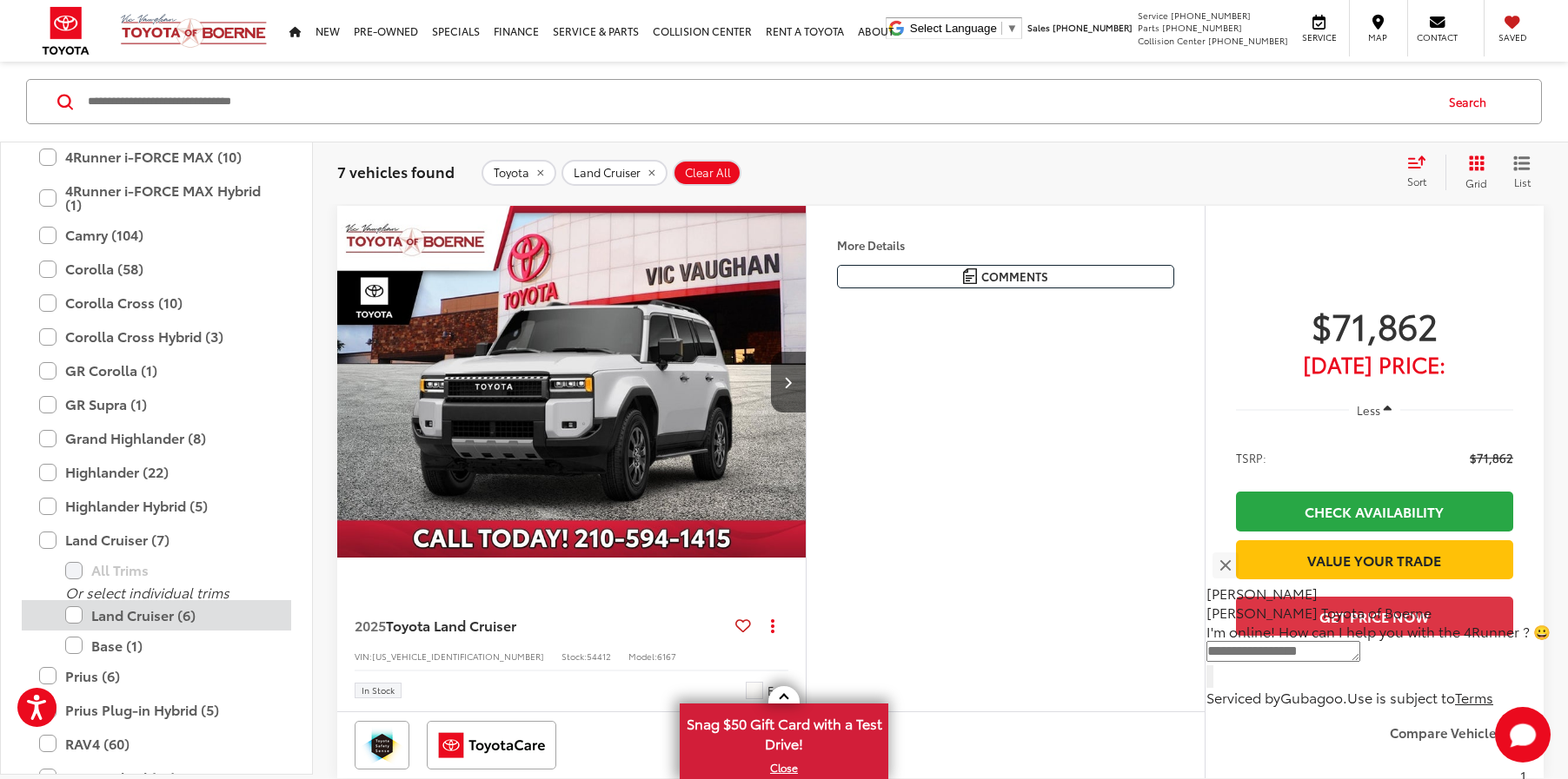
click at [77, 619] on label "Land Cruiser (6)" at bounding box center [169, 615] width 209 height 30
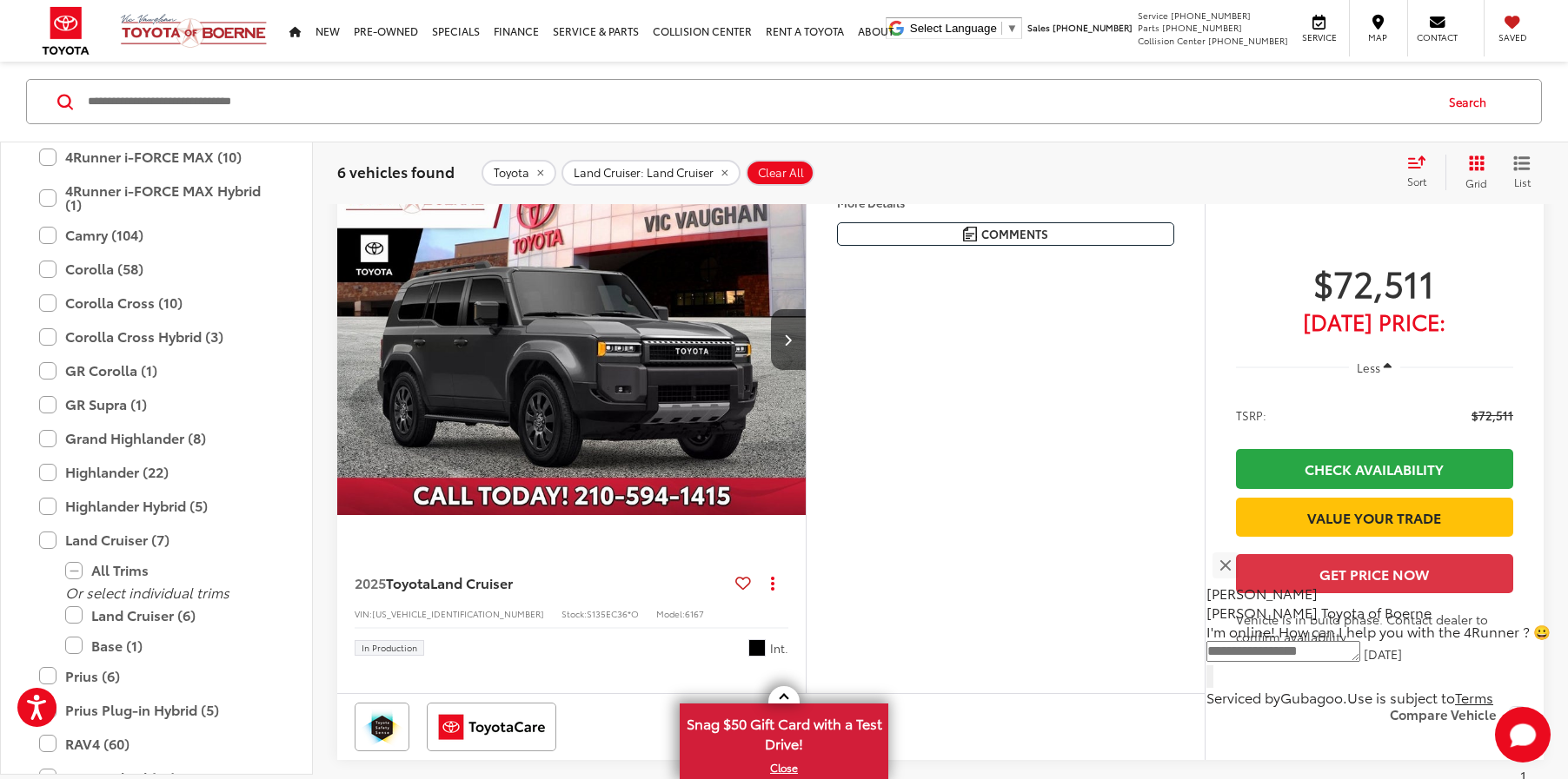
scroll to position [2787, 0]
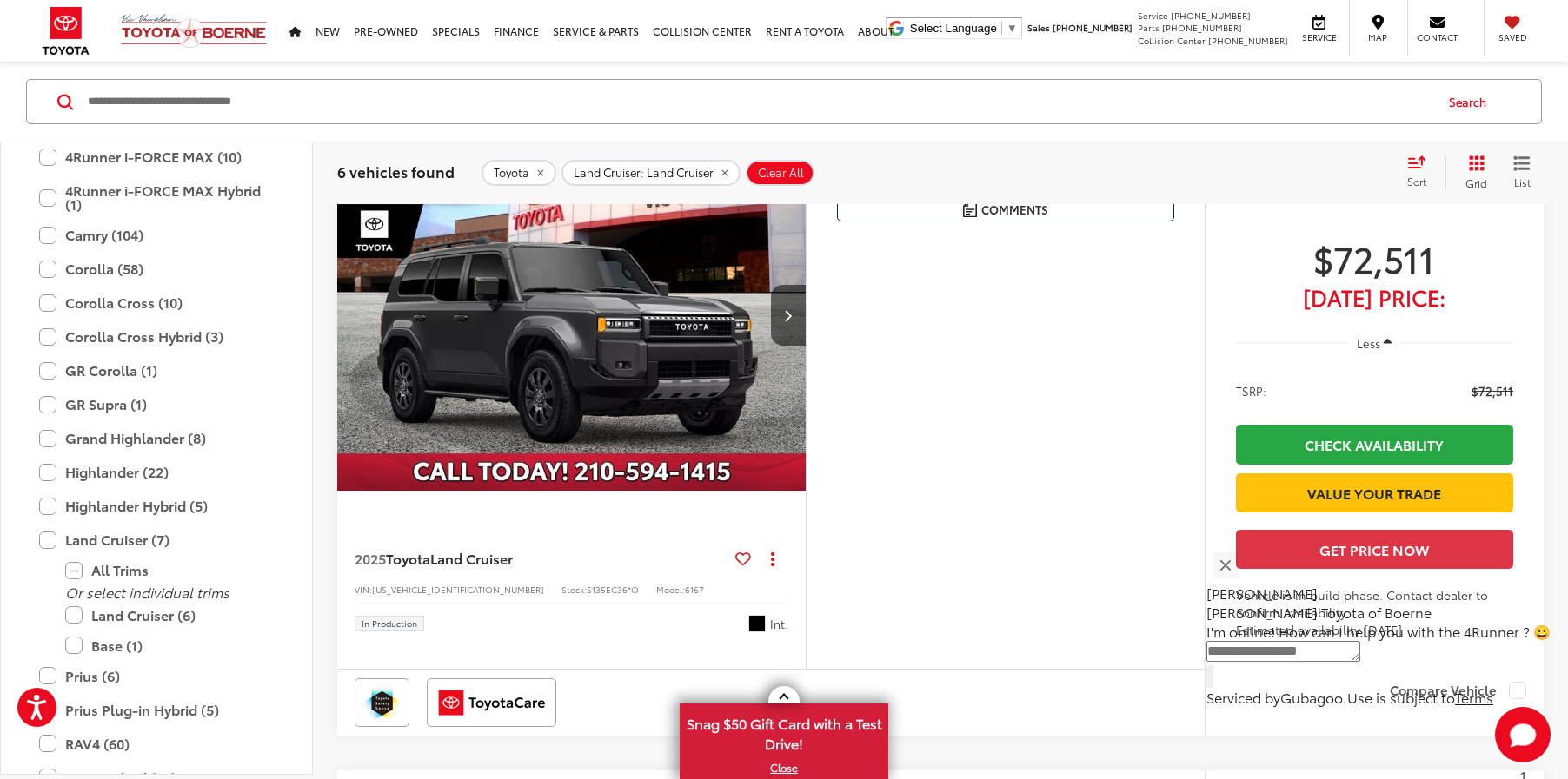
click at [631, 492] on img "2025 Toyota Land Cruiser Land Cruiser 0" at bounding box center [571, 315] width 471 height 353
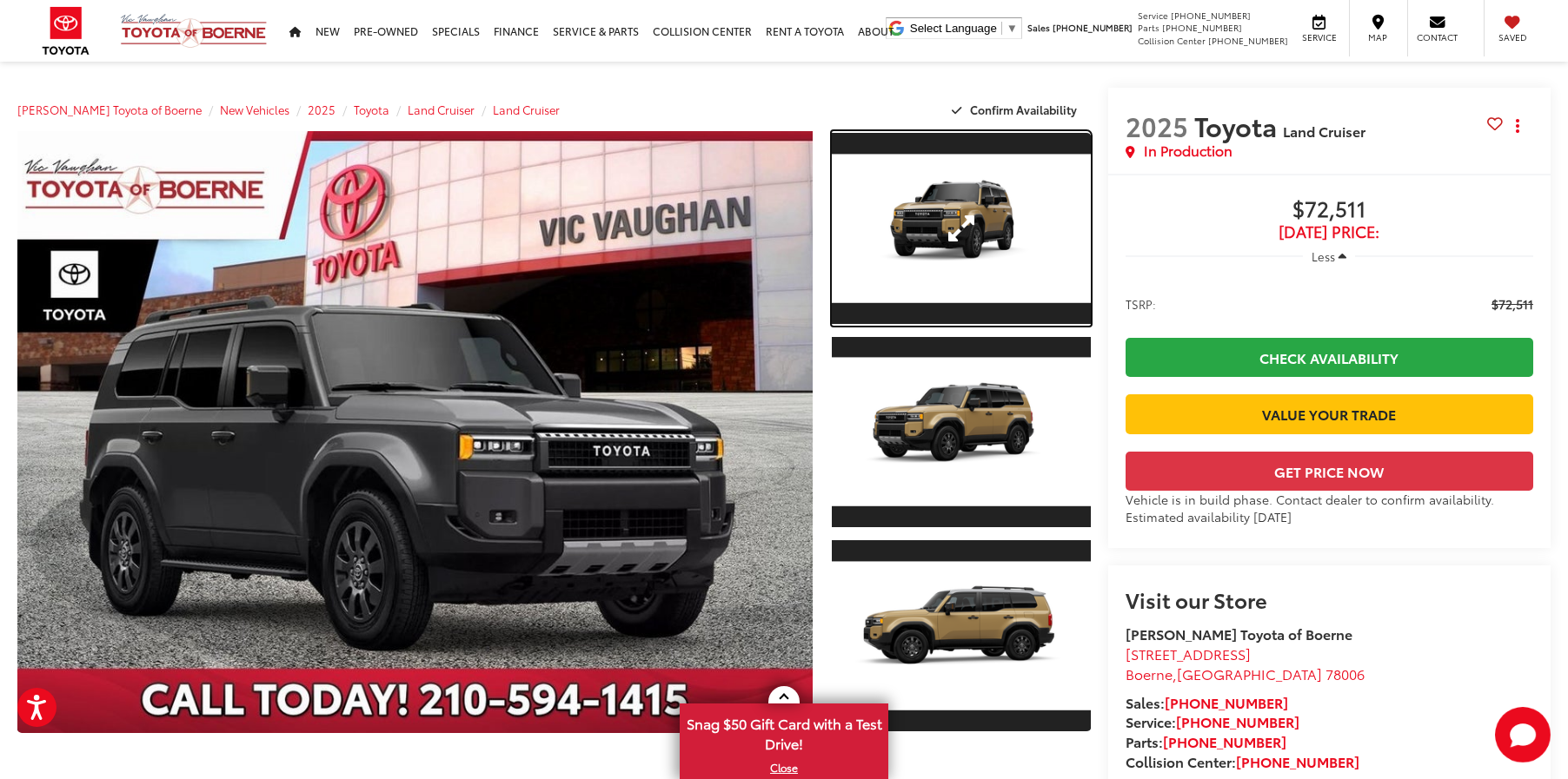
click at [873, 258] on link "Expand Photo 1" at bounding box center [961, 228] width 259 height 194
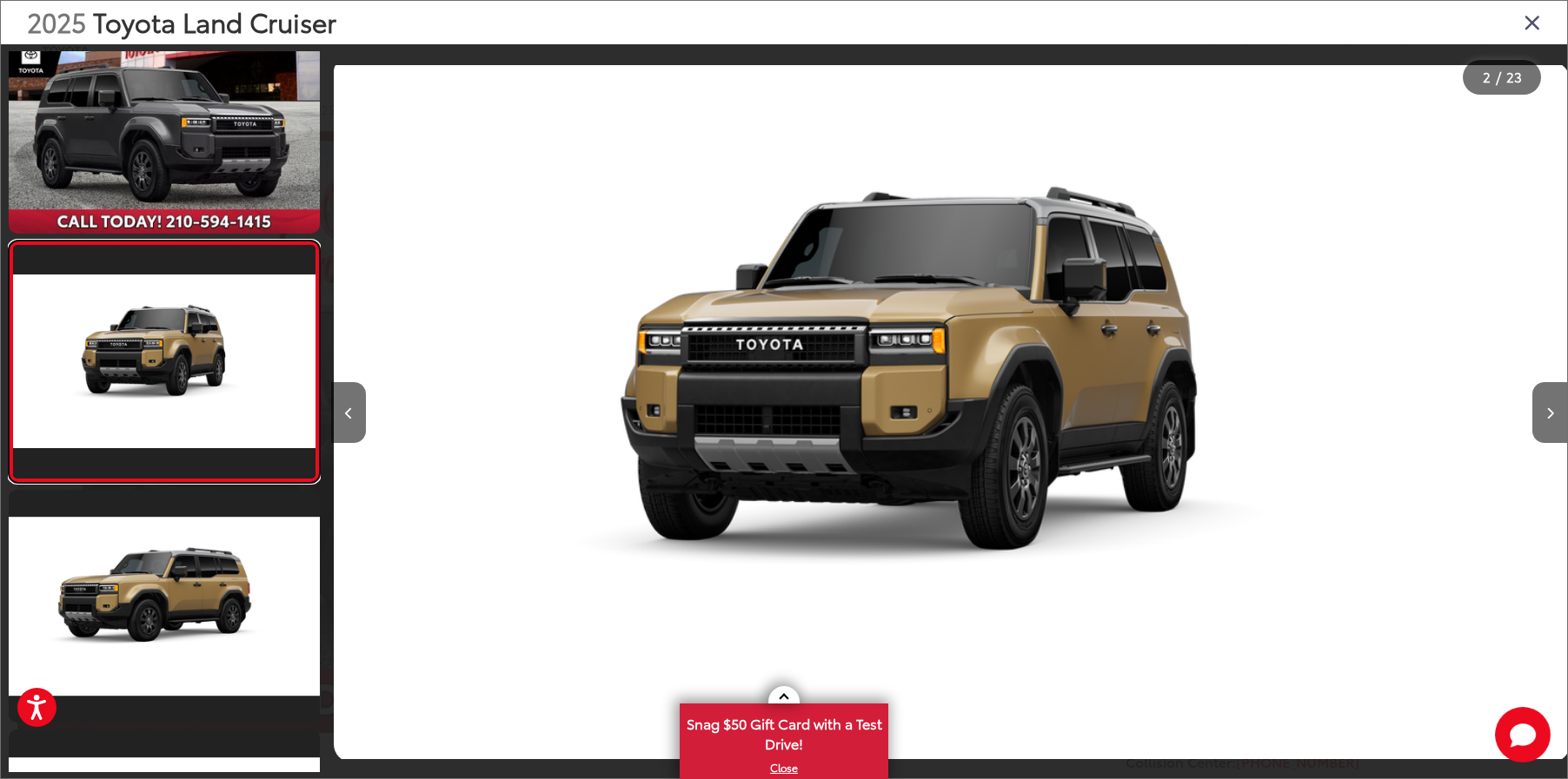
scroll to position [0, 1235]
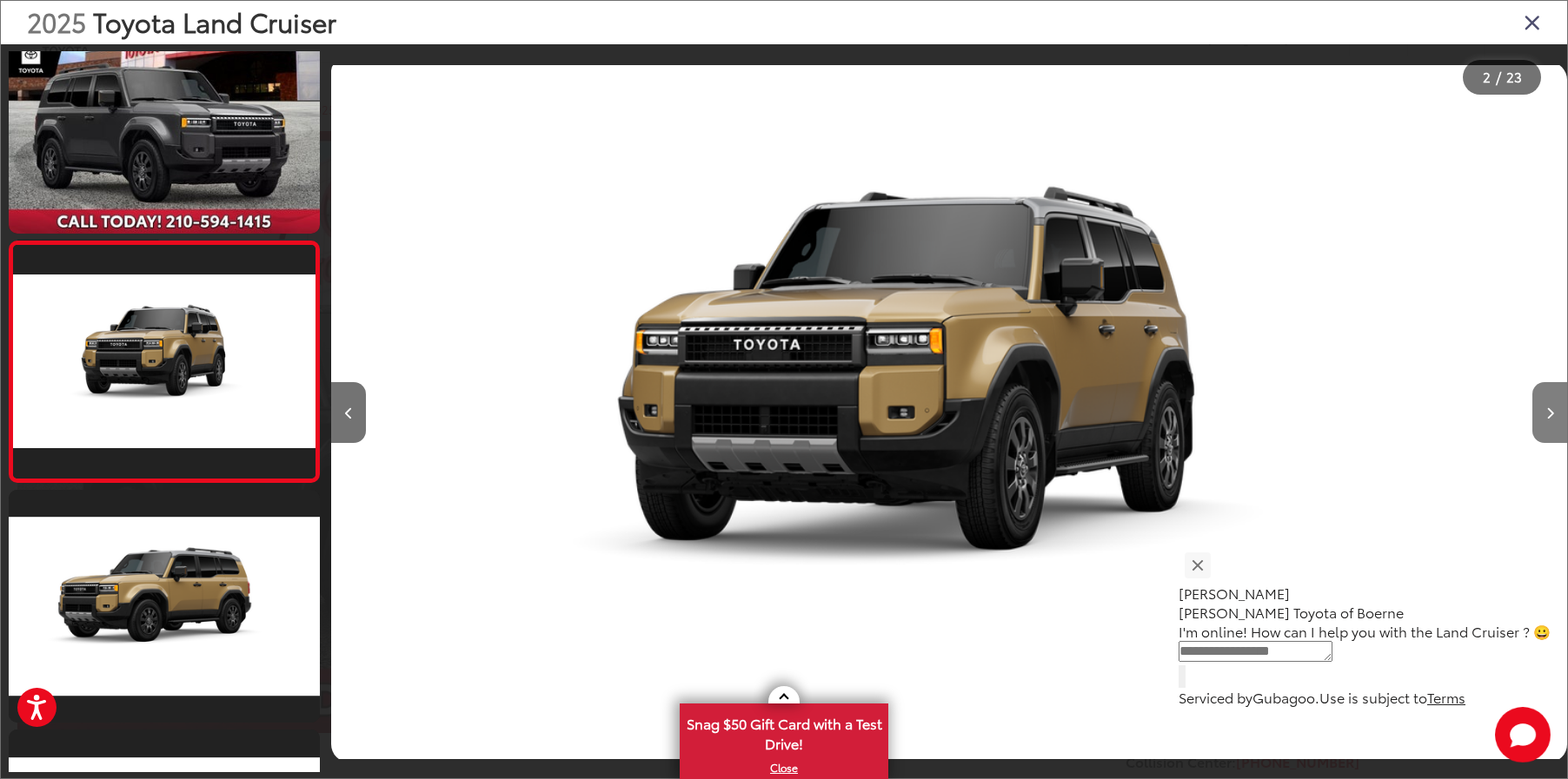
click at [1546, 412] on icon "Next image" at bounding box center [1550, 414] width 8 height 13
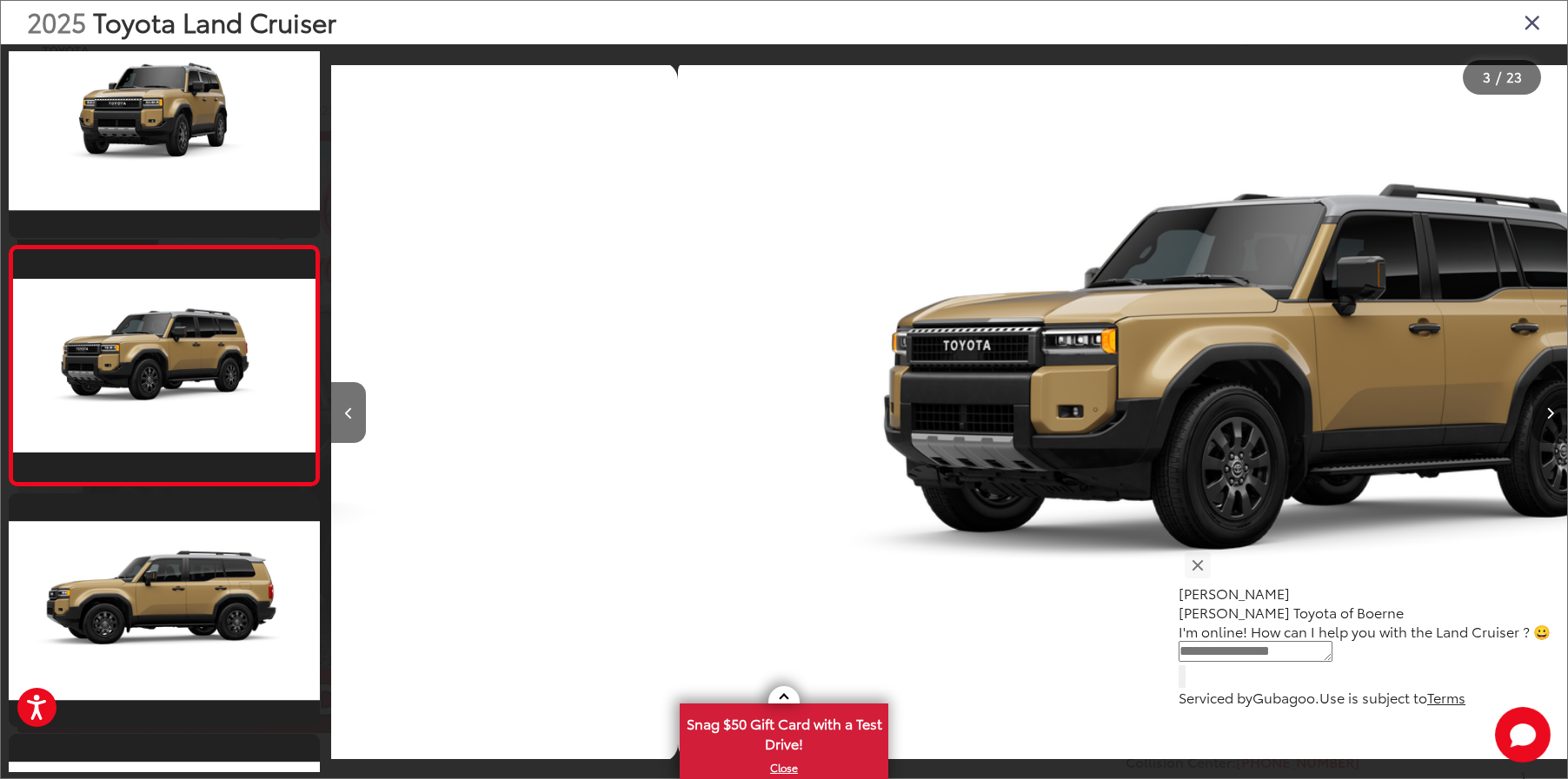
scroll to position [293, 0]
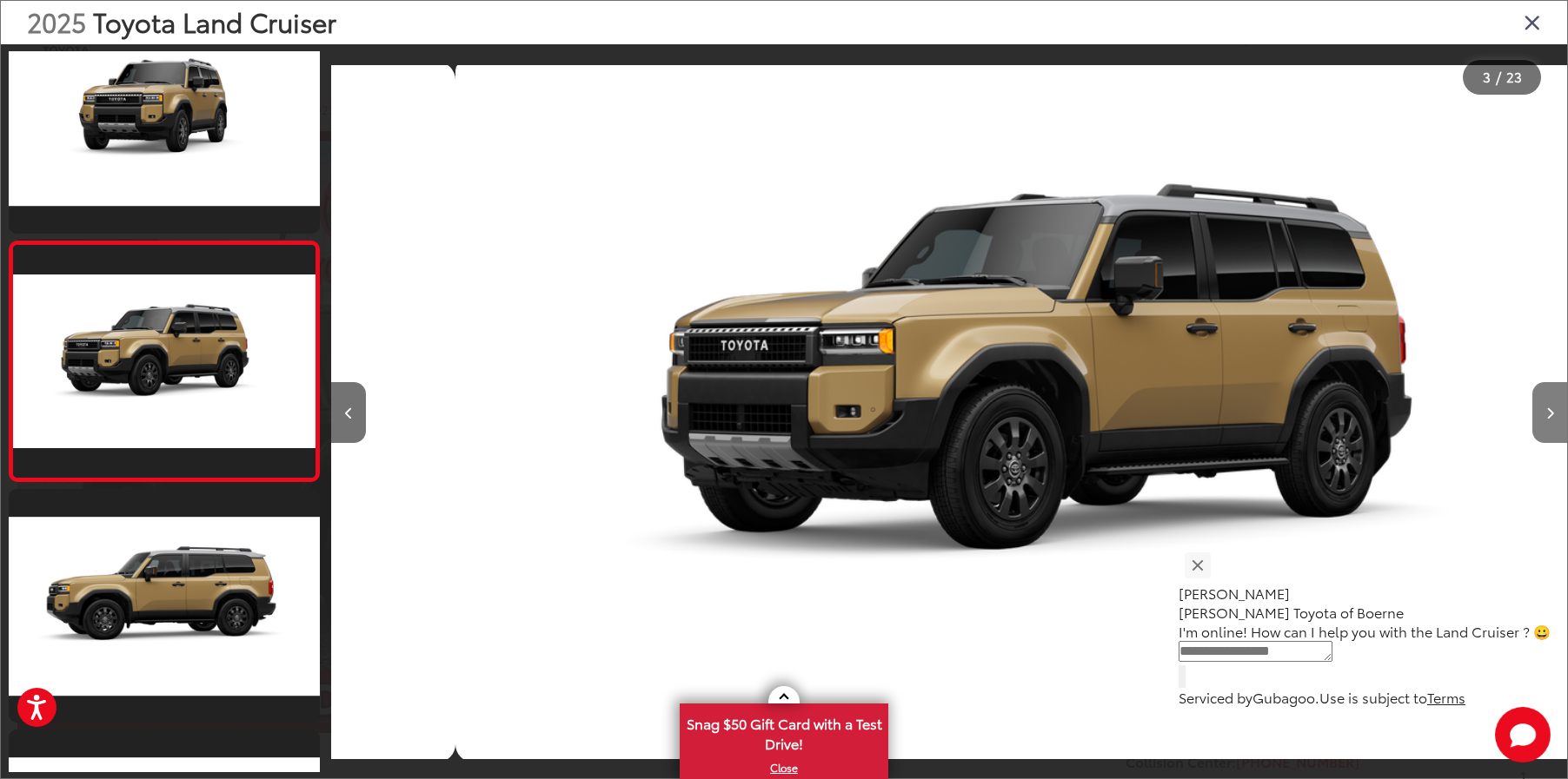
click at [1546, 412] on icon "Next image" at bounding box center [1550, 414] width 8 height 13
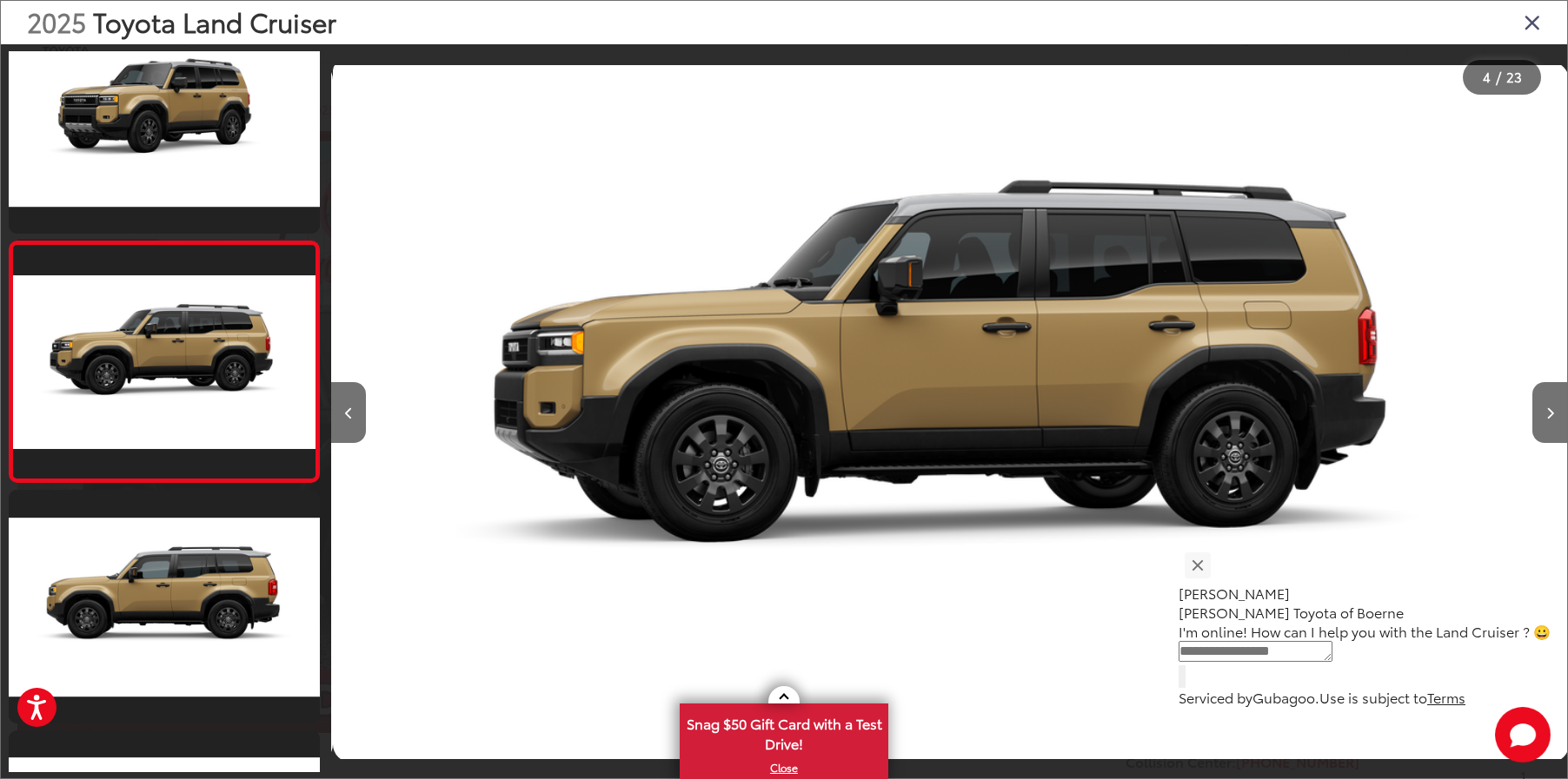
scroll to position [0, 3706]
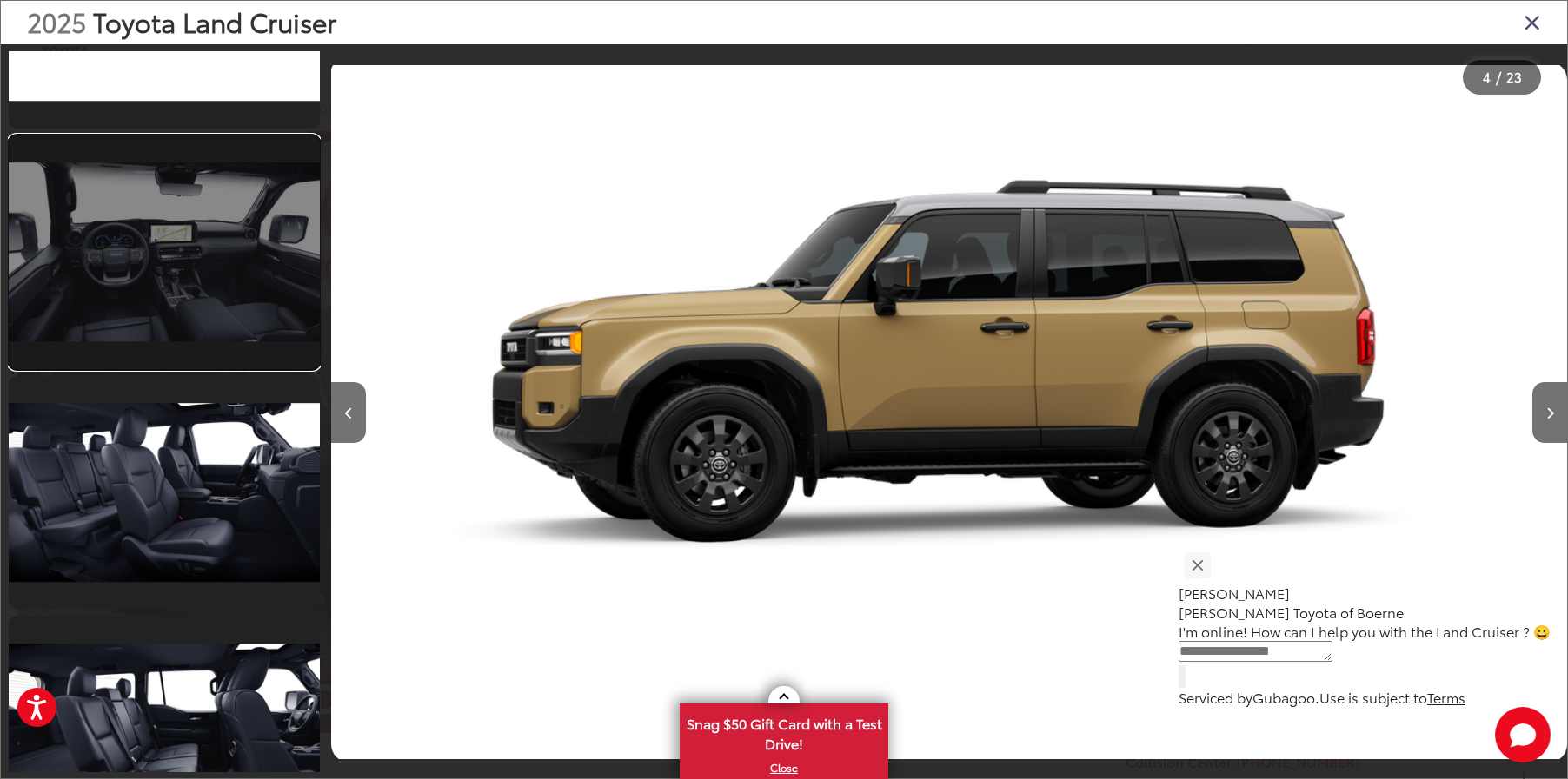
click at [219, 305] on link at bounding box center [164, 252] width 311 height 234
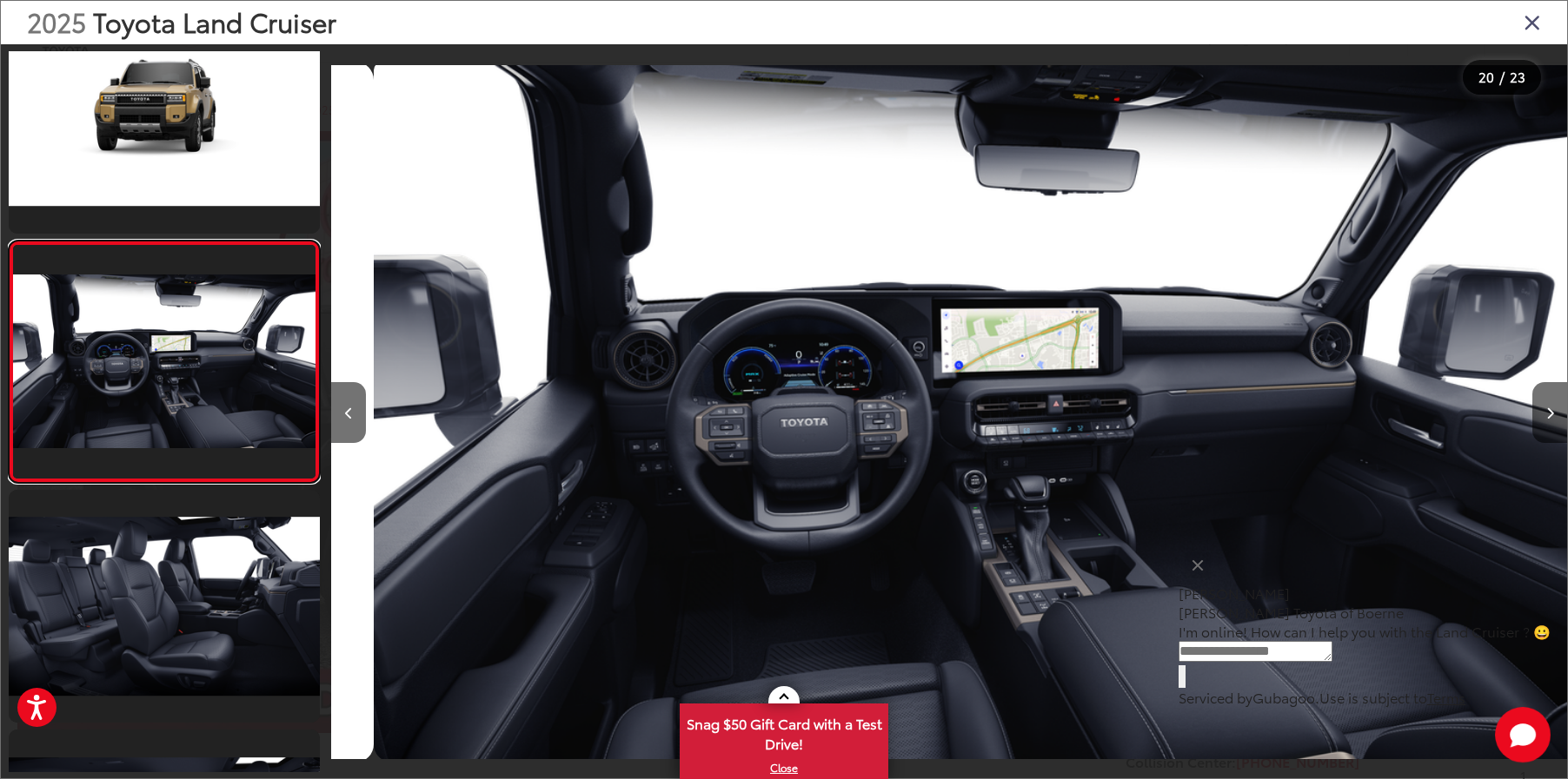
scroll to position [0, 23474]
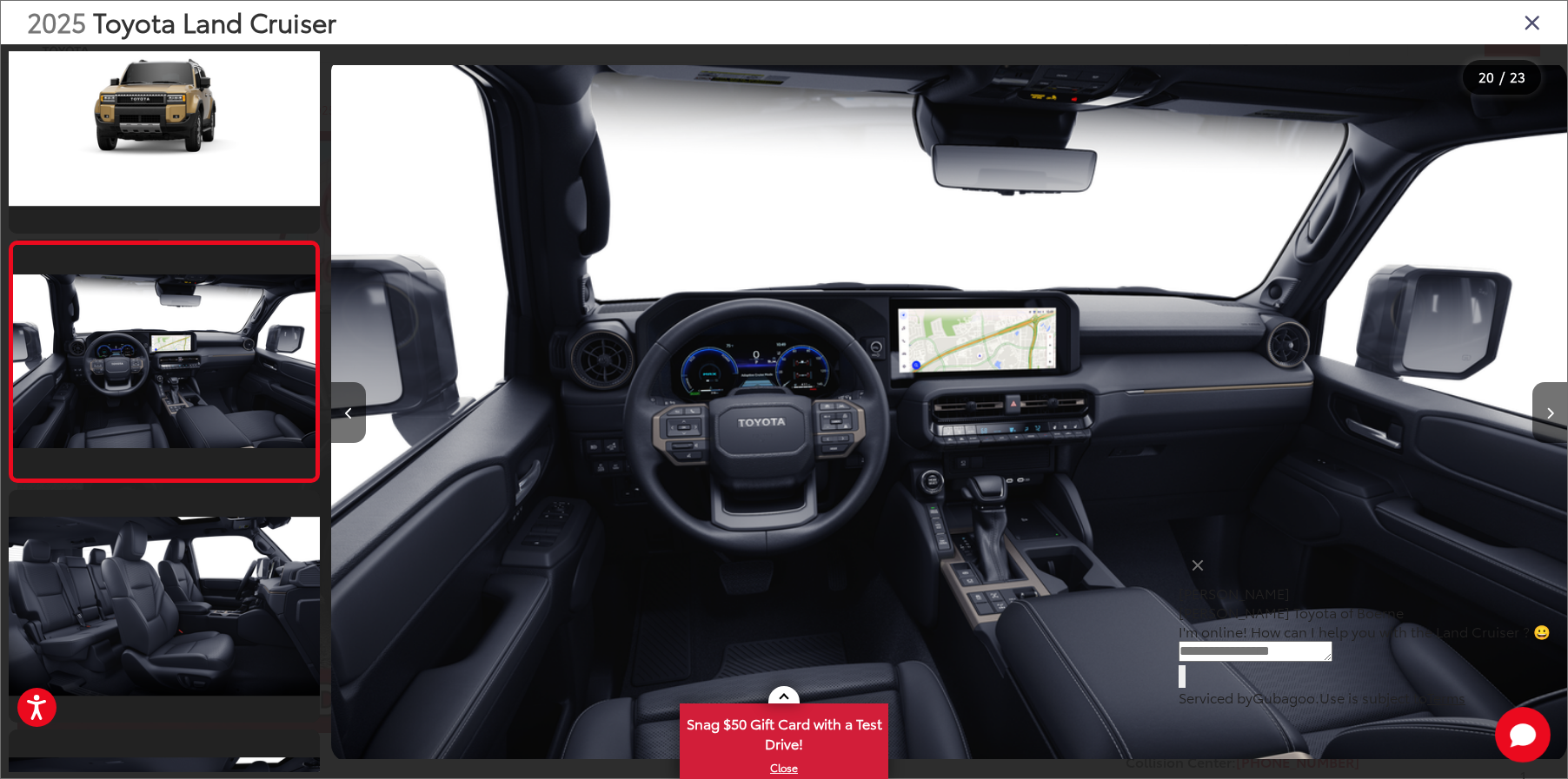
click at [1530, 23] on icon "Close gallery" at bounding box center [1532, 21] width 17 height 22
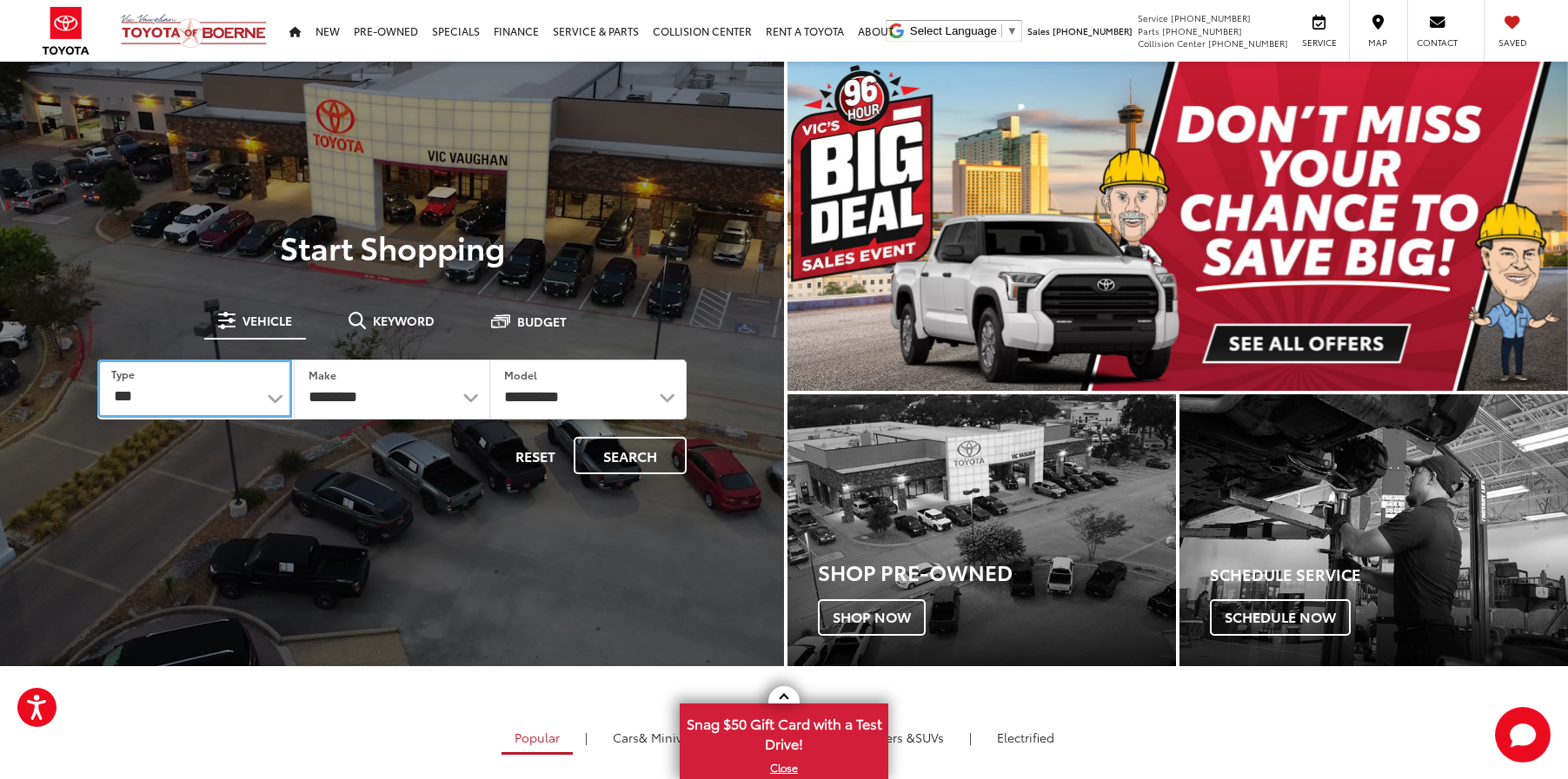
click at [256, 399] on select "*** *** **** *********" at bounding box center [194, 389] width 194 height 58
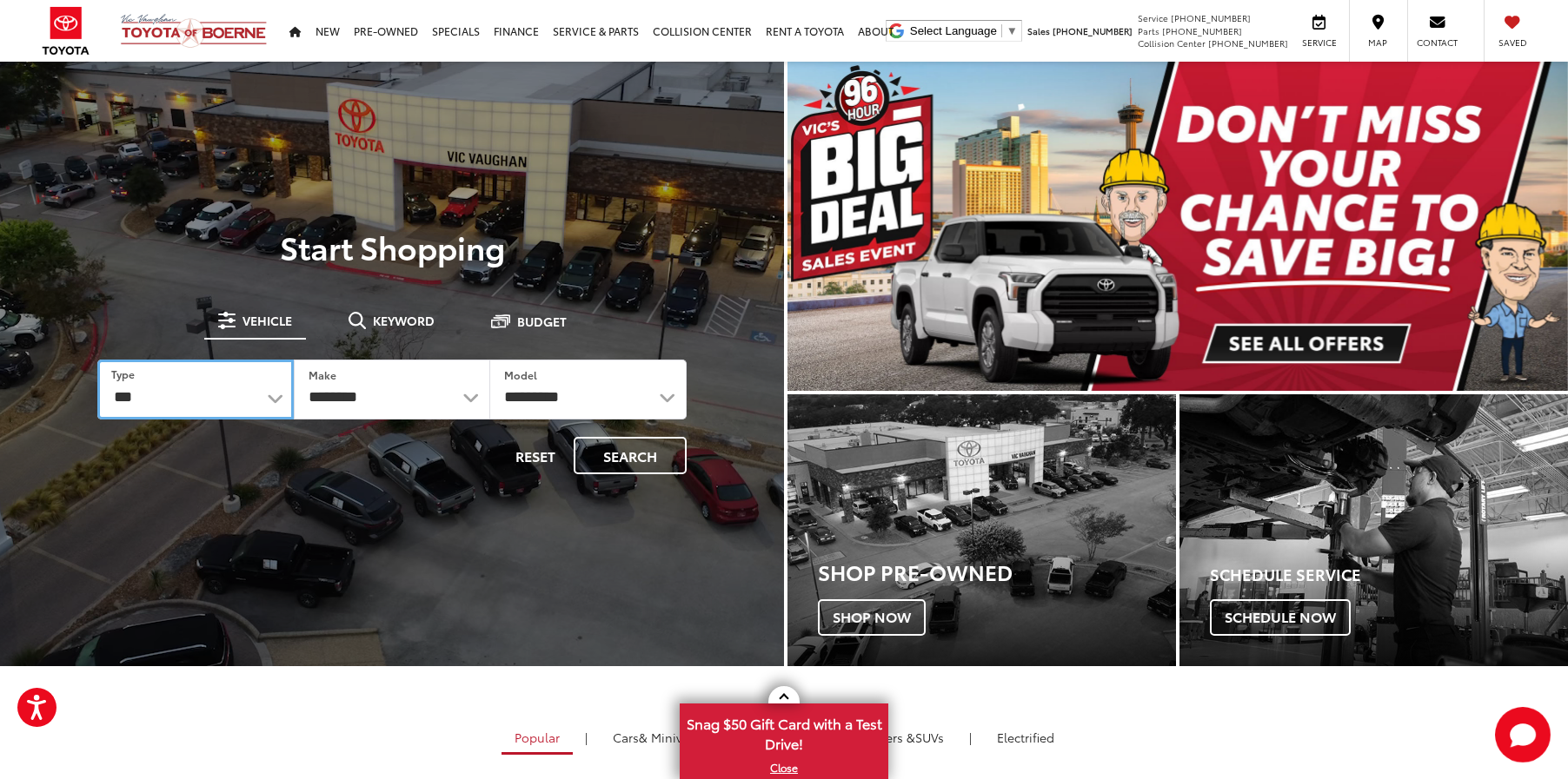
select select "******"
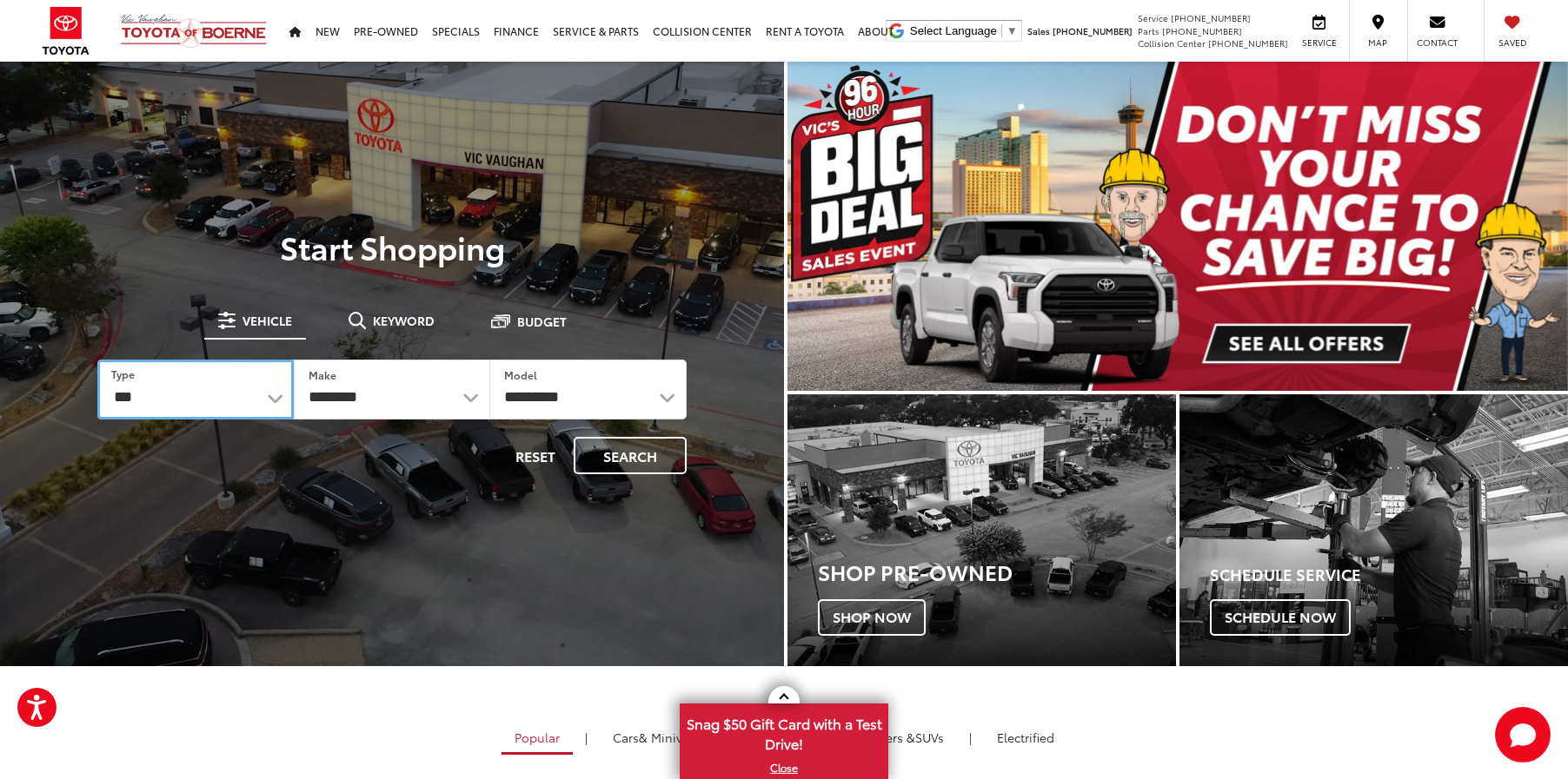
click at [98, 360] on select "*** *** **** *********" at bounding box center [195, 390] width 196 height 60
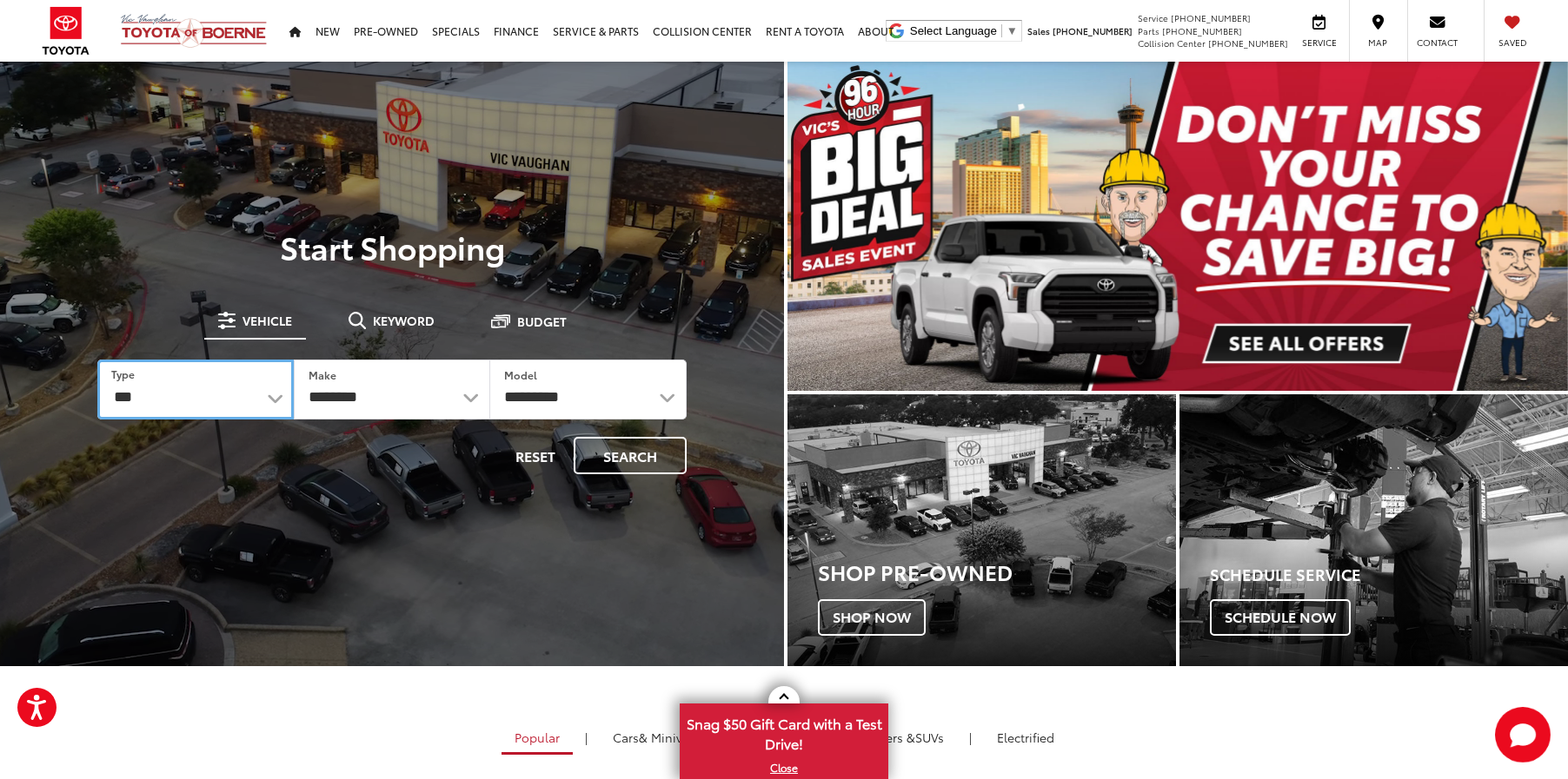
select select "******"
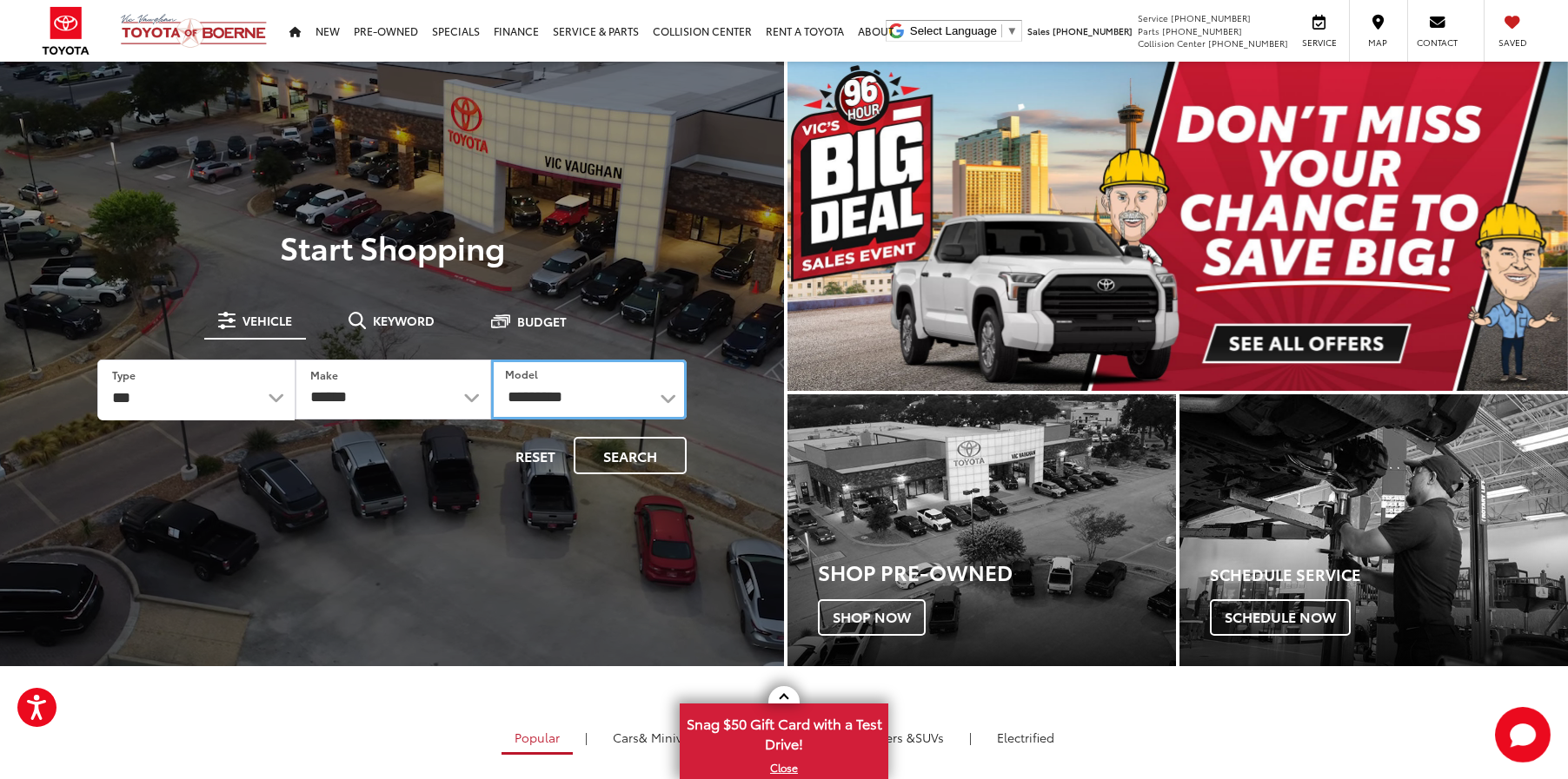
click at [546, 405] on select "**********" at bounding box center [589, 390] width 195 height 60
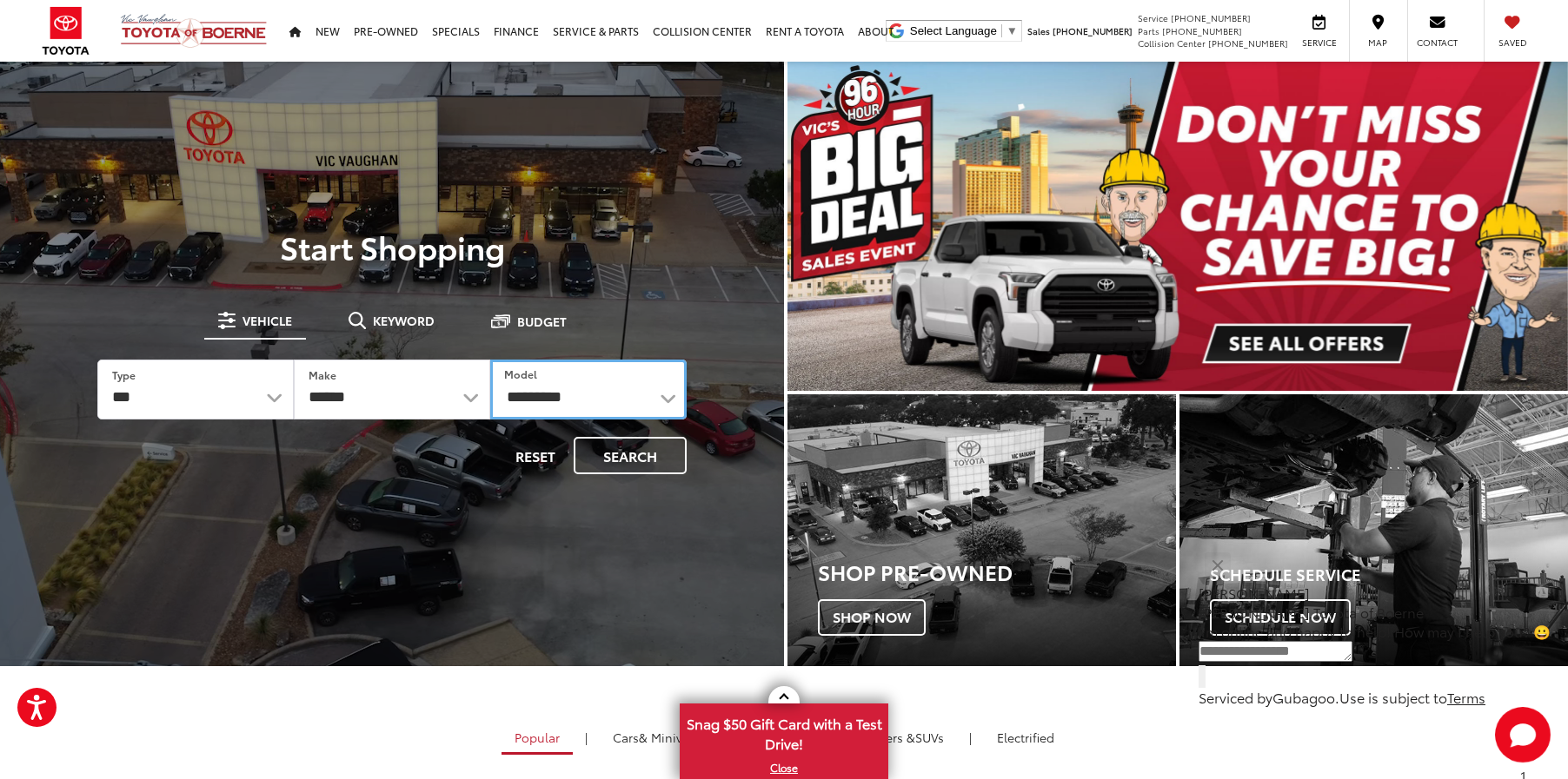
select select "*******"
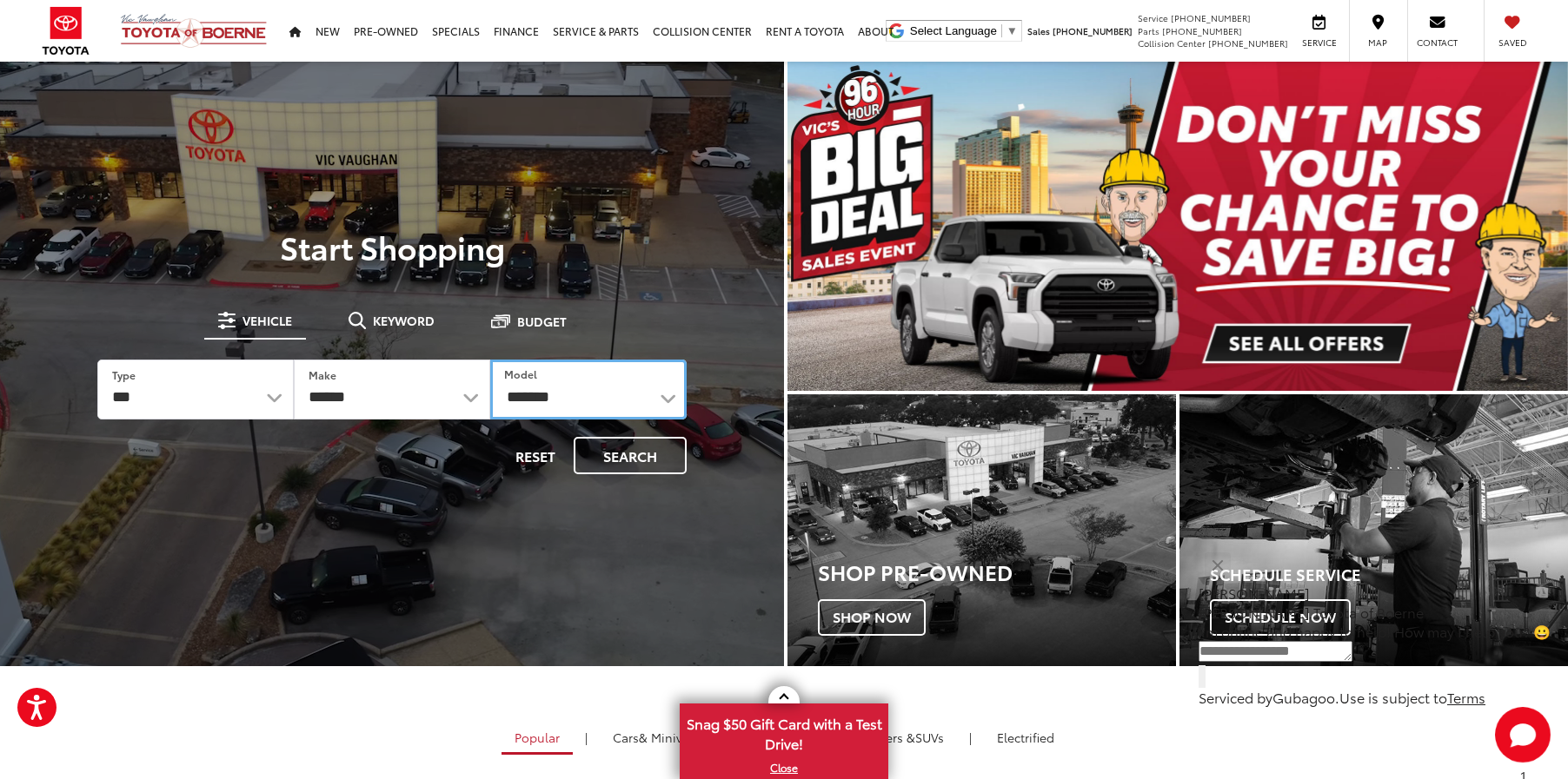
click at [490, 360] on select "**********" at bounding box center [588, 390] width 196 height 60
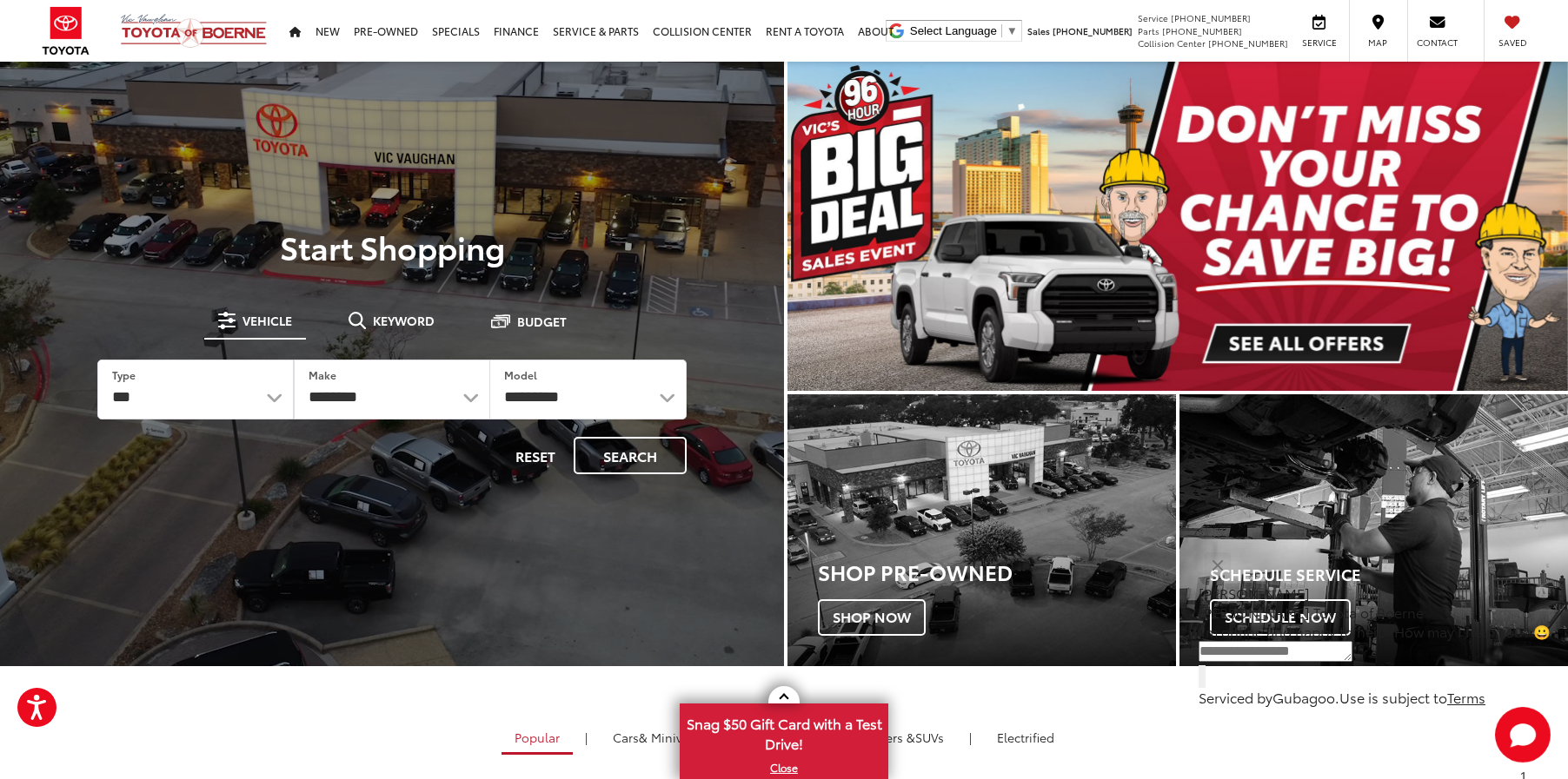
click at [626, 475] on div "**********" at bounding box center [392, 390] width 638 height 218
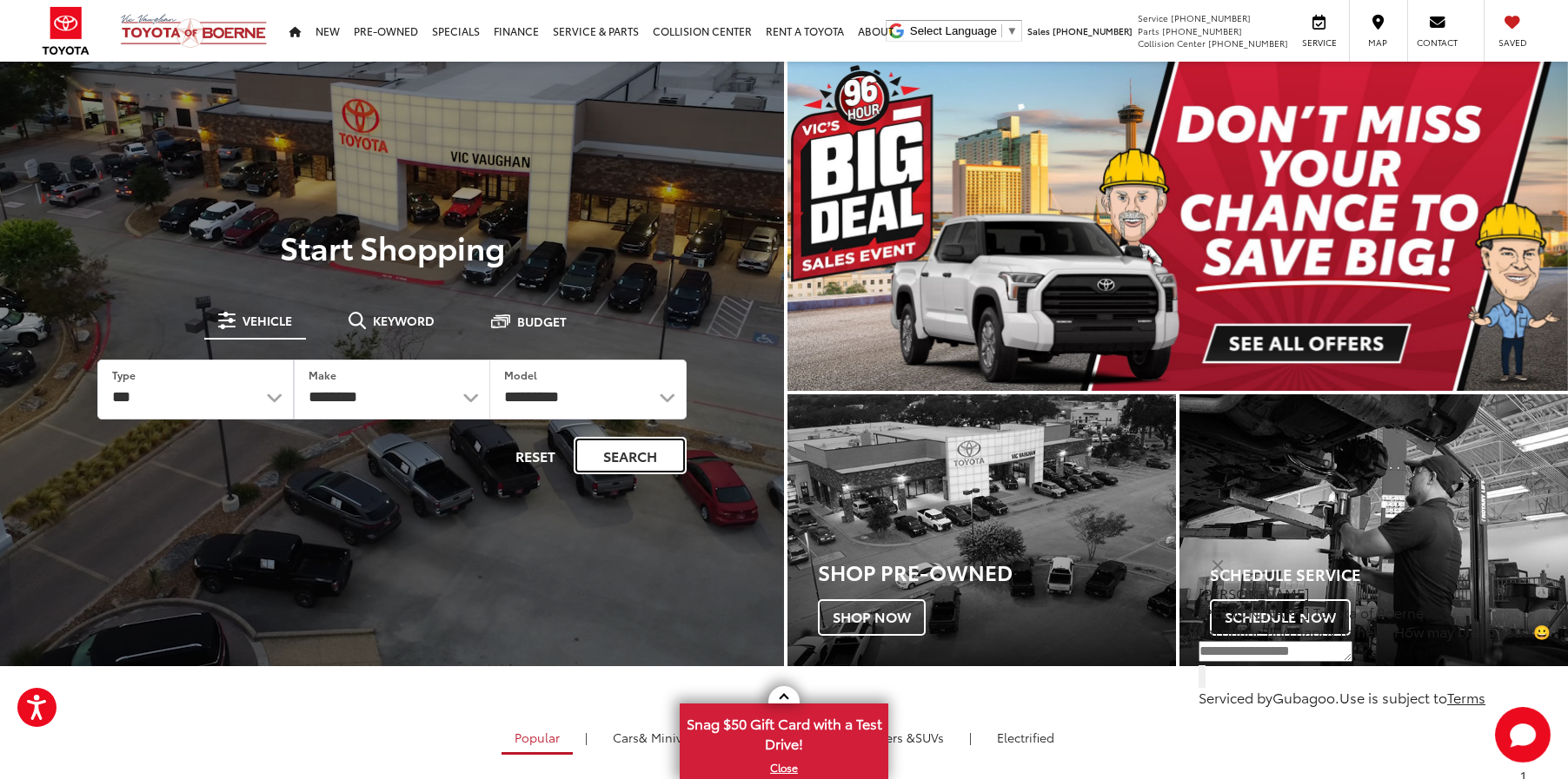
click at [625, 466] on button "Search" at bounding box center [629, 455] width 113 height 38
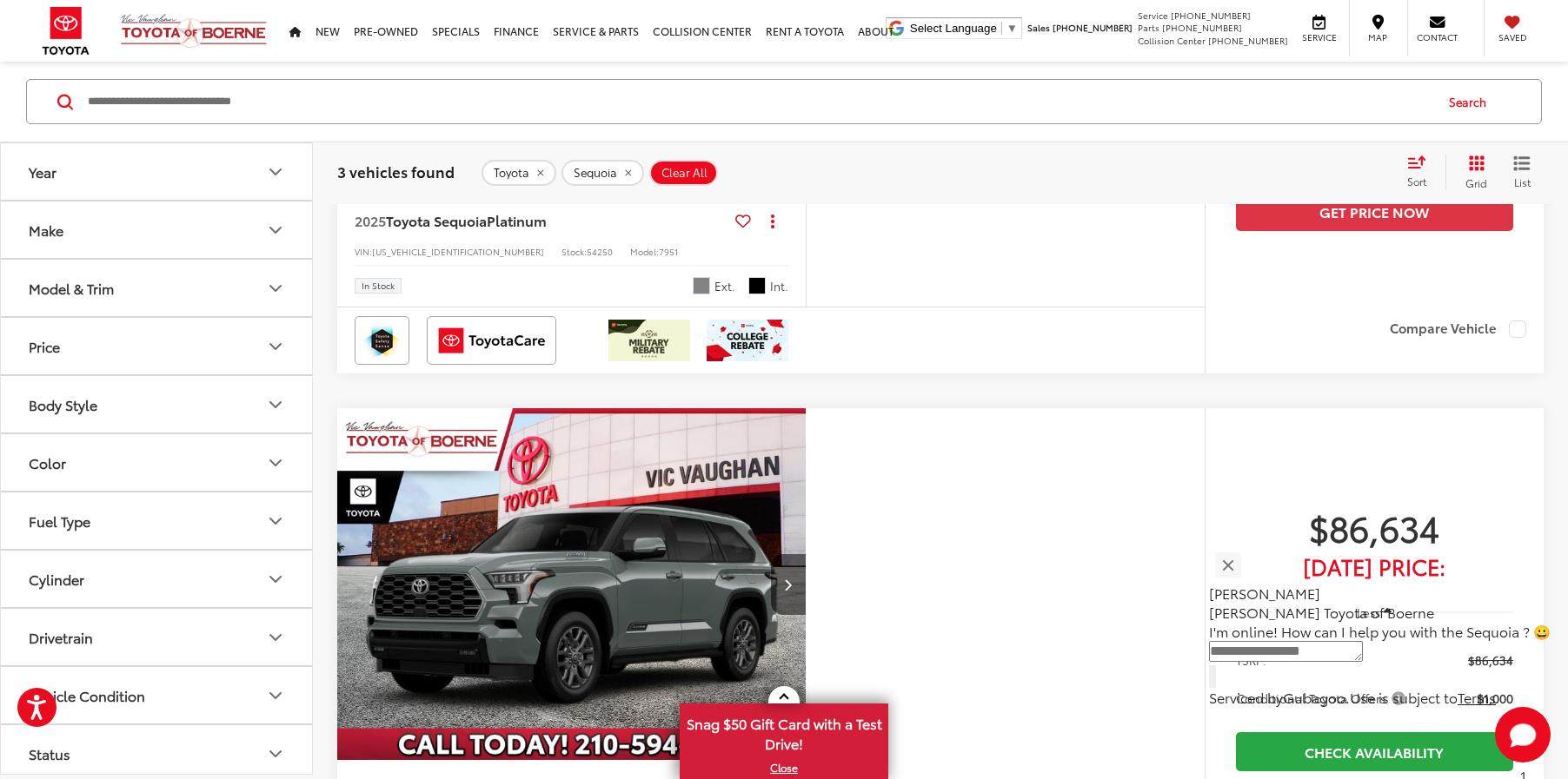
scroll to position [621, 0]
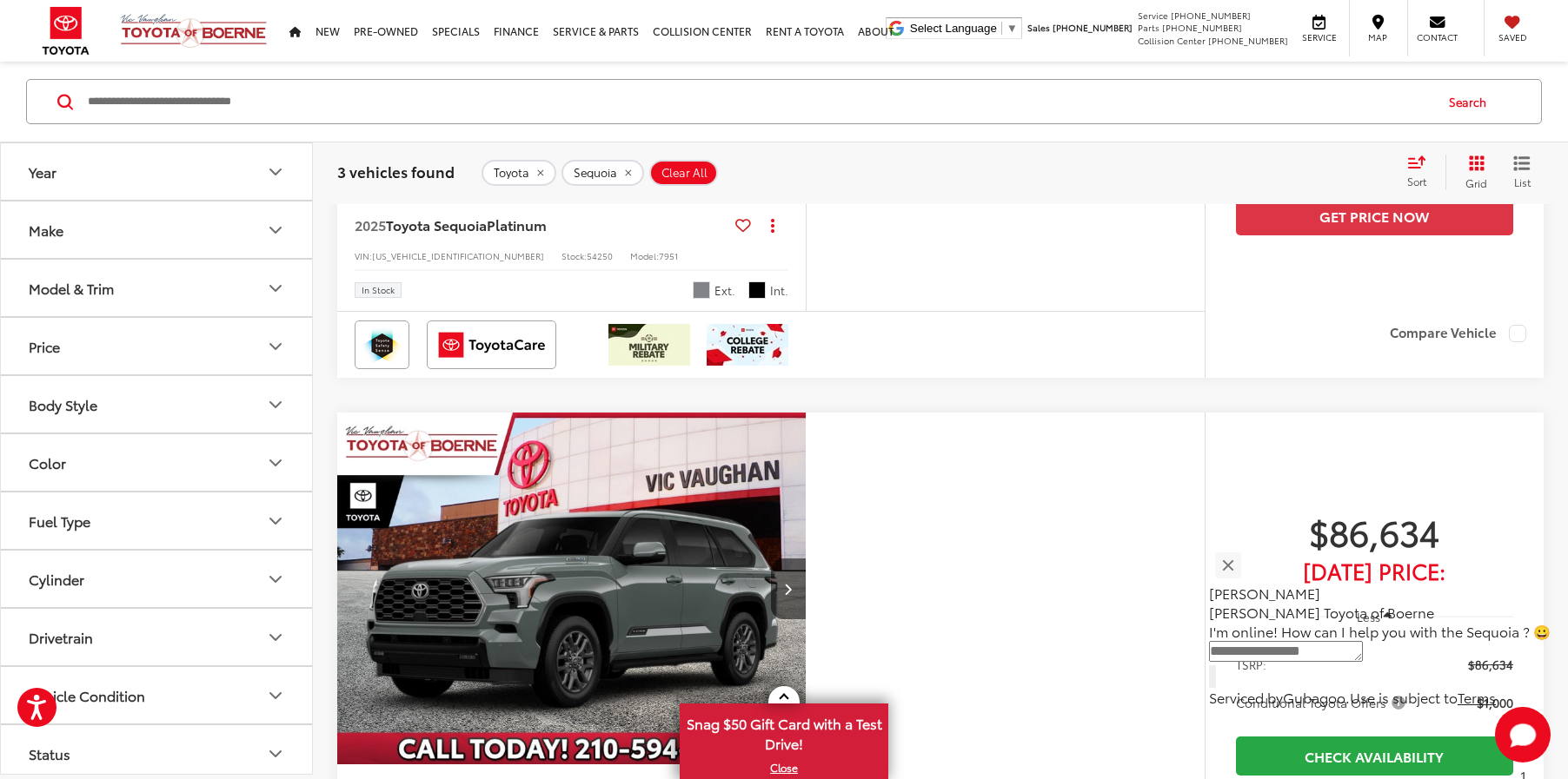
click at [274, 401] on icon "Body Style" at bounding box center [276, 405] width 21 height 21
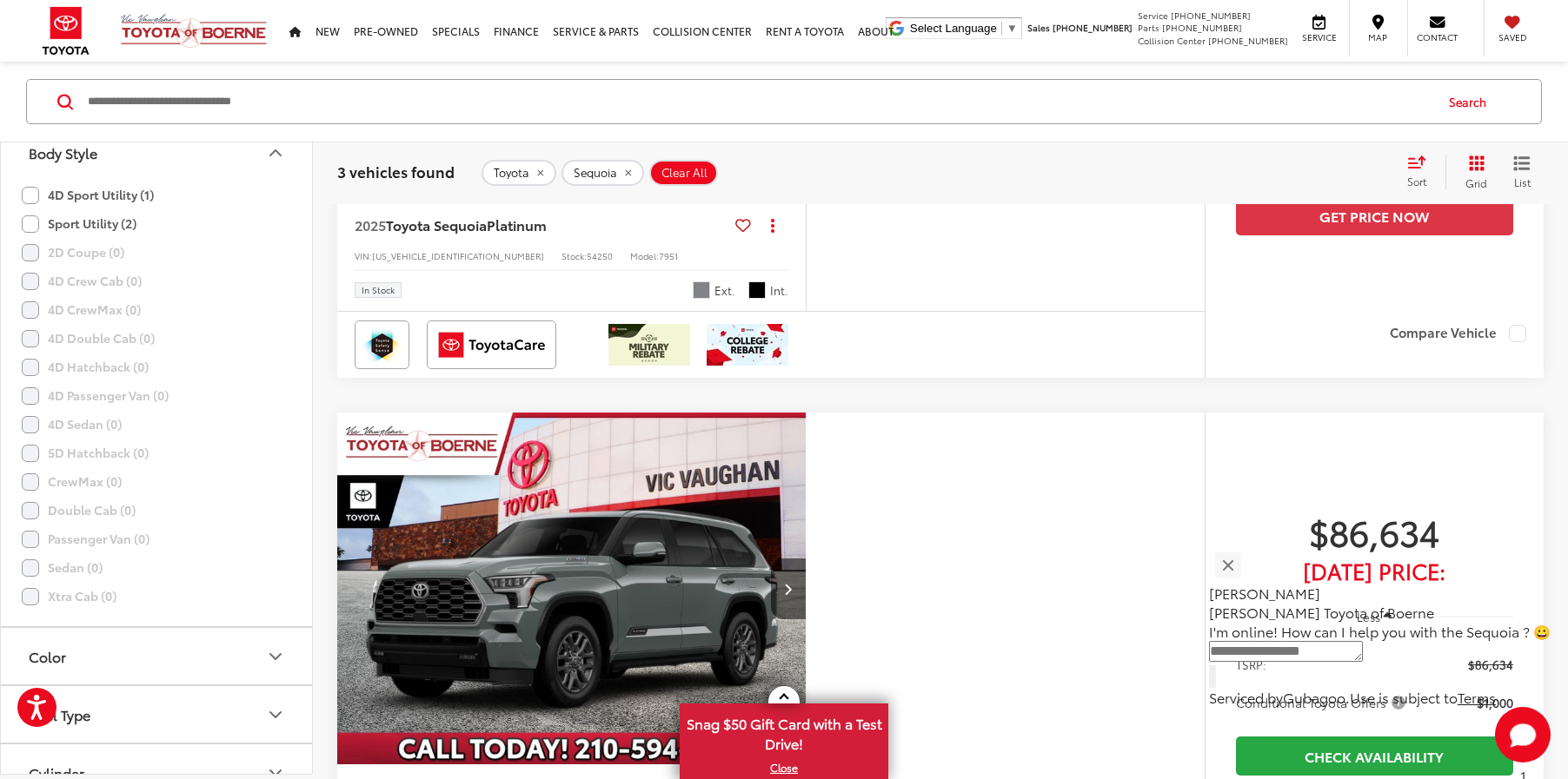
scroll to position [253, 0]
click at [33, 226] on label "Sport Utility (2)" at bounding box center [78, 223] width 115 height 29
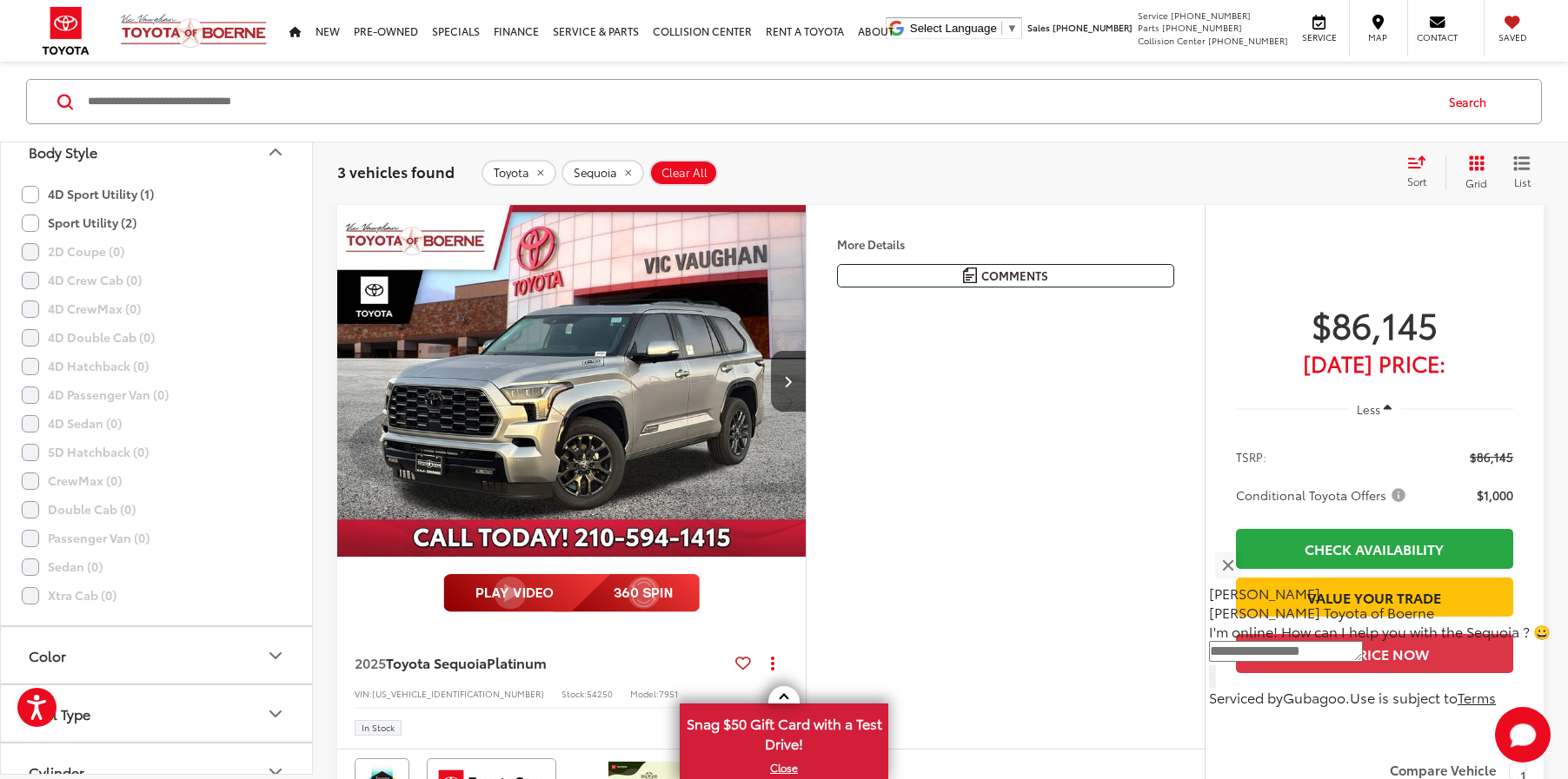
scroll to position [183, 0]
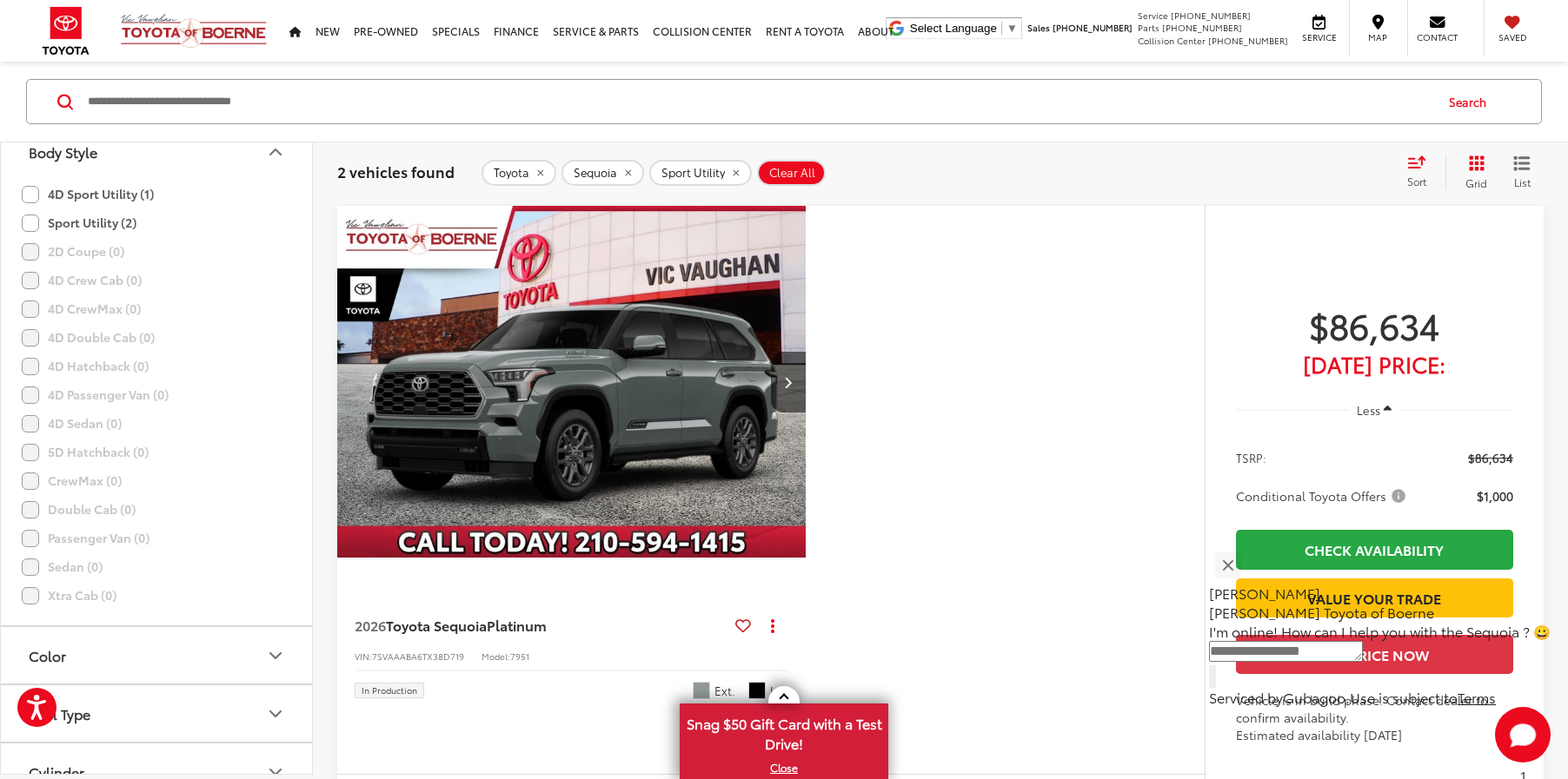
click at [641, 371] on img "2026 Toyota Sequoia Platinum 0" at bounding box center [571, 382] width 471 height 353
